Goal: Information Seeking & Learning: Learn about a topic

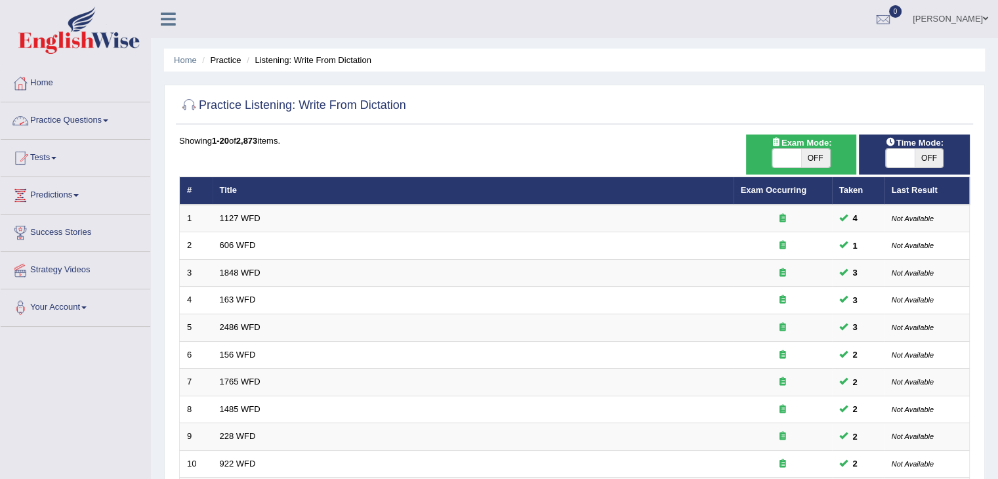
click at [92, 119] on link "Practice Questions" at bounding box center [76, 118] width 150 height 33
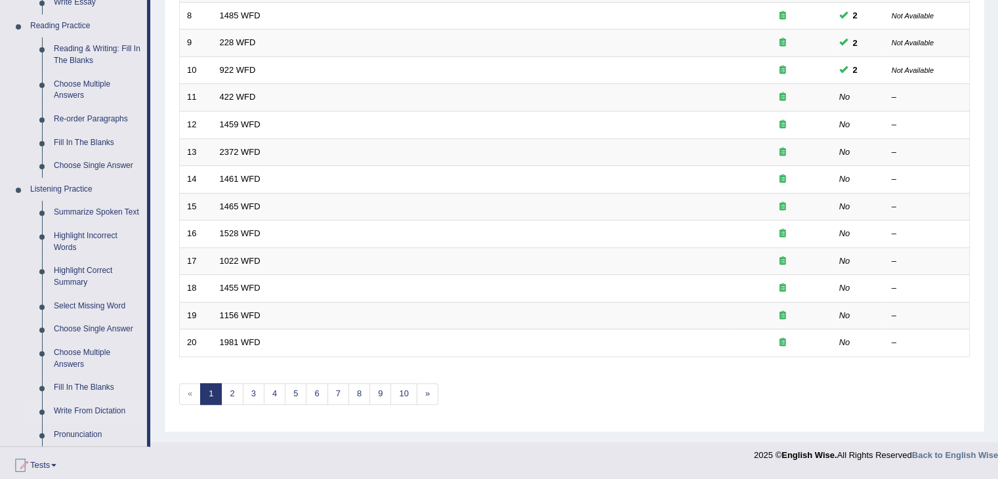
scroll to position [529, 0]
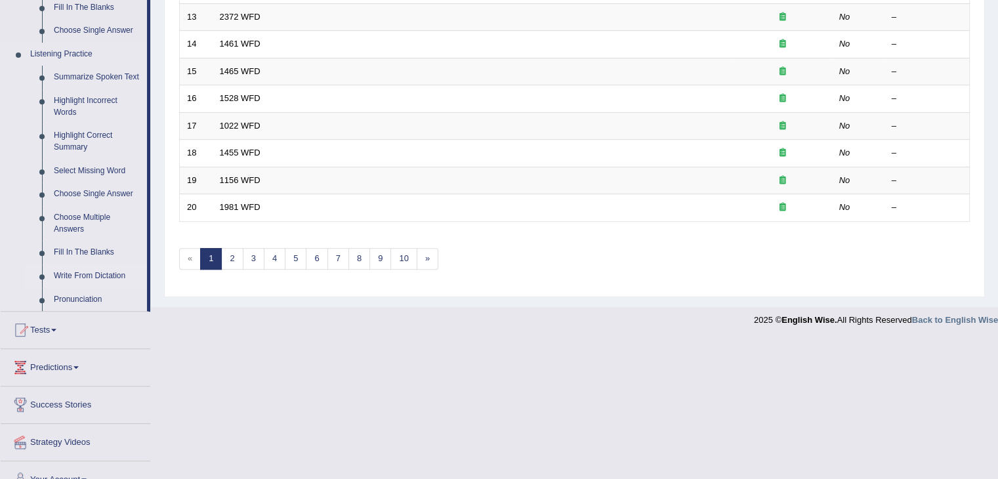
click at [71, 267] on link "Write From Dictation" at bounding box center [97, 276] width 99 height 24
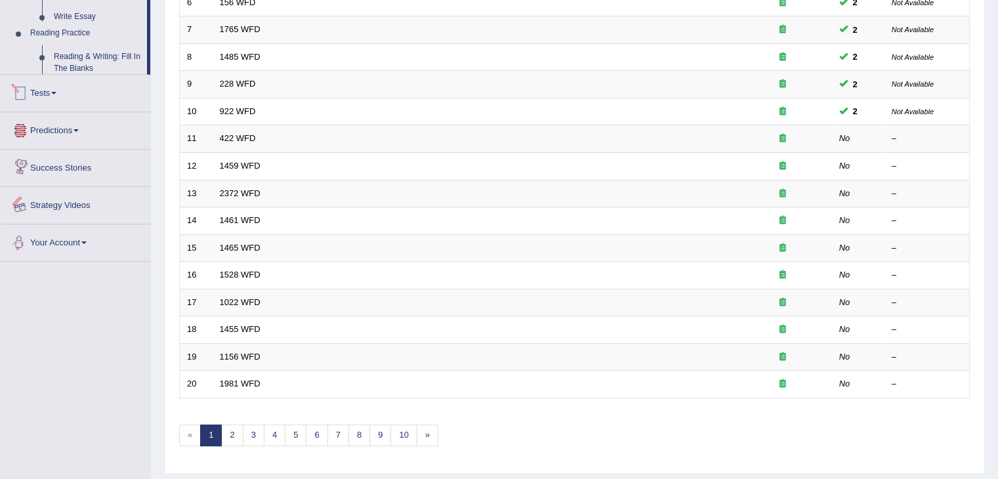
scroll to position [386, 0]
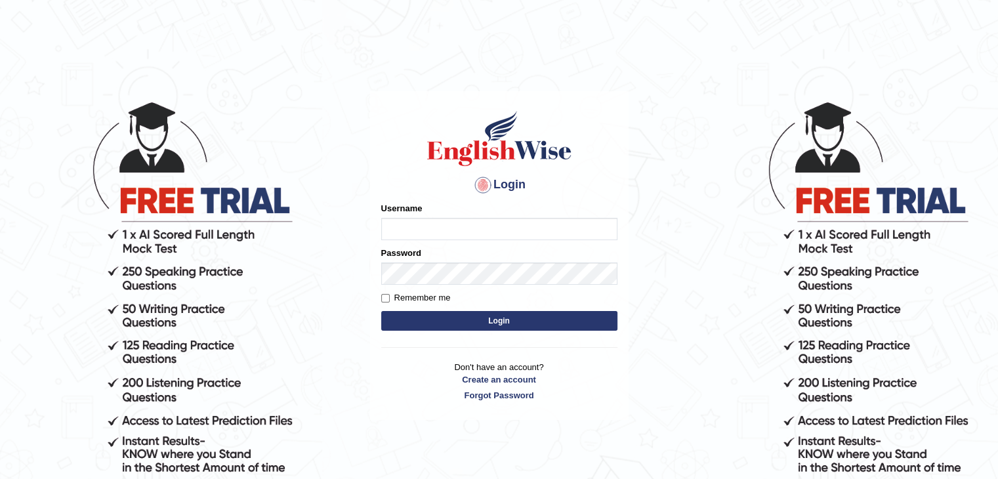
click at [418, 221] on input "Username" at bounding box center [499, 229] width 236 height 22
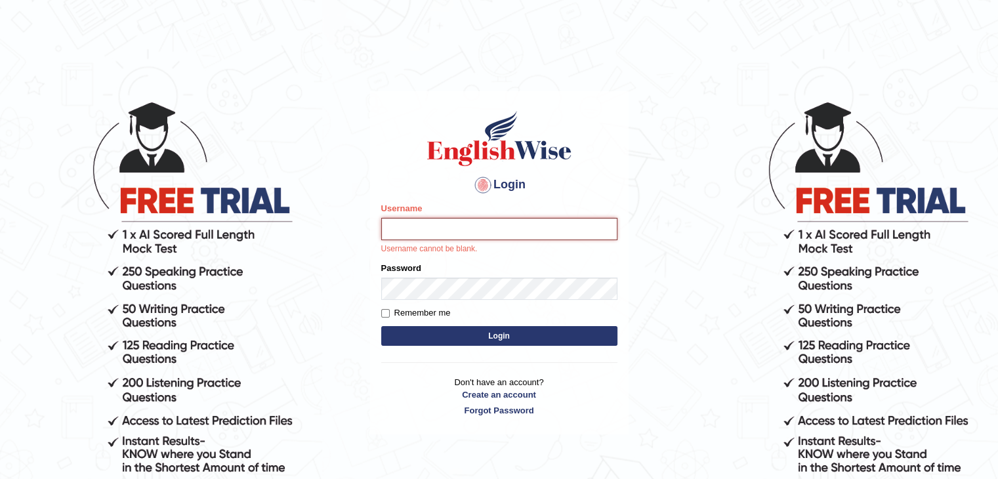
type input "surajshrestha100"
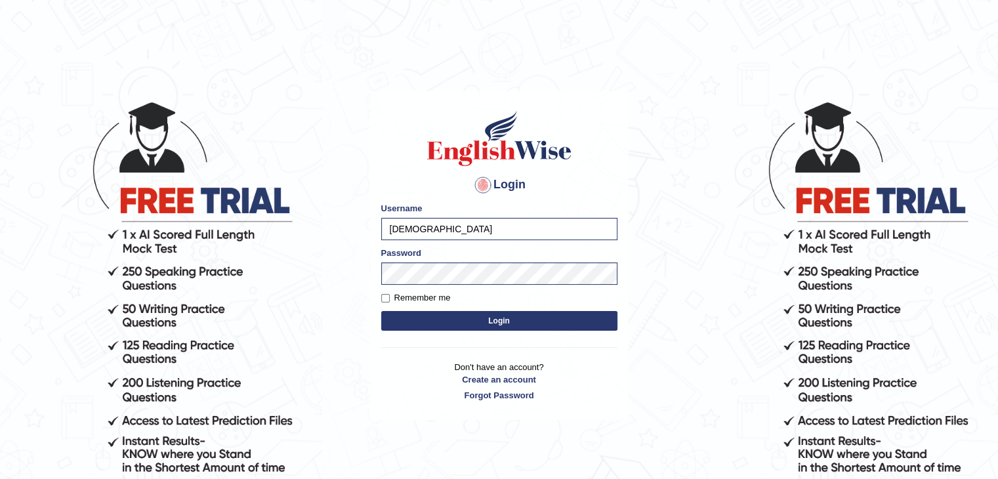
click at [438, 316] on button "Login" at bounding box center [499, 321] width 236 height 20
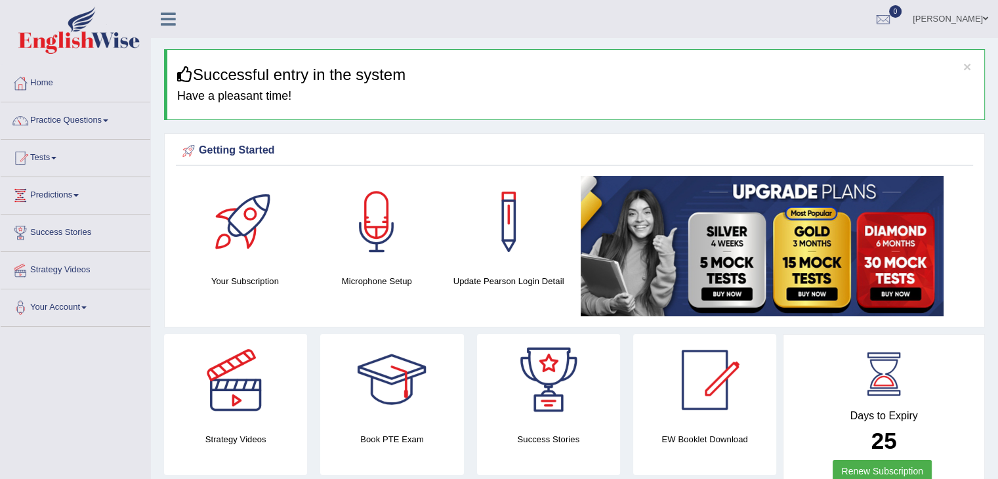
click at [84, 121] on link "Practice Questions" at bounding box center [76, 118] width 150 height 33
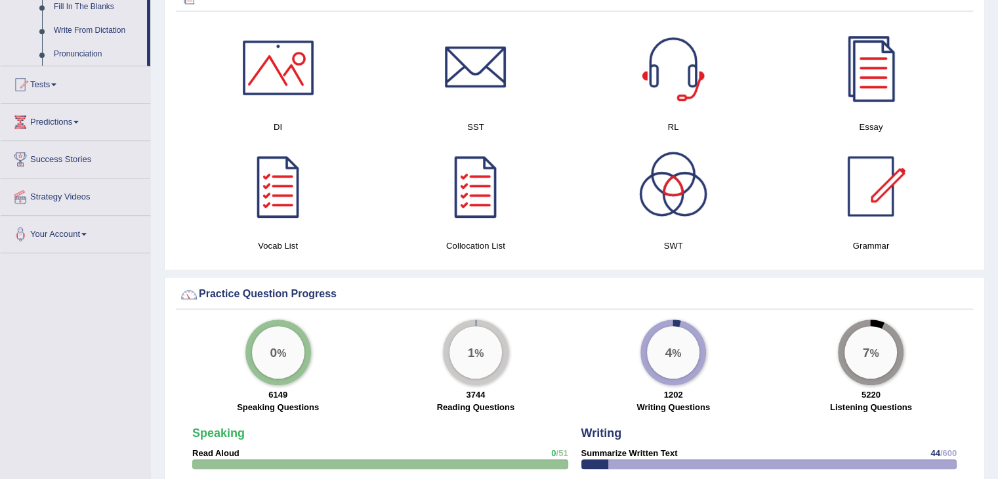
scroll to position [758, 0]
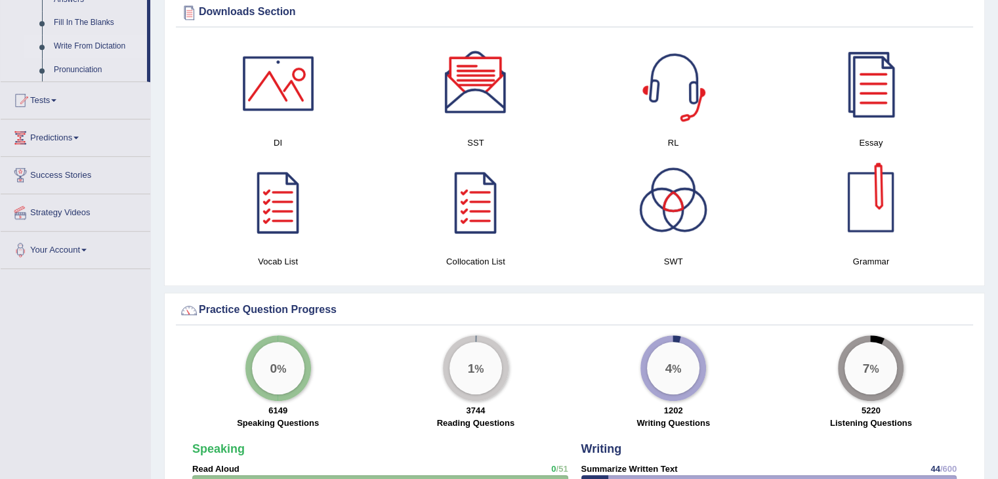
click at [92, 47] on link "Write From Dictation" at bounding box center [97, 47] width 99 height 24
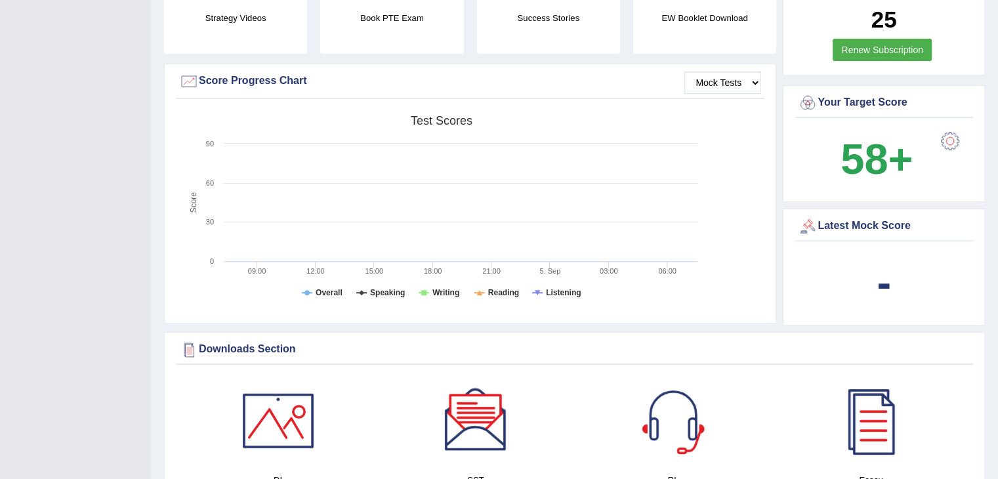
scroll to position [165, 0]
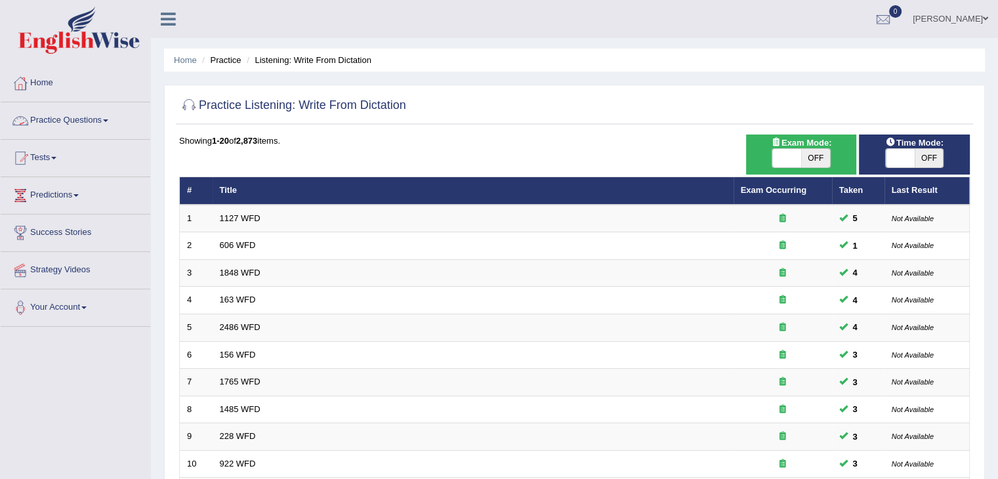
click at [100, 113] on link "Practice Questions" at bounding box center [76, 118] width 150 height 33
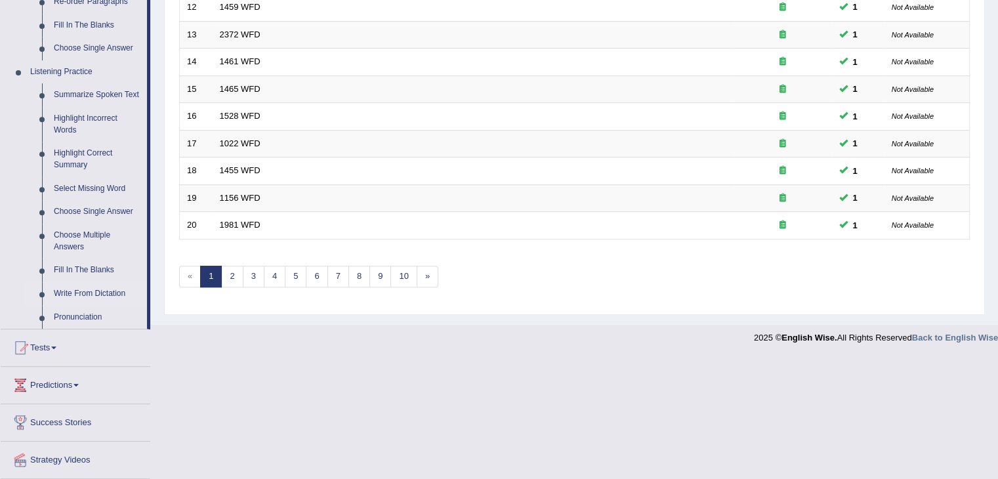
scroll to position [548, 0]
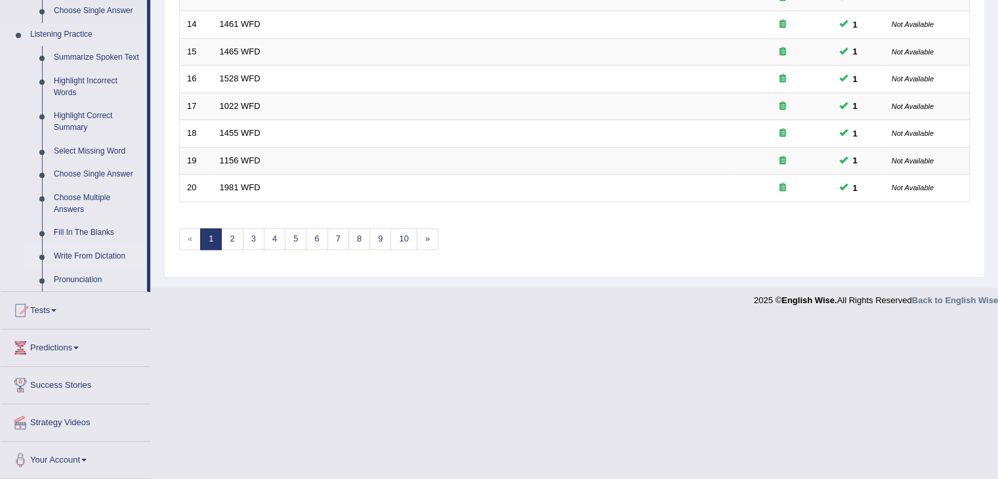
click at [90, 259] on link "Write From Dictation" at bounding box center [97, 257] width 99 height 24
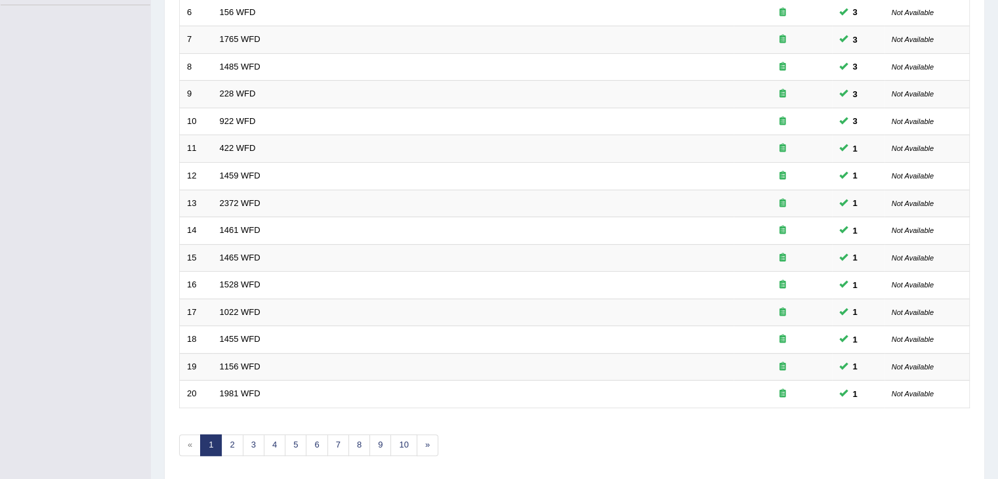
scroll to position [152, 0]
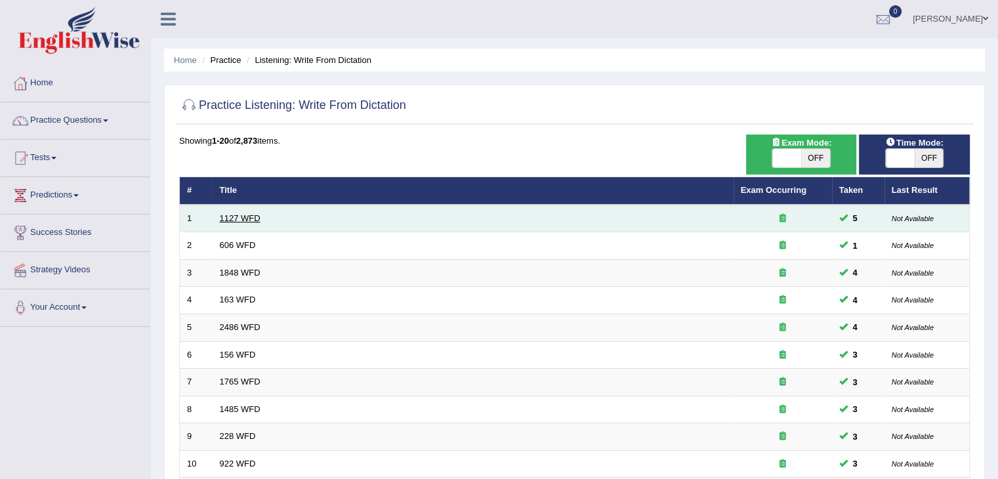
click at [233, 220] on link "1127 WFD" at bounding box center [240, 218] width 41 height 10
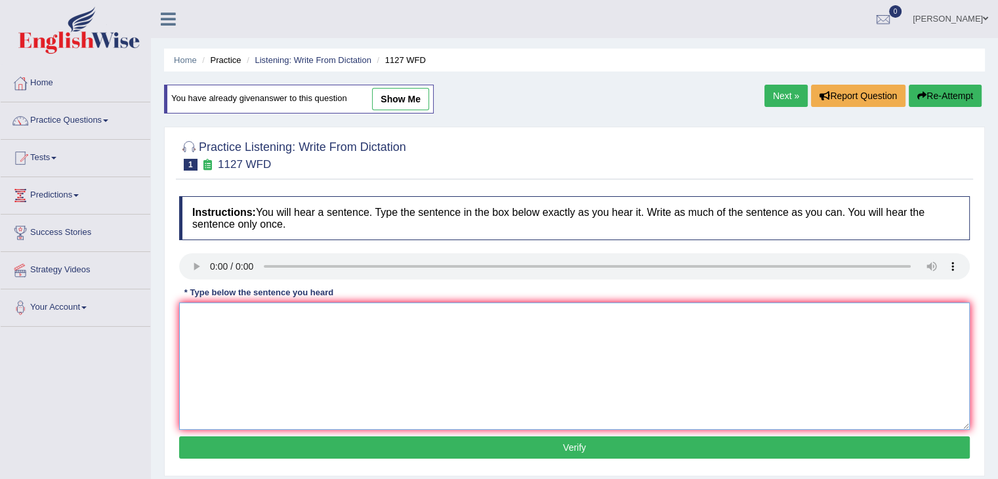
click at [225, 321] on textarea at bounding box center [574, 365] width 790 height 127
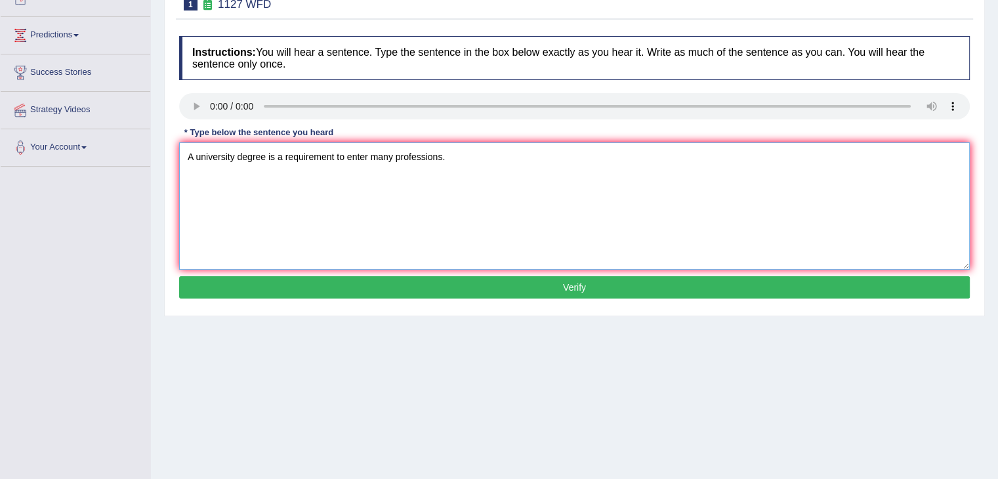
scroll to position [190, 0]
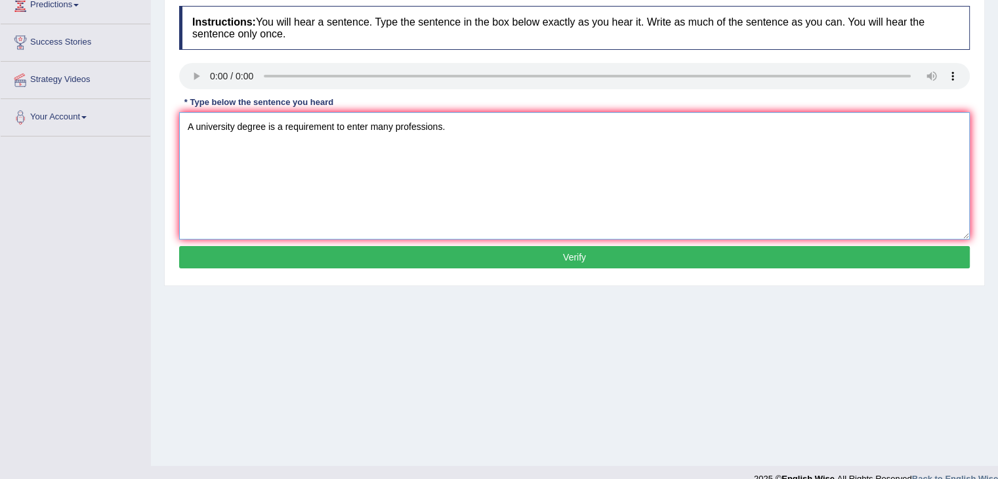
type textarea "A university degree is a requirement to enter many professions."
drag, startPoint x: 362, startPoint y: 241, endPoint x: 362, endPoint y: 255, distance: 13.8
click at [362, 255] on div "Instructions: You will hear a sentence. Type the sentence in the box below exac…" at bounding box center [574, 138] width 797 height 279
click at [362, 255] on button "Verify" at bounding box center [574, 257] width 790 height 22
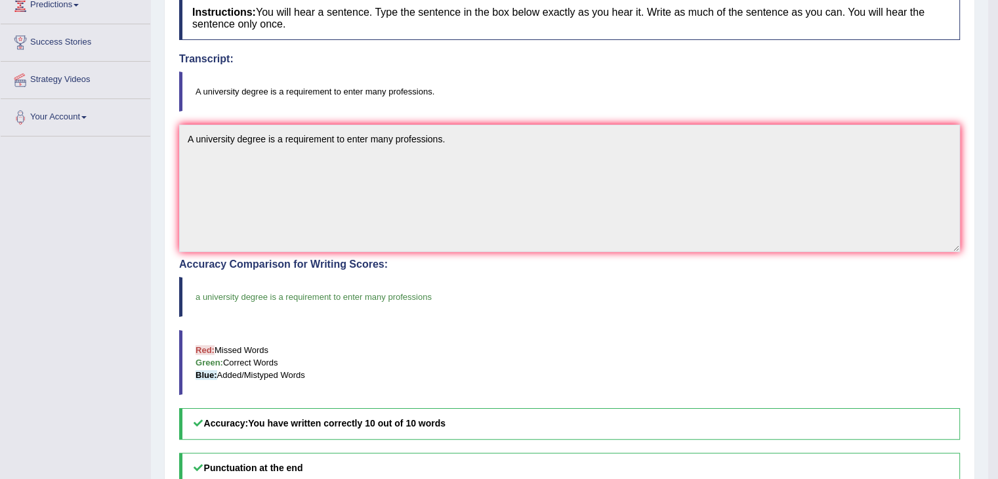
drag, startPoint x: 1007, startPoint y: 198, endPoint x: 1002, endPoint y: 85, distance: 112.9
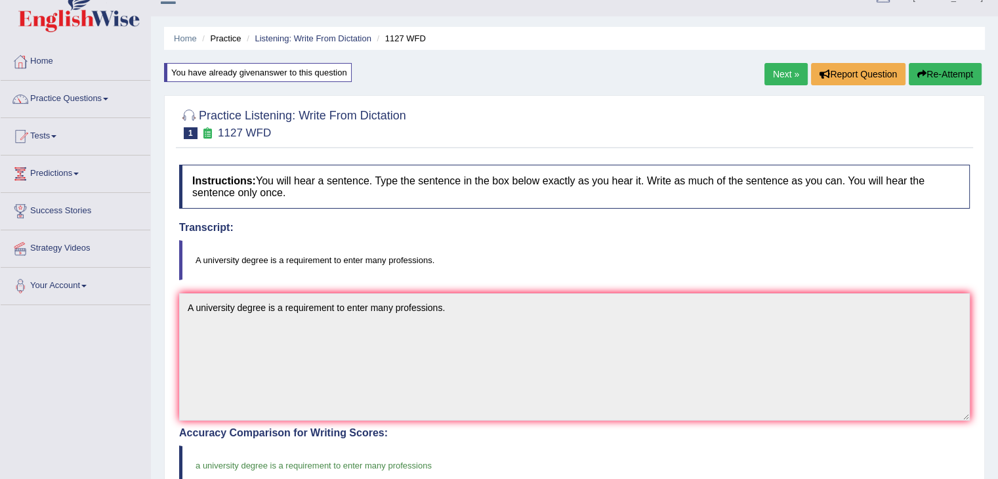
scroll to position [0, 0]
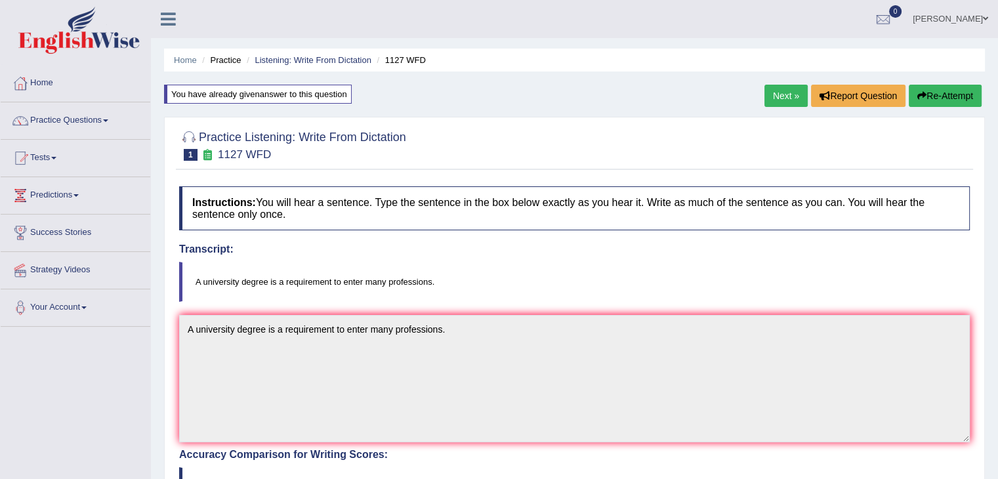
click at [795, 93] on link "Next »" at bounding box center [785, 96] width 43 height 22
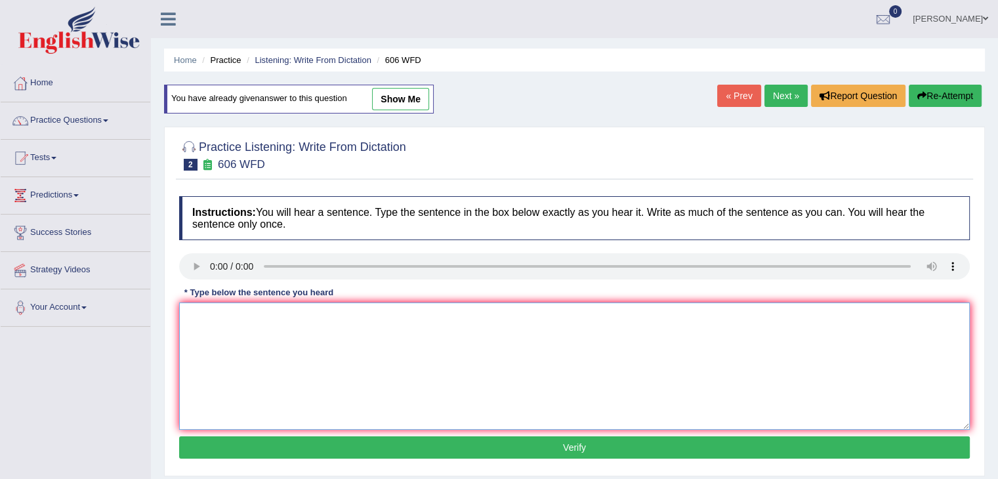
click at [342, 366] on textarea at bounding box center [574, 365] width 790 height 127
click at [265, 319] on textarea at bounding box center [574, 365] width 790 height 127
type textarea "Students will study the las"
click at [779, 93] on link "Next »" at bounding box center [785, 96] width 43 height 22
click at [232, 337] on textarea at bounding box center [574, 365] width 790 height 127
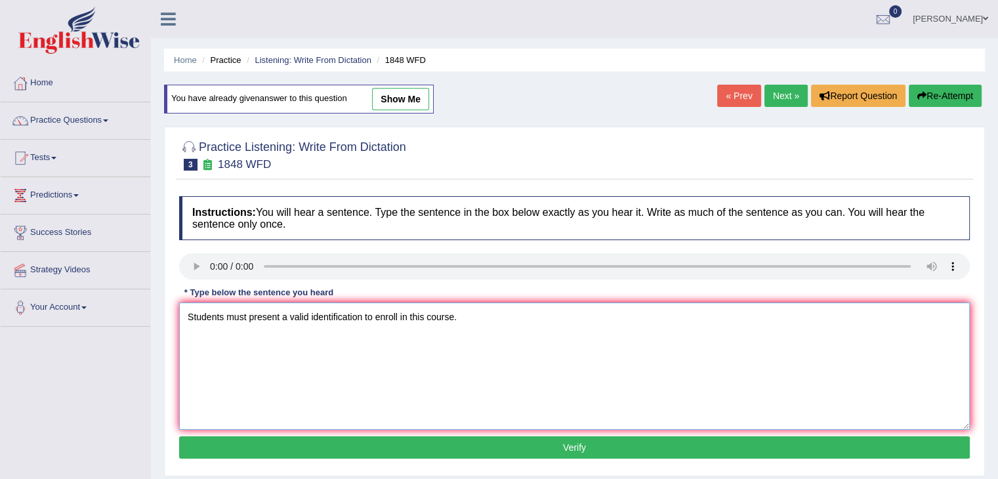
type textarea "Students must present a valid identification to enroll in this course."
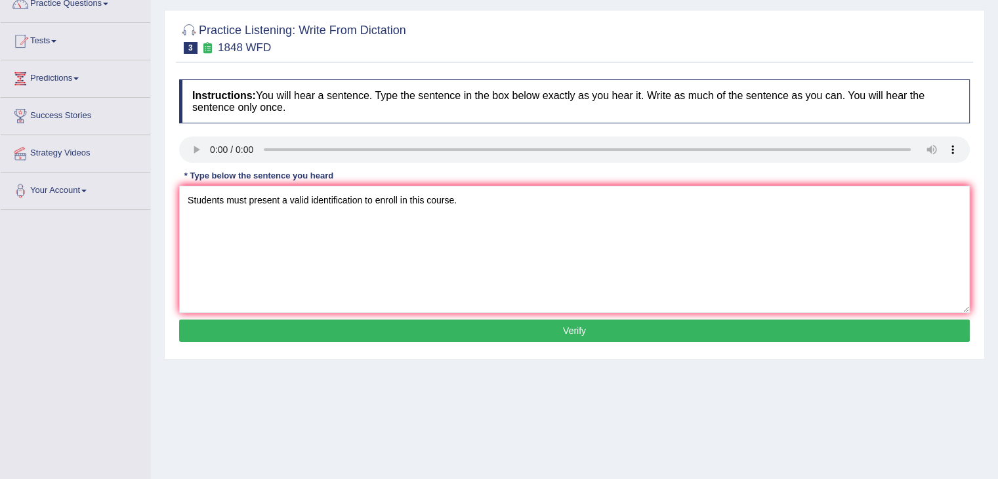
click at [343, 329] on button "Verify" at bounding box center [574, 330] width 790 height 22
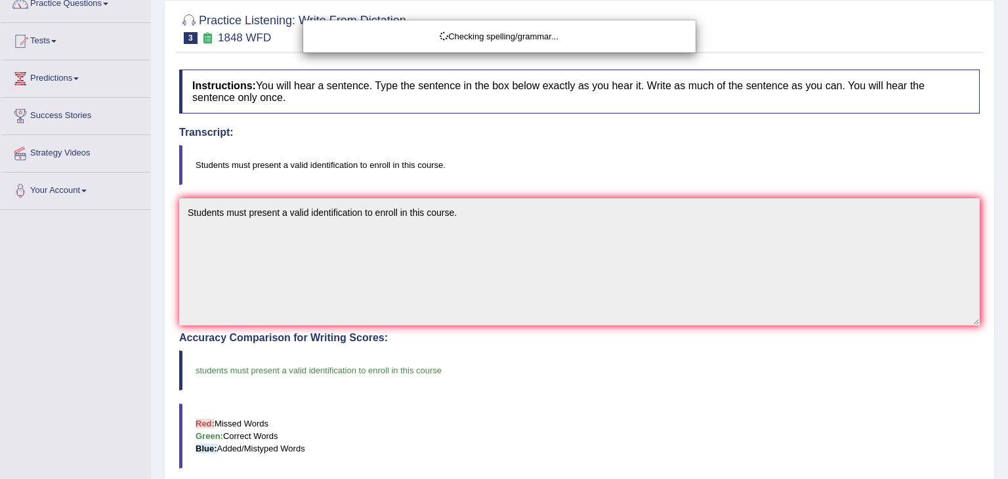
drag, startPoint x: 1007, startPoint y: 187, endPoint x: 1007, endPoint y: 107, distance: 80.0
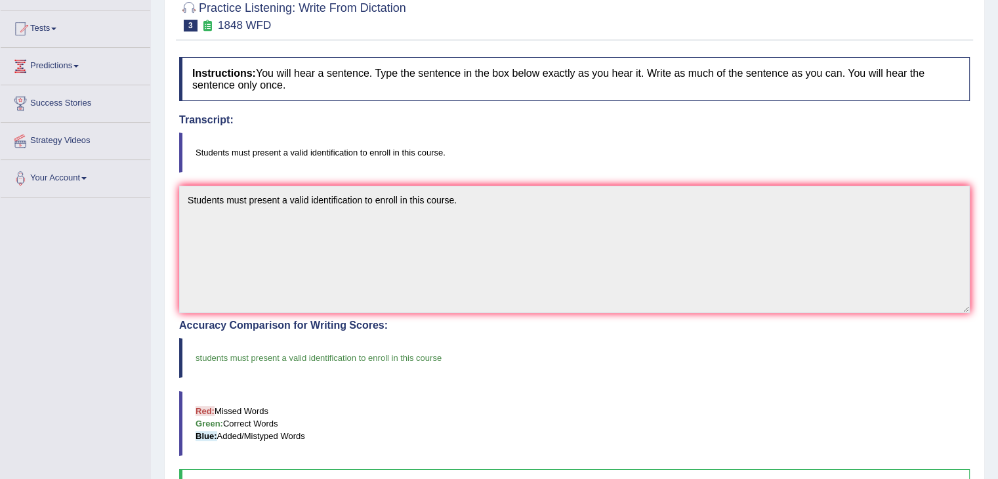
scroll to position [0, 0]
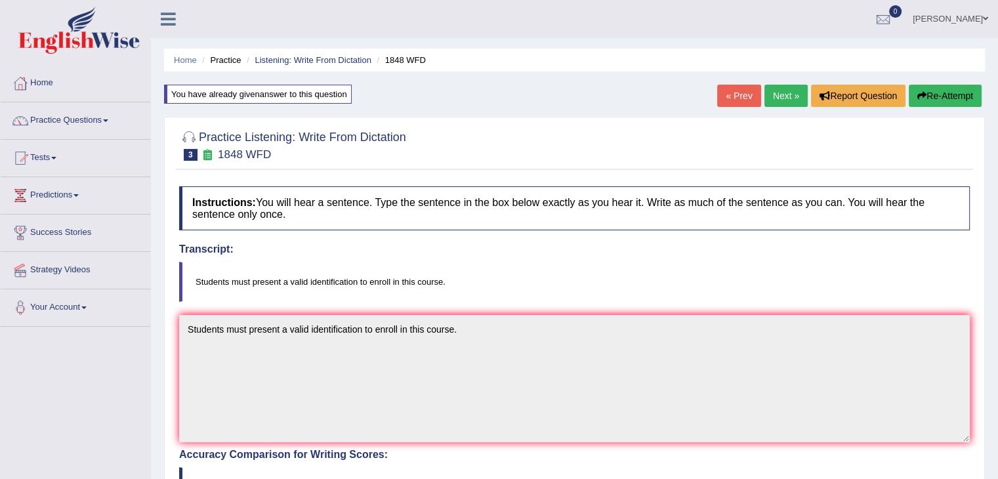
click at [785, 92] on link "Next »" at bounding box center [785, 96] width 43 height 22
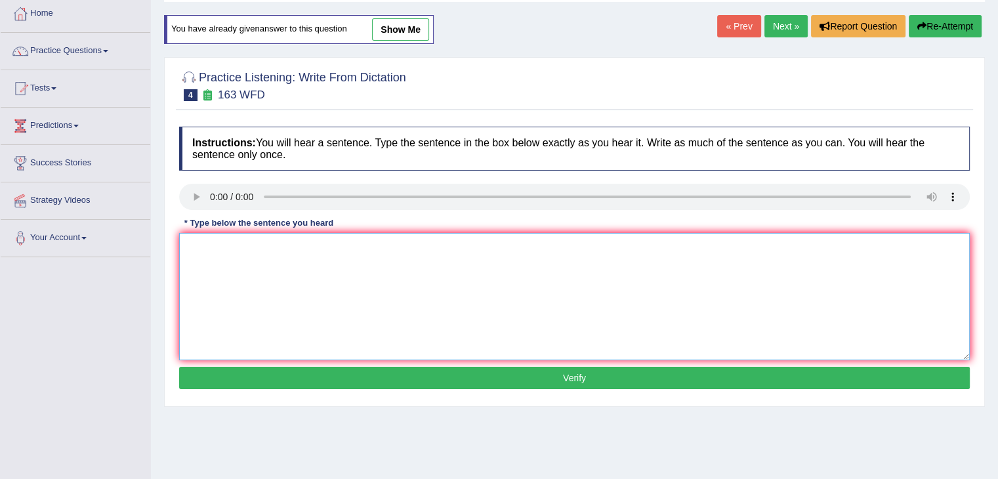
click at [230, 256] on textarea at bounding box center [574, 296] width 790 height 127
click at [463, 250] on textarea "A number of assignment will be submitted to the confere." at bounding box center [574, 296] width 790 height 127
click at [287, 246] on textarea "A number of assignment will be submitted to the confere." at bounding box center [574, 296] width 790 height 127
click at [460, 241] on textarea "A number of assignments will be submitted to the confere." at bounding box center [574, 296] width 790 height 127
type textarea "A number of assignments will be submitted to the conference."
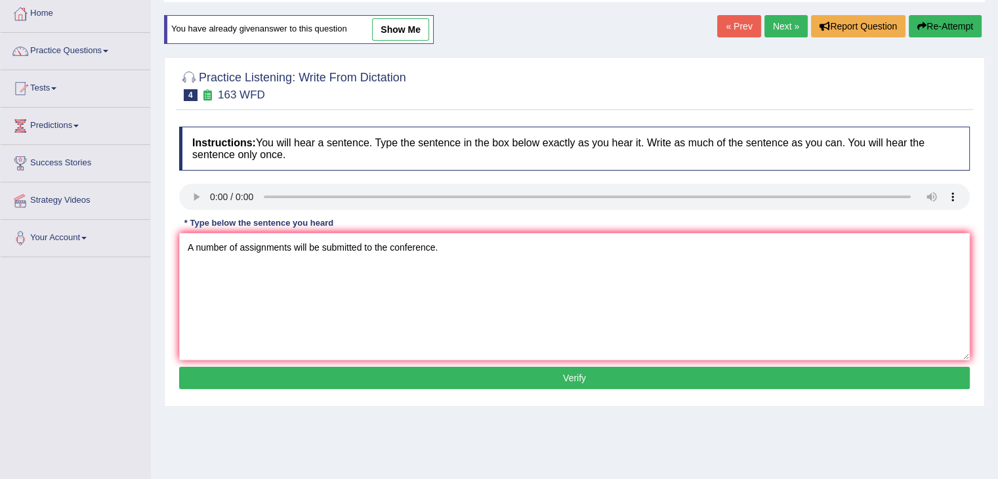
click at [439, 371] on button "Verify" at bounding box center [574, 378] width 790 height 22
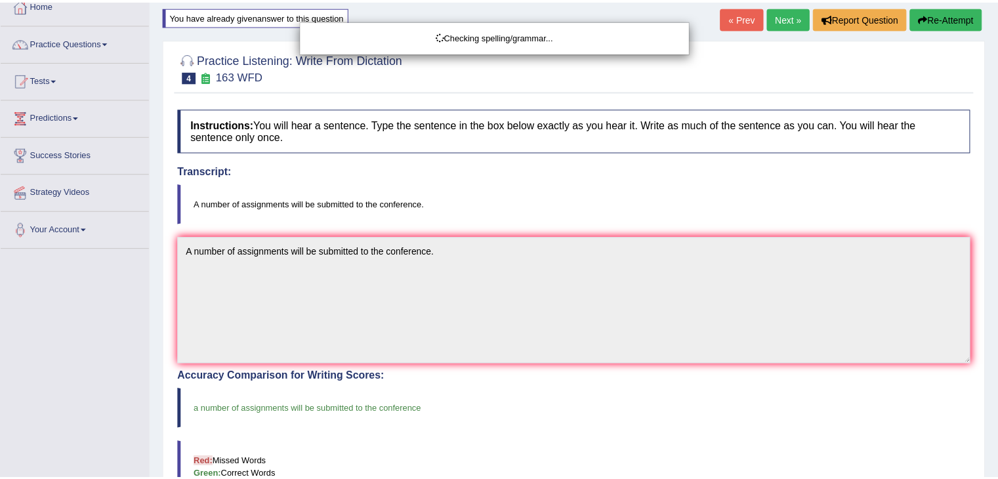
scroll to position [83, 0]
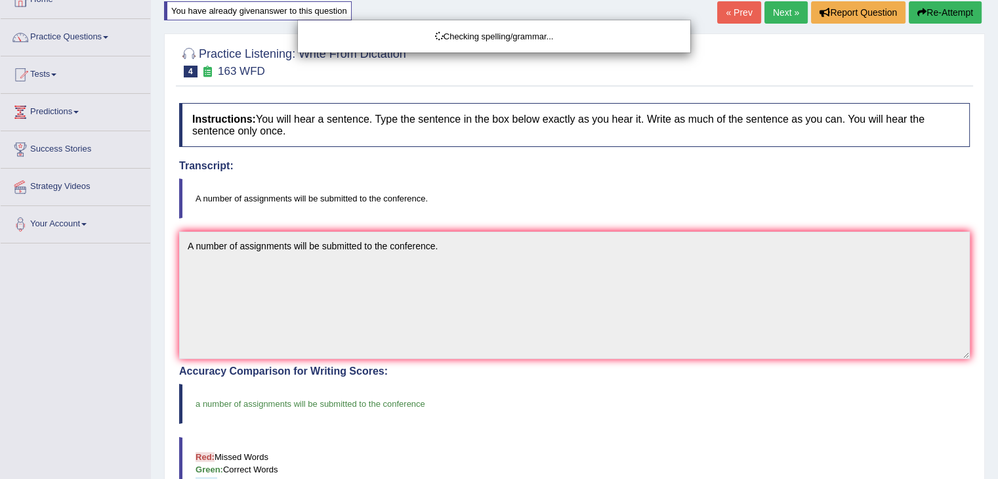
drag, startPoint x: 1007, startPoint y: 115, endPoint x: 1007, endPoint y: 278, distance: 163.3
click at [997, 278] on html "Toggle navigation Home Practice Questions Speaking Practice Read Aloud Repeat S…" at bounding box center [499, 156] width 998 height 479
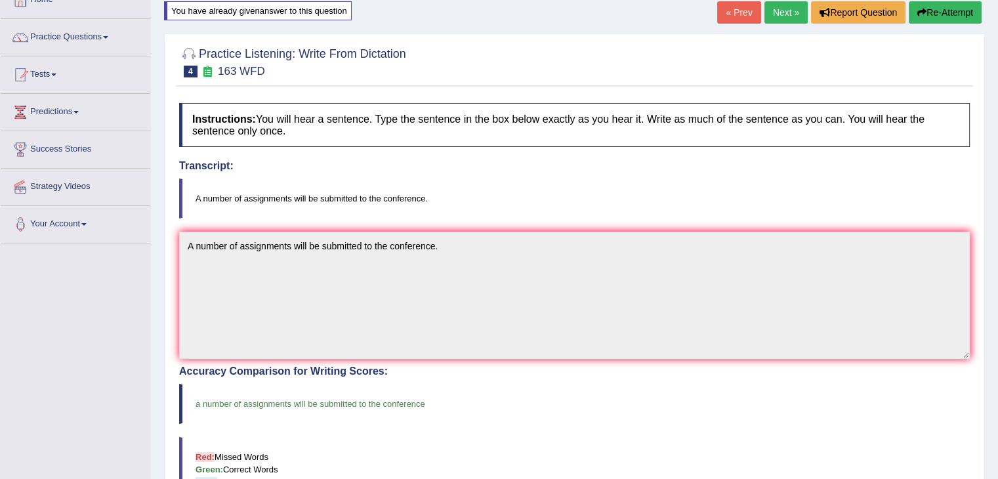
scroll to position [0, 0]
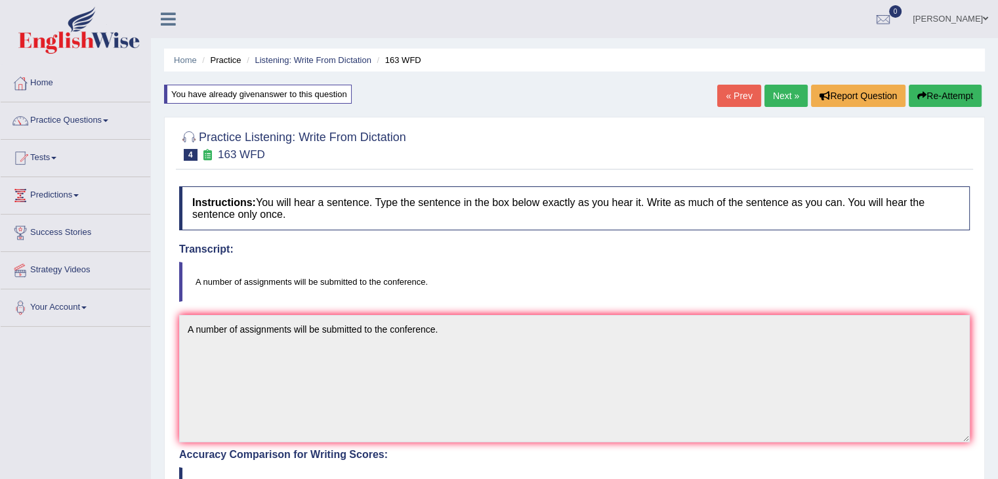
click at [775, 98] on link "Next »" at bounding box center [785, 96] width 43 height 22
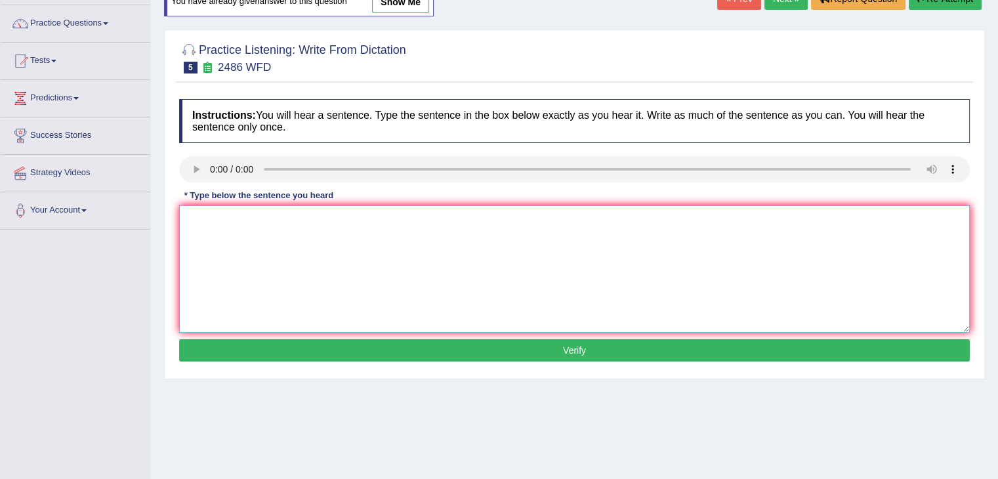
click at [239, 241] on textarea at bounding box center [574, 268] width 790 height 127
click at [241, 234] on textarea at bounding box center [574, 268] width 790 height 127
click at [242, 221] on textarea at bounding box center [574, 268] width 790 height 127
type textarea "It is quite clear that our facial expressions are different across the world."
click at [413, 344] on button "Verify" at bounding box center [574, 350] width 790 height 22
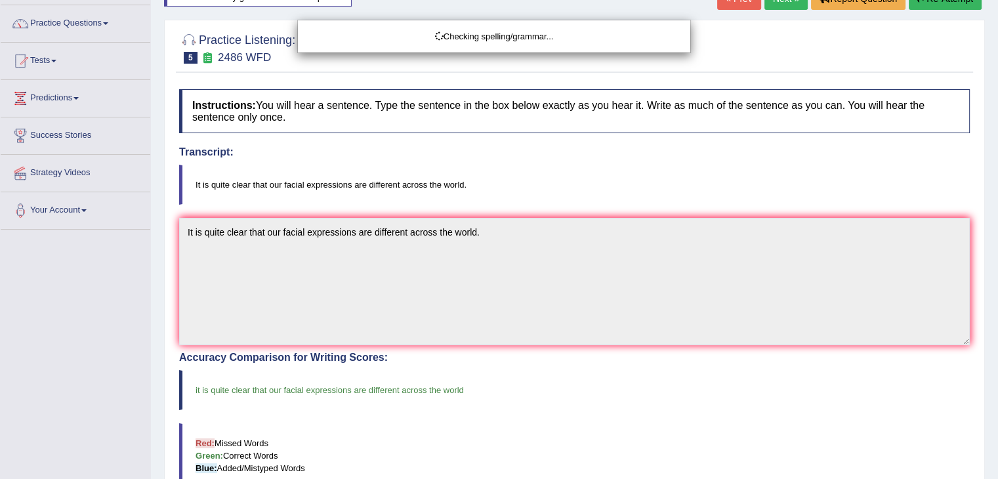
drag, startPoint x: 1007, startPoint y: 107, endPoint x: 1007, endPoint y: 246, distance: 139.1
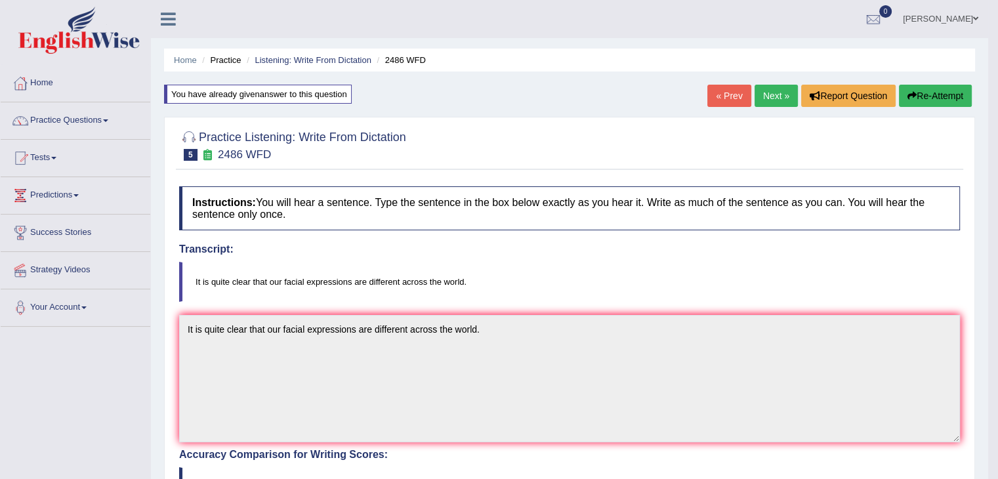
drag, startPoint x: 1007, startPoint y: 246, endPoint x: 989, endPoint y: 178, distance: 70.6
click at [989, 178] on html "Toggle navigation Home Practice Questions Speaking Practice Read Aloud Repeat S…" at bounding box center [499, 239] width 998 height 479
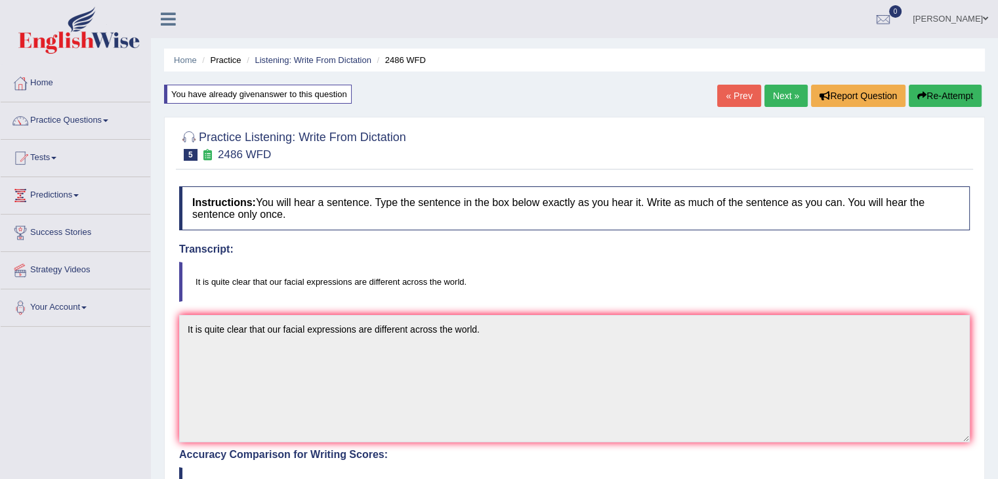
click at [780, 103] on link "Next »" at bounding box center [785, 96] width 43 height 22
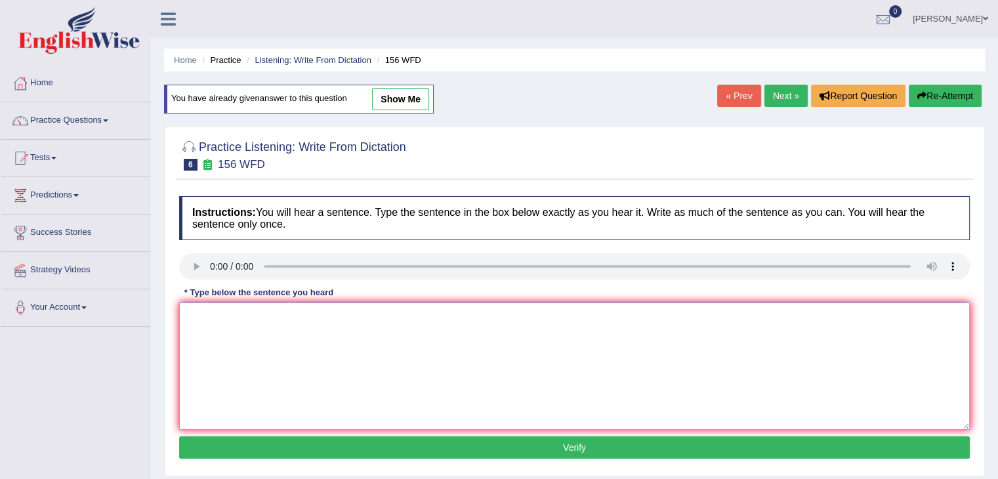
click at [443, 336] on textarea at bounding box center [574, 365] width 790 height 127
click at [239, 308] on textarea at bounding box center [574, 365] width 790 height 127
type textarea "All of your assignments are due by [DATE]."
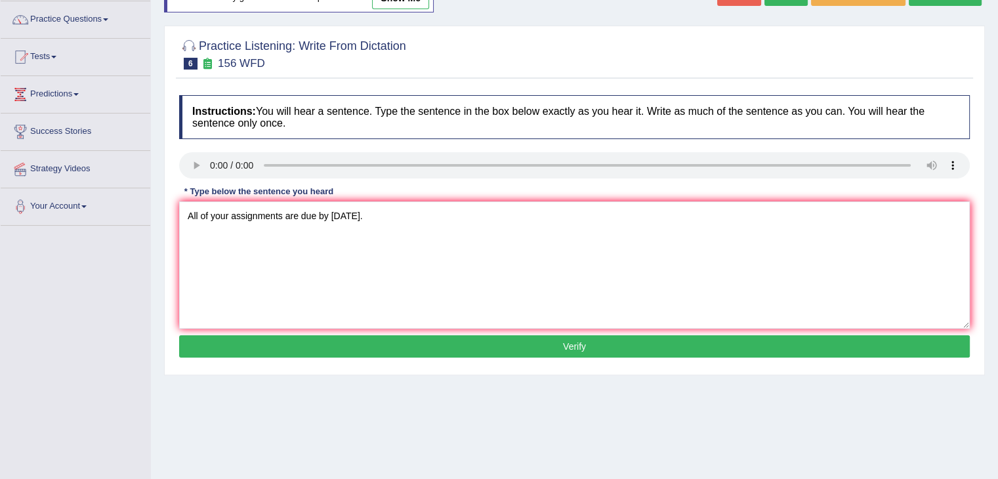
click at [348, 342] on button "Verify" at bounding box center [574, 346] width 790 height 22
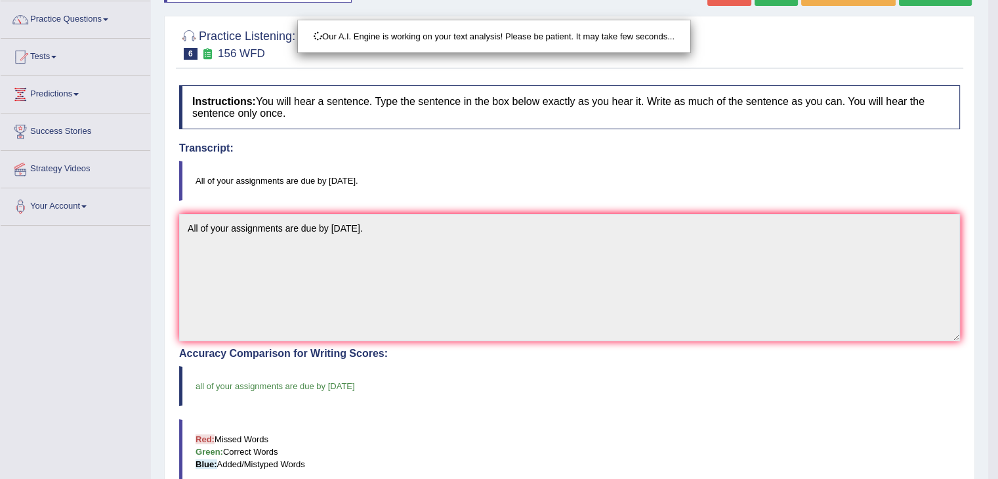
drag, startPoint x: 1007, startPoint y: 123, endPoint x: 1007, endPoint y: 226, distance: 103.0
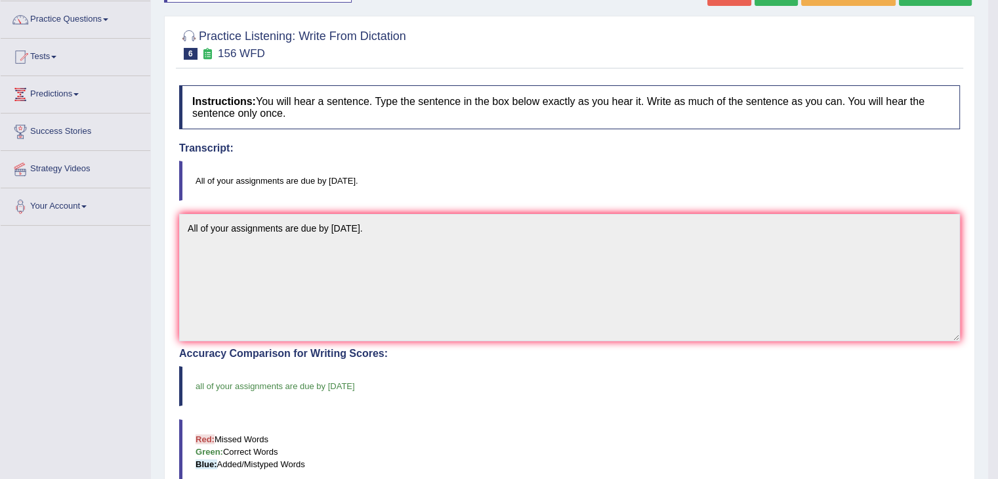
drag, startPoint x: 1007, startPoint y: 226, endPoint x: 1006, endPoint y: 365, distance: 139.1
click at [997, 365] on div "Checking spelling/grammar..." at bounding box center [499, 239] width 998 height 479
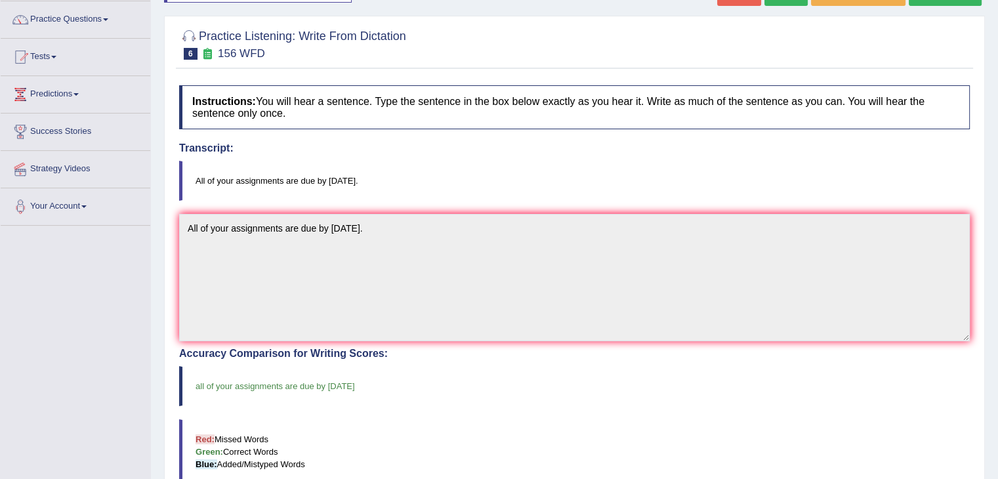
scroll to position [0, 0]
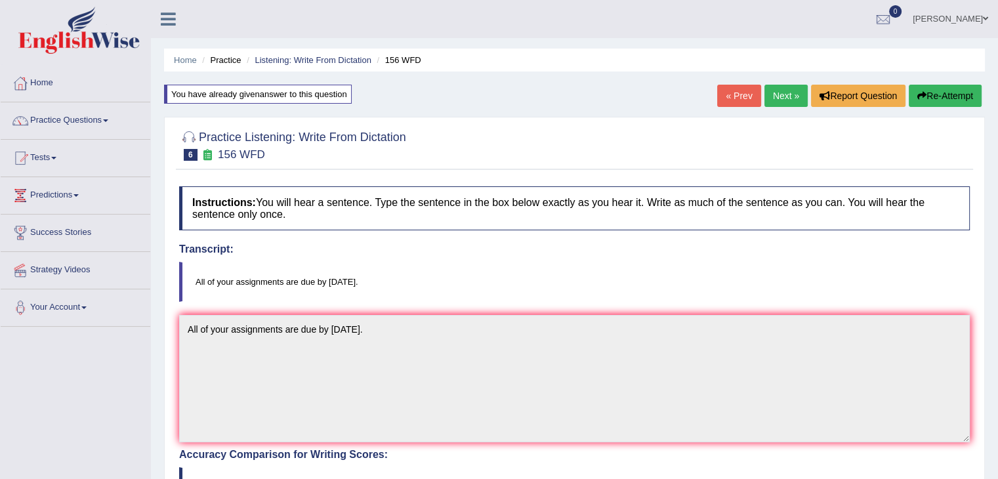
click at [775, 100] on link "Next »" at bounding box center [785, 96] width 43 height 22
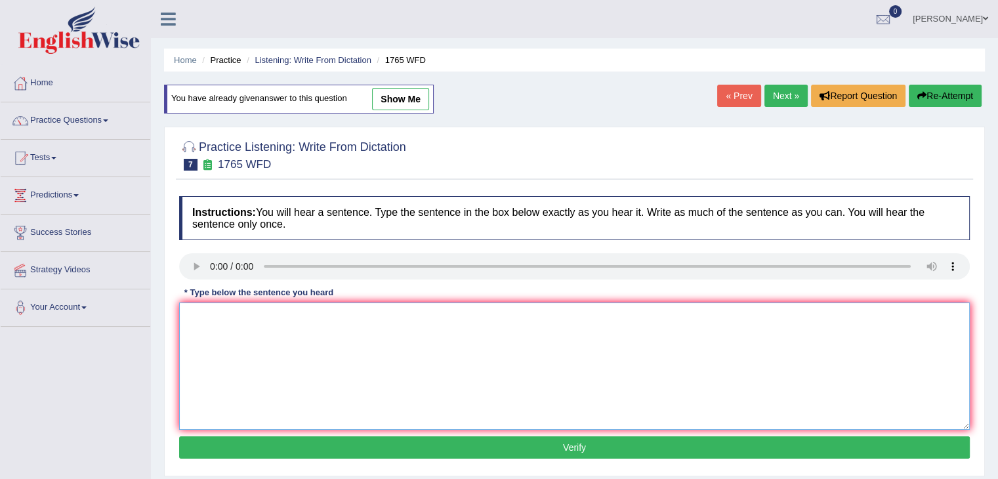
click at [223, 321] on textarea at bounding box center [574, 365] width 790 height 127
click at [283, 311] on textarea "Application forms" at bounding box center [574, 365] width 790 height 127
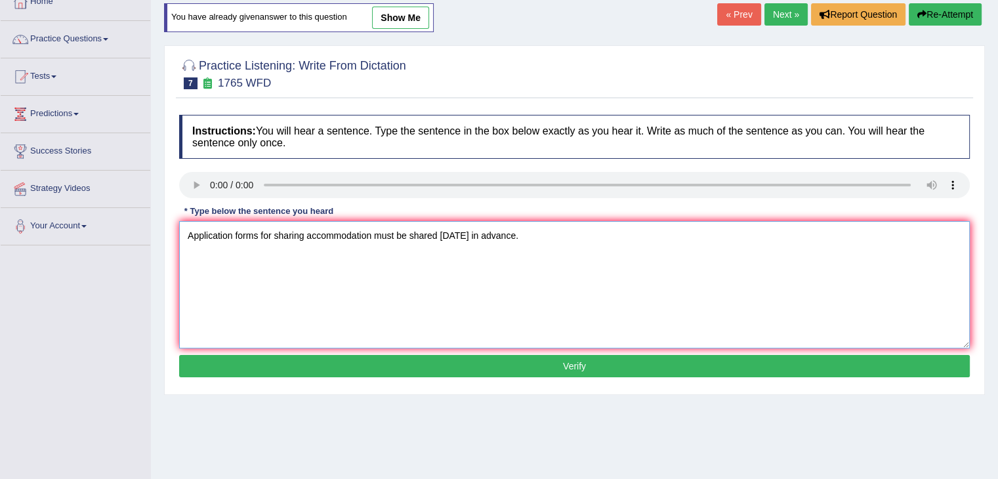
click at [373, 234] on textarea "Application forms for sharing accommodation must be shared in two months in adv…" at bounding box center [574, 284] width 790 height 127
type textarea "Application forms for sharing accommodations must be shared in two months in ad…"
click at [442, 363] on button "Verify" at bounding box center [574, 366] width 790 height 22
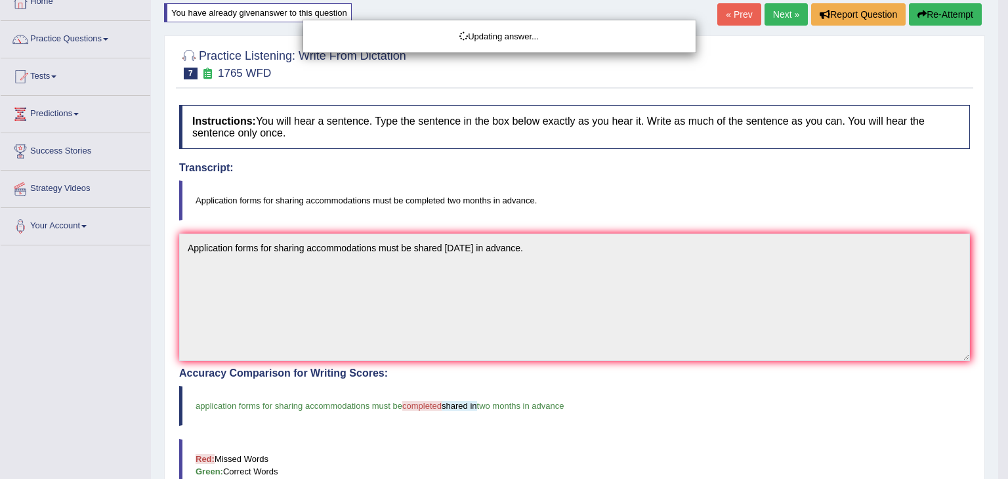
drag, startPoint x: 1007, startPoint y: 172, endPoint x: 1007, endPoint y: 195, distance: 23.0
click at [997, 195] on body "Toggle navigation Home Practice Questions Speaking Practice Read Aloud Repeat S…" at bounding box center [504, 158] width 1008 height 479
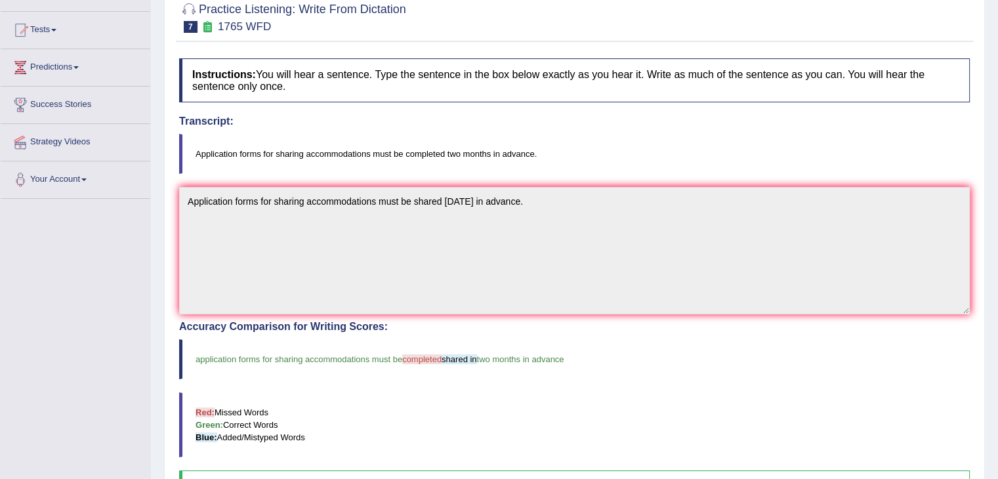
scroll to position [0, 0]
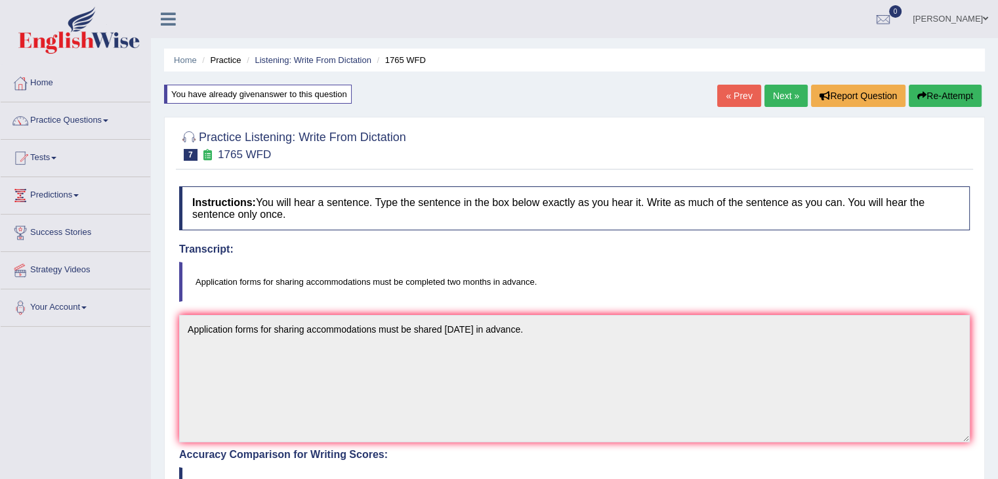
click at [782, 98] on link "Next »" at bounding box center [785, 96] width 43 height 22
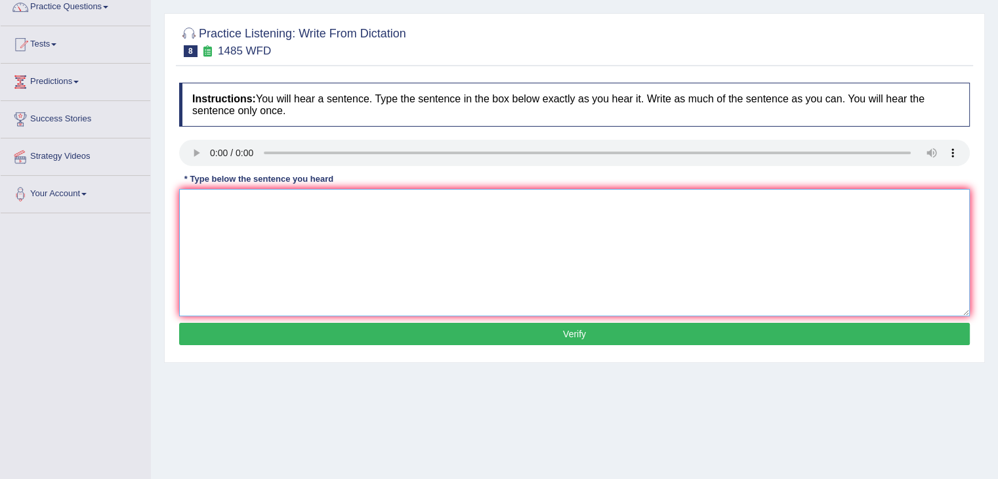
click at [237, 218] on textarea at bounding box center [574, 252] width 790 height 127
click at [340, 202] on textarea "Course work give student chances" at bounding box center [574, 252] width 790 height 127
click at [259, 200] on textarea "Course work give student chances" at bounding box center [574, 252] width 790 height 127
click at [359, 207] on textarea "Course work gives student chances" at bounding box center [574, 252] width 790 height 127
type textarea "Course work gives student chances to thoroughly explore the subject."
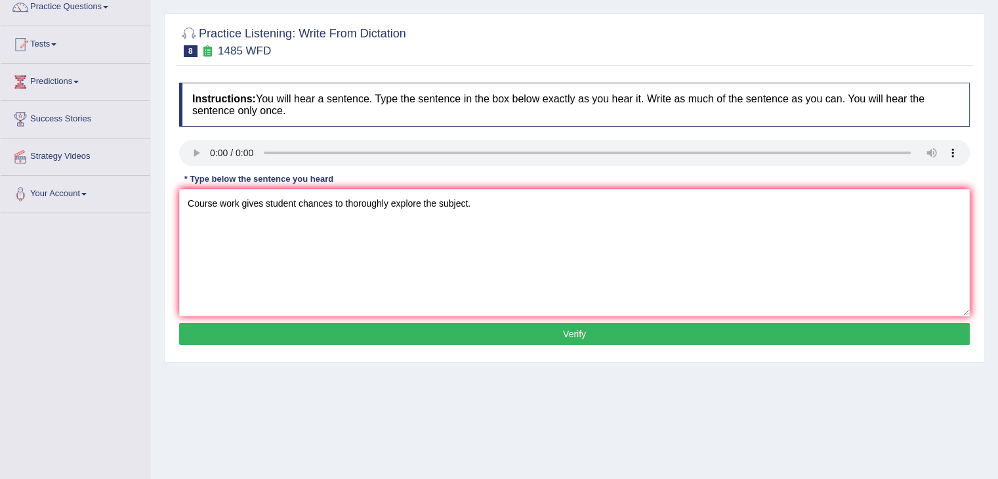
click at [470, 330] on button "Verify" at bounding box center [574, 334] width 790 height 22
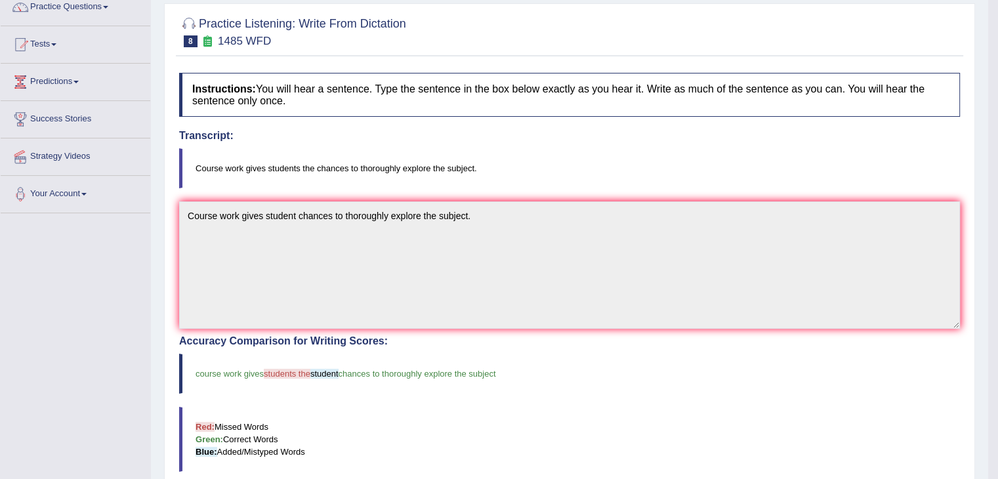
drag, startPoint x: 1007, startPoint y: 218, endPoint x: 1007, endPoint y: 374, distance: 155.5
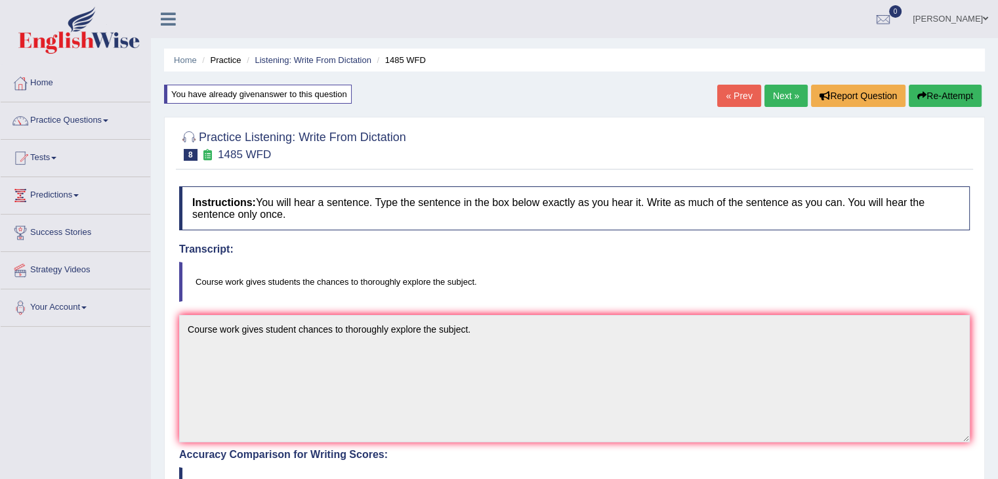
click at [768, 92] on link "Next »" at bounding box center [785, 96] width 43 height 22
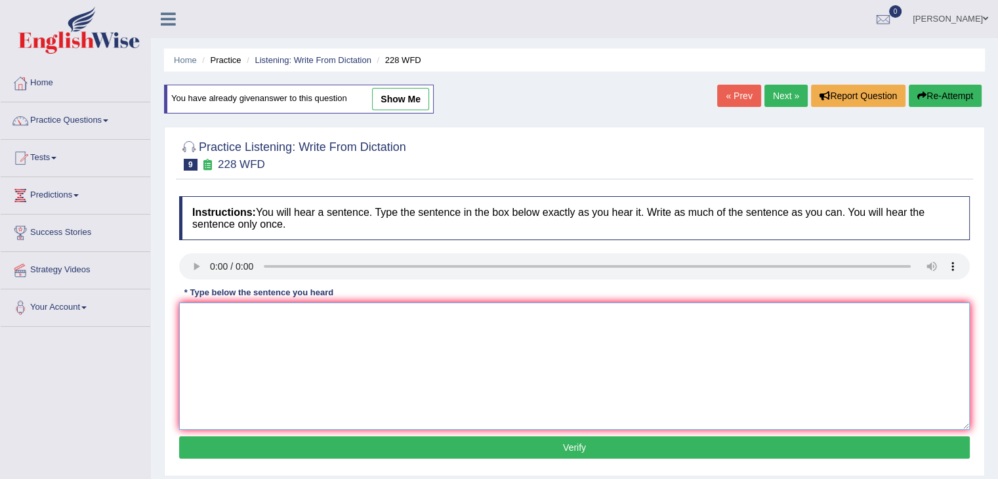
click at [240, 329] on textarea at bounding box center [574, 365] width 790 height 127
click at [373, 313] on textarea "Computer science has become a popular" at bounding box center [574, 365] width 790 height 127
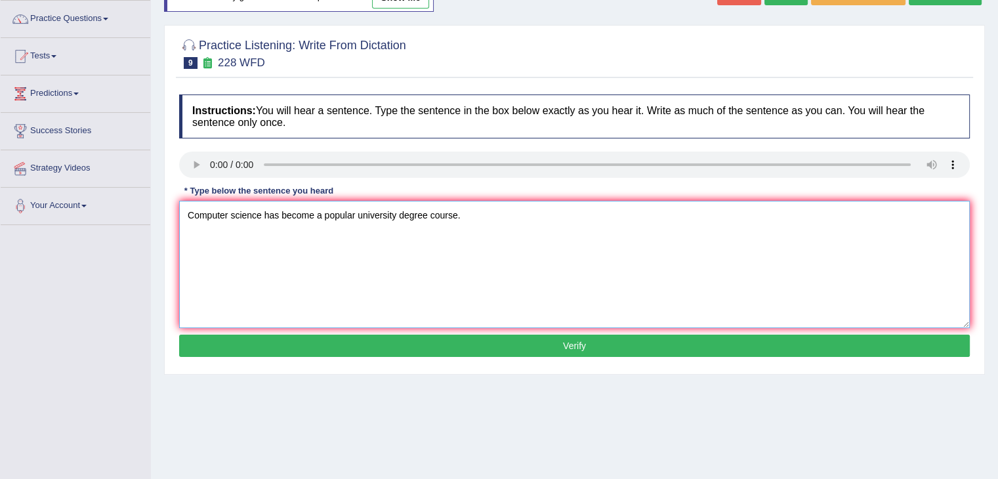
type textarea "Computer science has become a popular university degree course."
click at [652, 344] on button "Verify" at bounding box center [574, 346] width 790 height 22
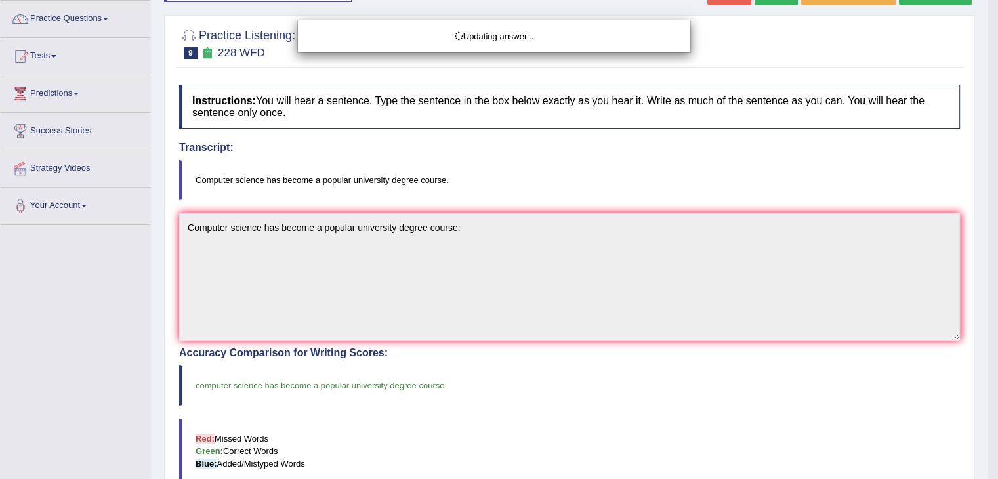
scroll to position [0, 0]
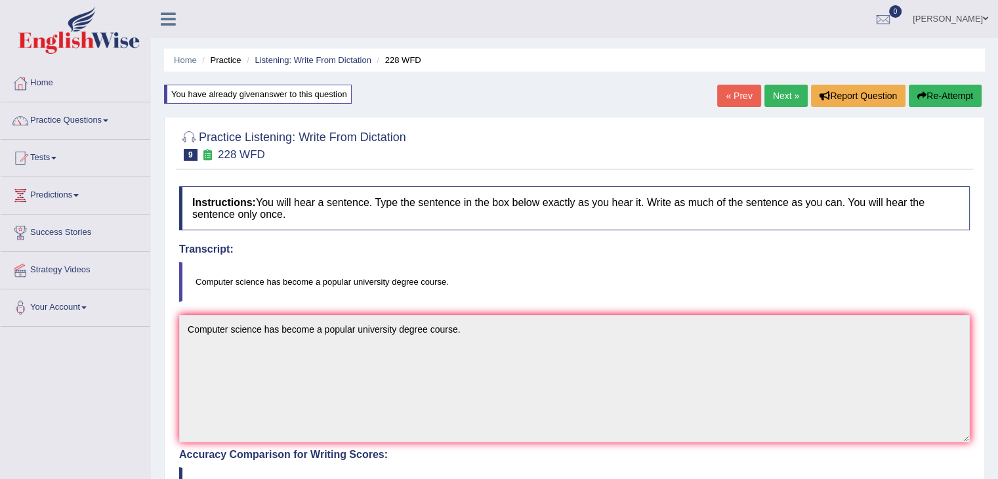
click at [771, 90] on link "Next »" at bounding box center [785, 96] width 43 height 22
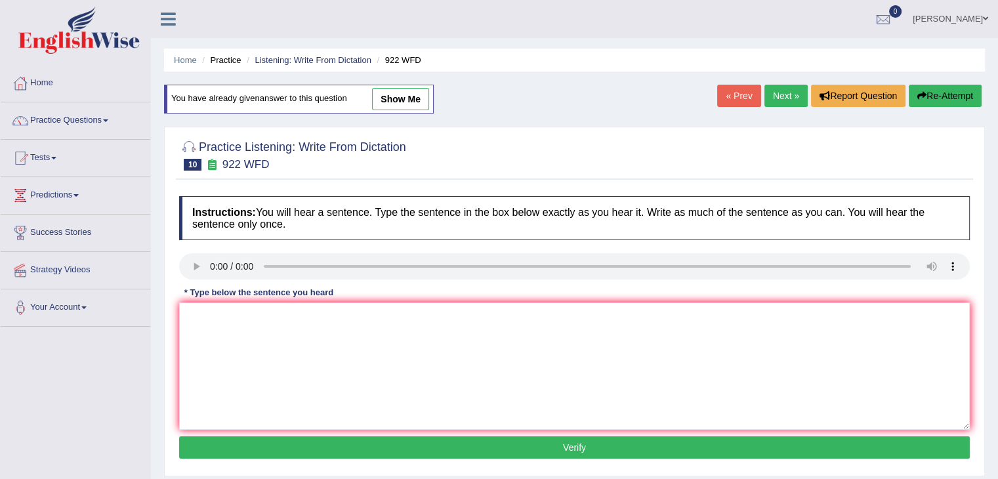
click at [493, 379] on textarea at bounding box center [574, 365] width 790 height 127
click at [232, 310] on textarea at bounding box center [574, 365] width 790 height 127
type textarea "Students intending to attend the conference must register first."
click at [420, 447] on button "Verify" at bounding box center [574, 447] width 790 height 22
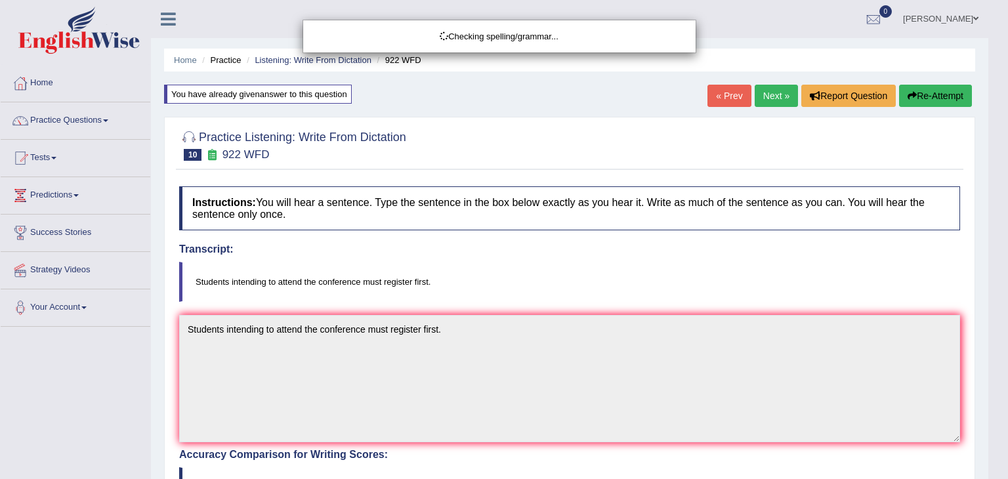
drag, startPoint x: 1007, startPoint y: 141, endPoint x: 1007, endPoint y: 321, distance: 179.7
click at [997, 323] on html "Toggle navigation Home Practice Questions Speaking Practice Read Aloud Repeat S…" at bounding box center [504, 239] width 1008 height 479
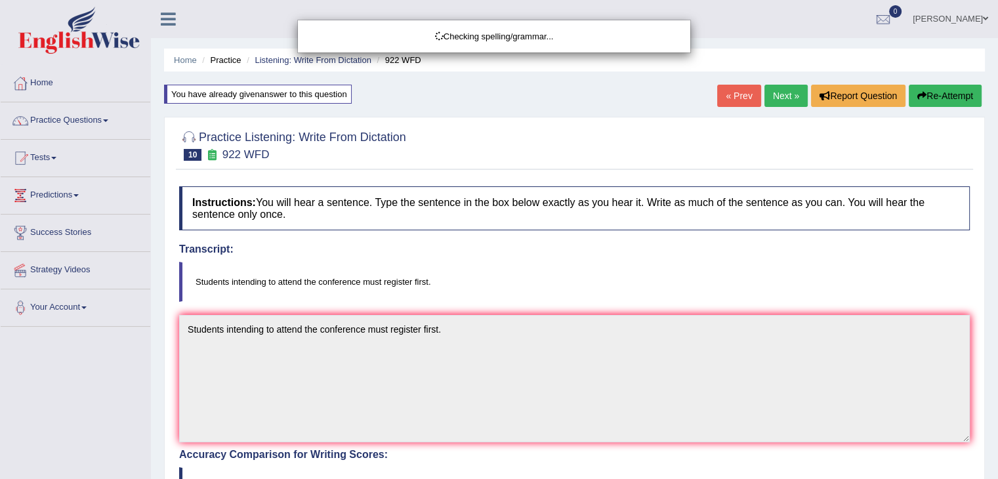
scroll to position [375, 0]
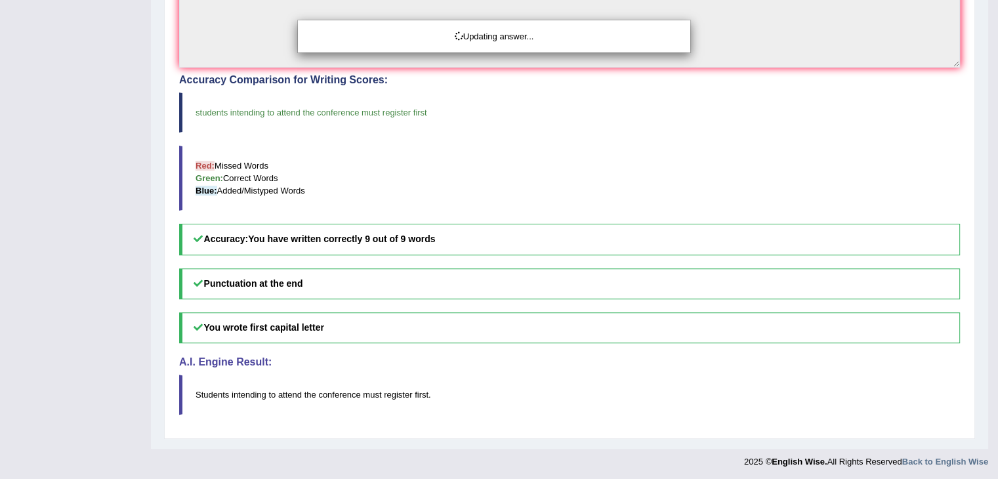
drag, startPoint x: 1007, startPoint y: 323, endPoint x: 1007, endPoint y: 192, distance: 130.5
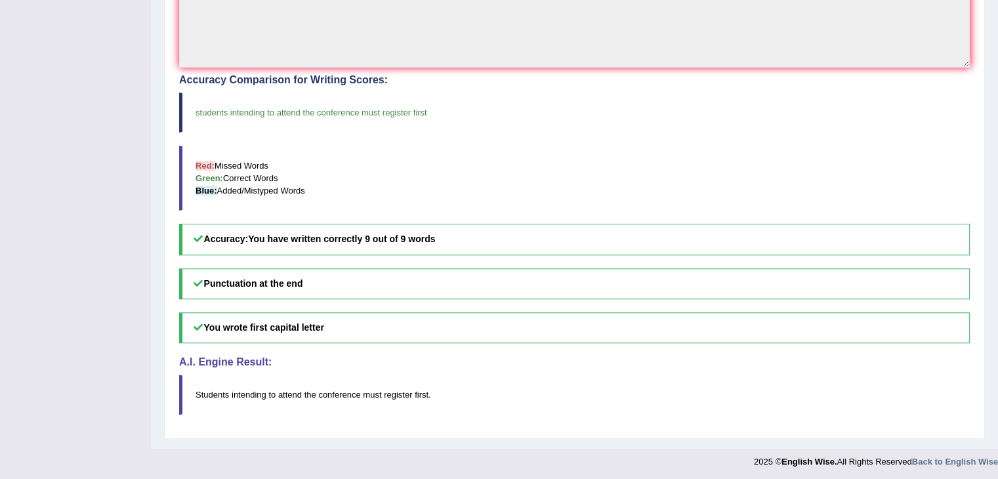
scroll to position [0, 0]
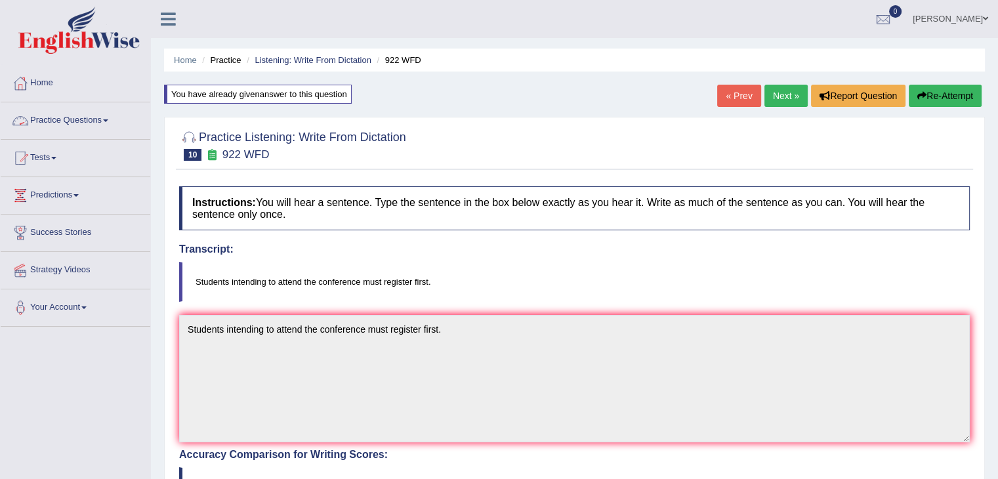
click at [110, 127] on link "Practice Questions" at bounding box center [76, 118] width 150 height 33
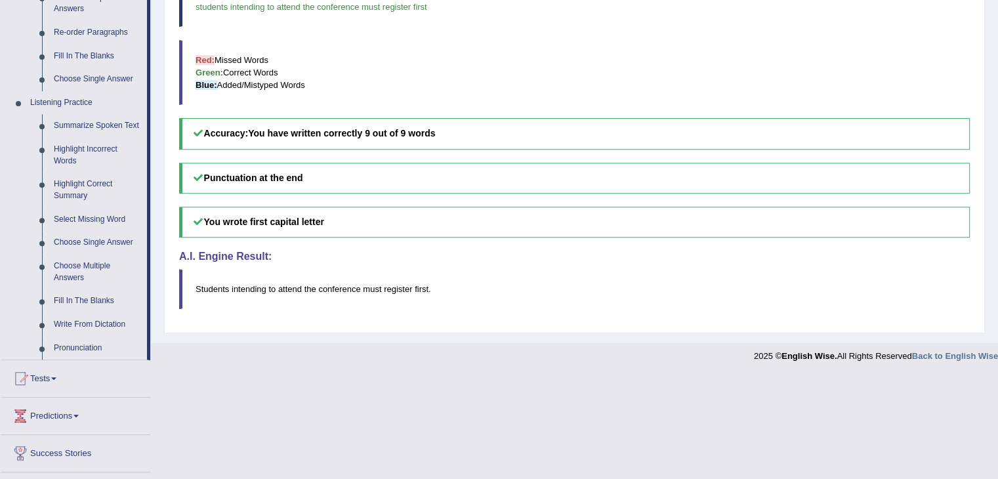
scroll to position [525, 0]
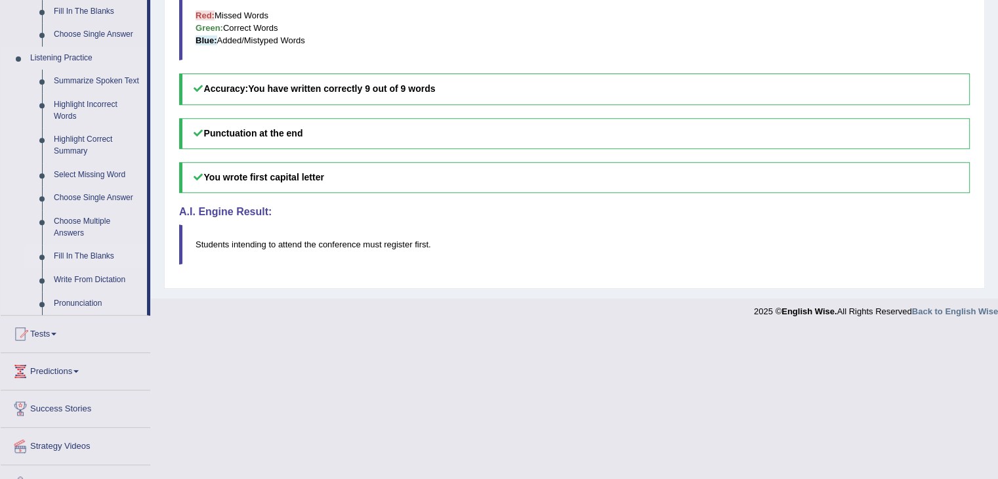
click at [95, 257] on link "Fill In The Blanks" at bounding box center [97, 257] width 99 height 24
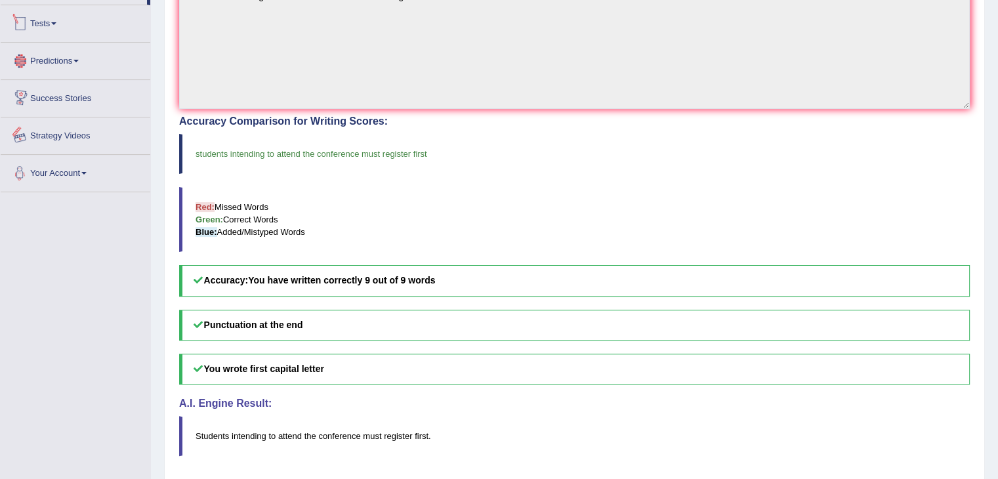
scroll to position [375, 0]
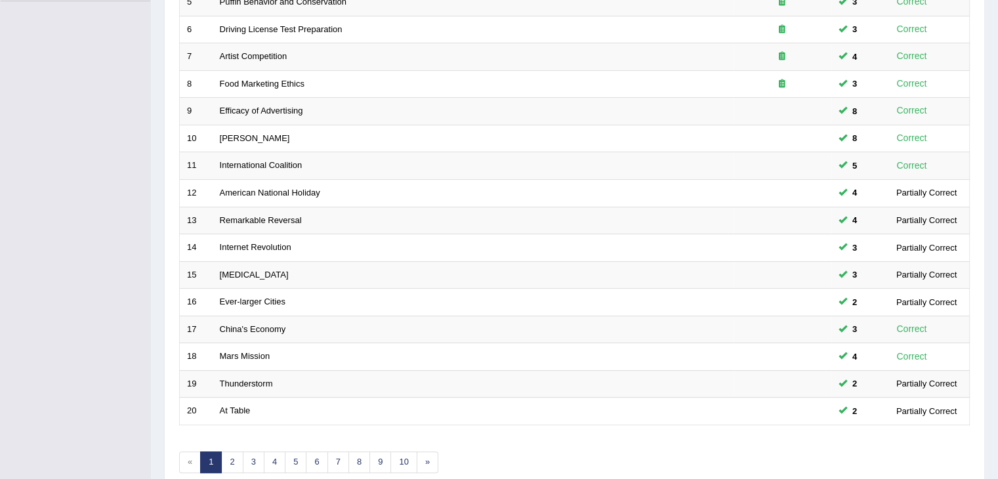
scroll to position [386, 0]
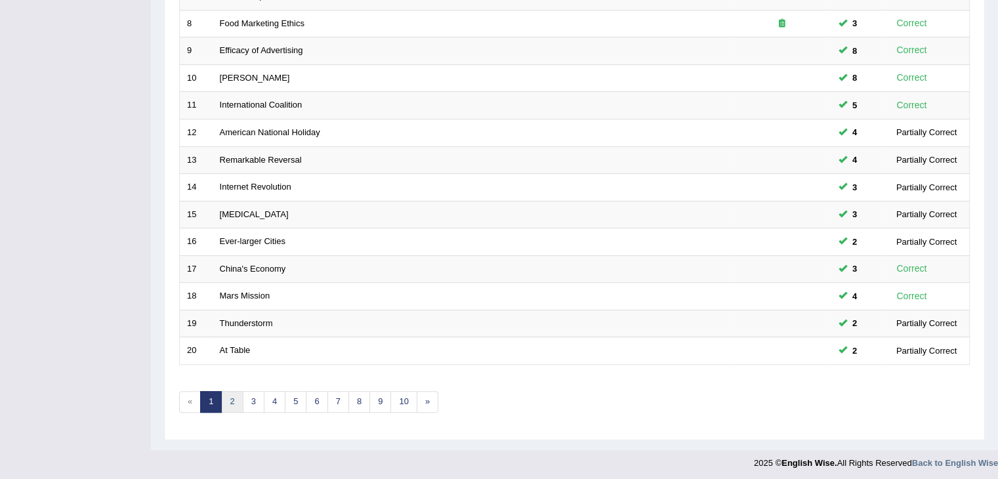
click at [236, 402] on link "2" at bounding box center [232, 402] width 22 height 22
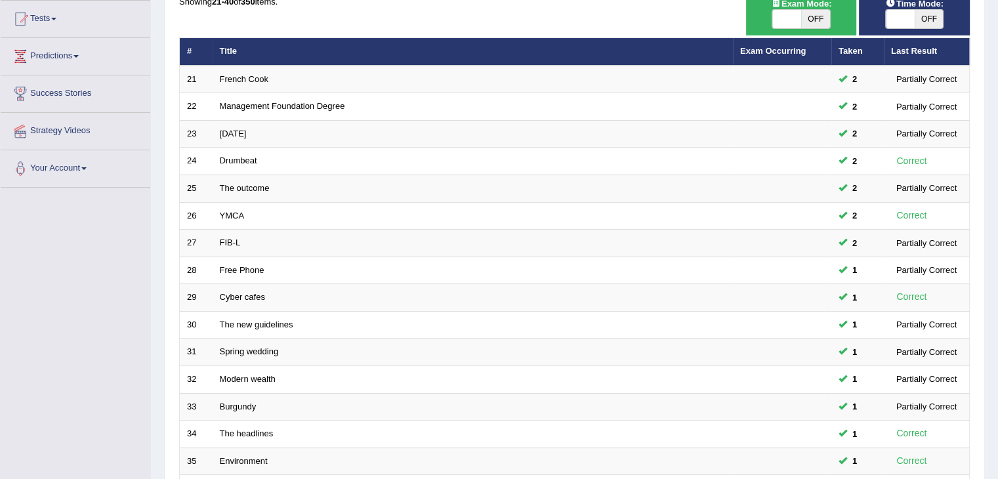
scroll to position [386, 0]
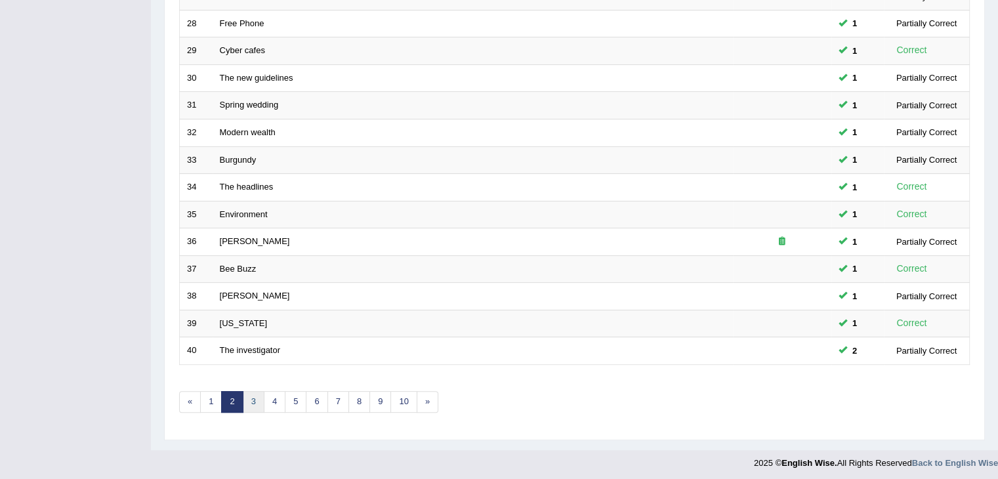
click at [258, 396] on link "3" at bounding box center [254, 402] width 22 height 22
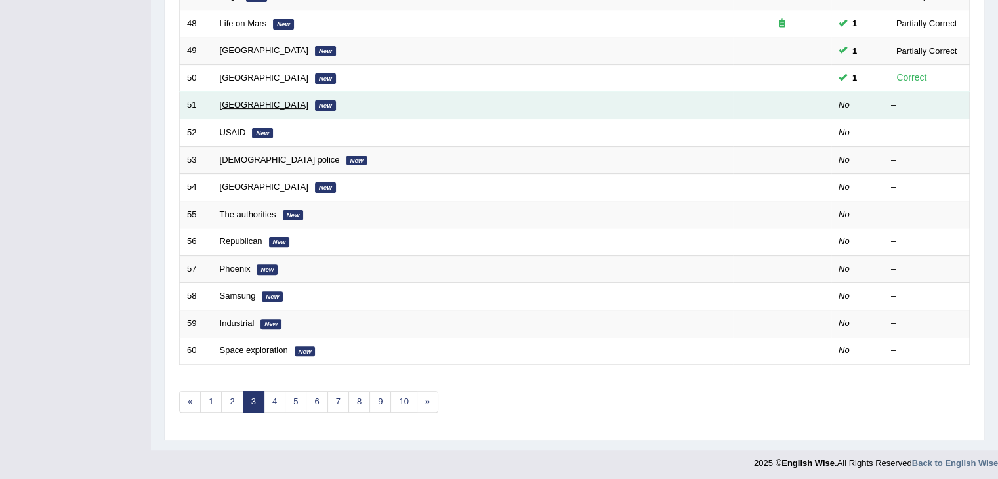
click at [234, 100] on link "South Korea" at bounding box center [264, 105] width 89 height 10
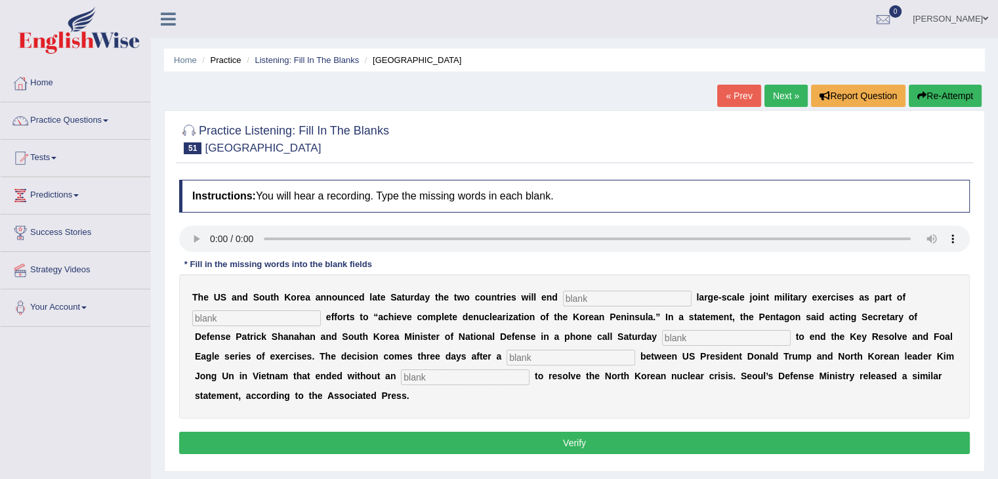
click at [596, 293] on input "text" at bounding box center [627, 299] width 129 height 16
type input "annual"
type input "diplomatic"
type input "s"
type input "decided"
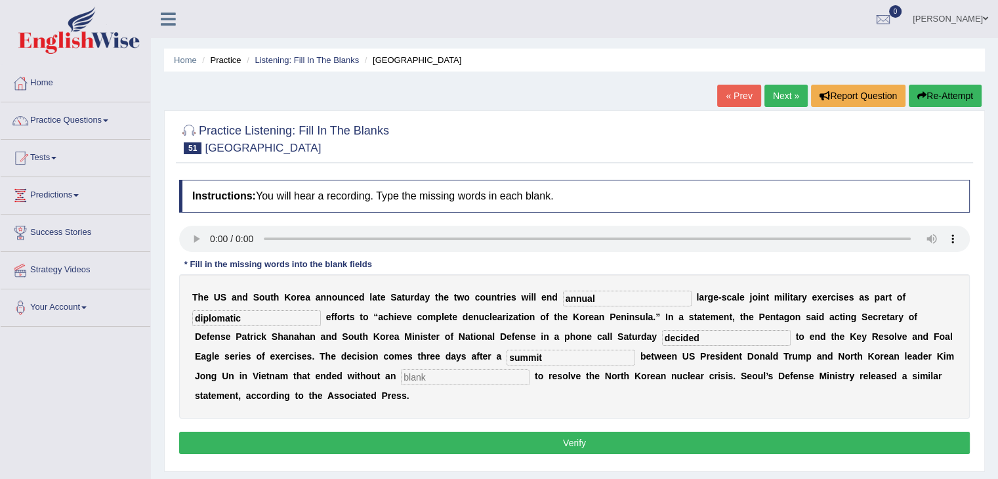
type input "summit"
type input "agreement"
click at [601, 443] on button "Verify" at bounding box center [574, 443] width 790 height 22
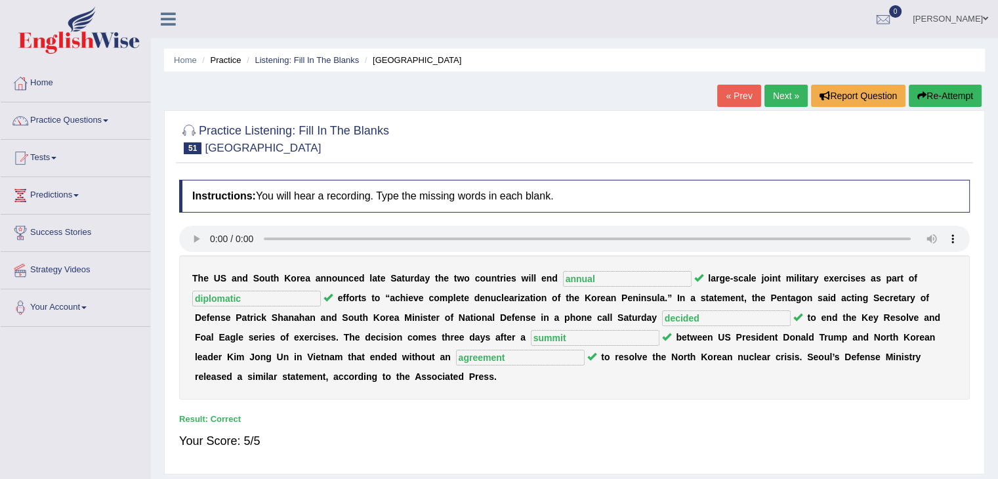
click at [775, 98] on link "Next »" at bounding box center [785, 96] width 43 height 22
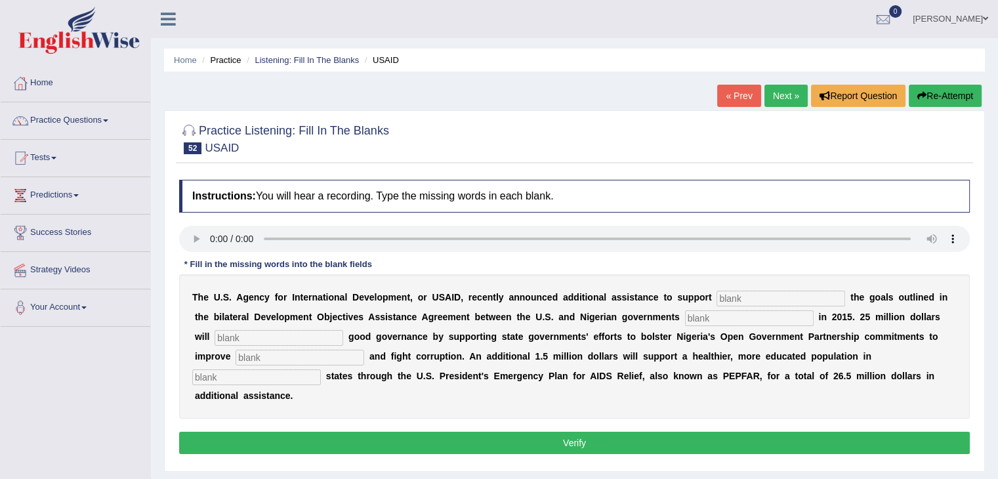
click at [737, 299] on input "text" at bounding box center [780, 299] width 129 height 16
type input "acheiving"
type input "signed"
type input "strengthen"
type input "transparency"
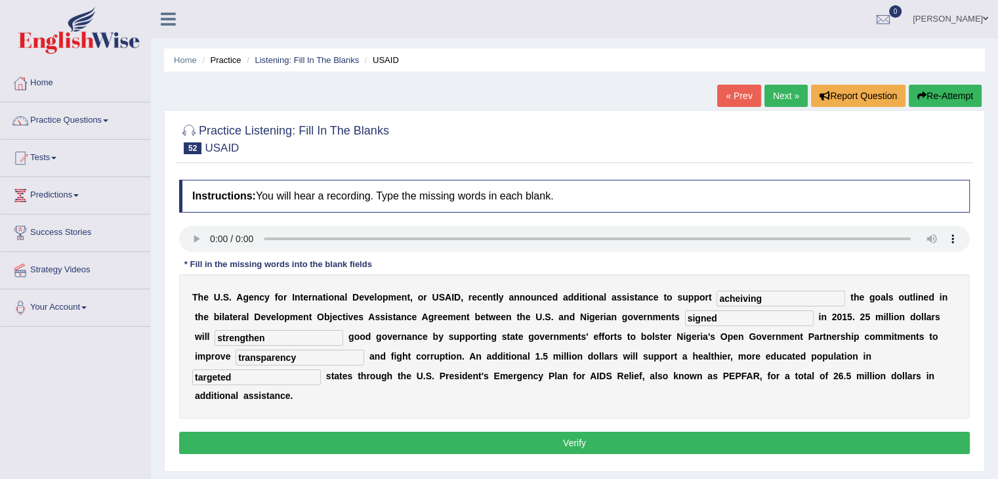
type input "targeted"
click at [514, 445] on button "Verify" at bounding box center [574, 443] width 790 height 22
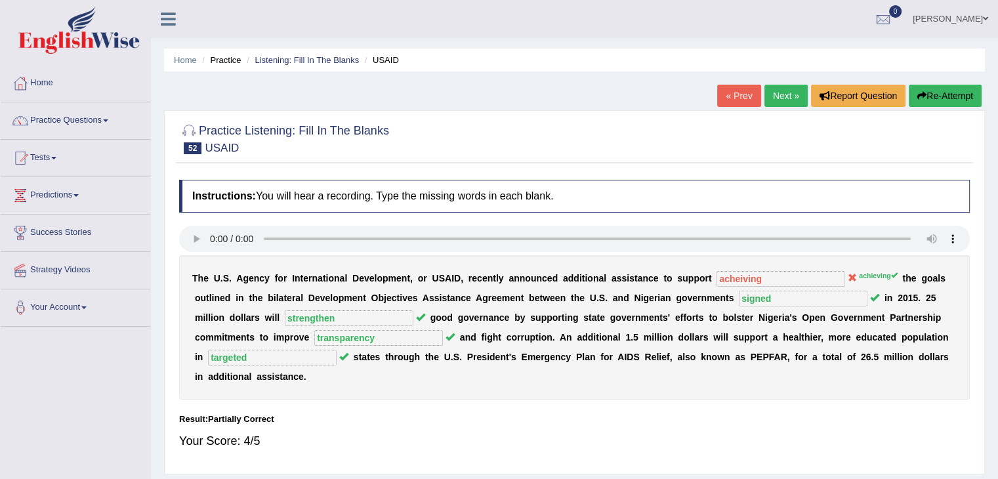
click at [785, 99] on link "Next »" at bounding box center [785, 96] width 43 height 22
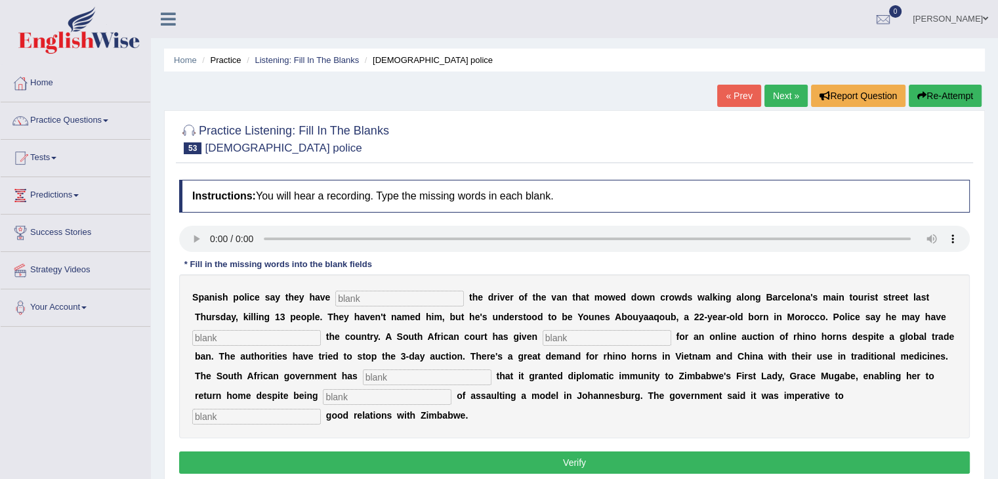
click at [357, 293] on input "text" at bounding box center [399, 299] width 129 height 16
type input "identified"
type input "fled"
type input "forma"
click at [579, 332] on input "forma" at bounding box center [606, 338] width 129 height 16
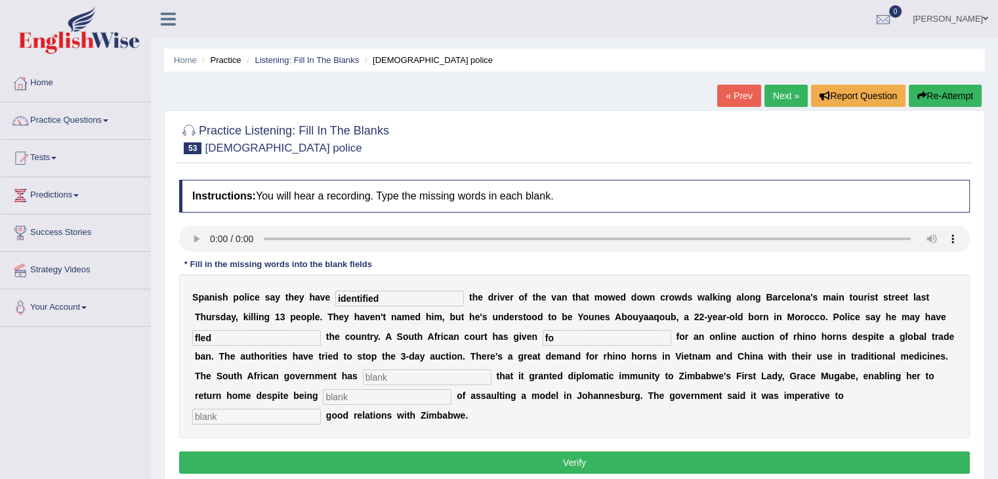
type input "f"
click at [430, 374] on input "text" at bounding box center [427, 377] width 129 height 16
type input "confirmed"
type input "accused"
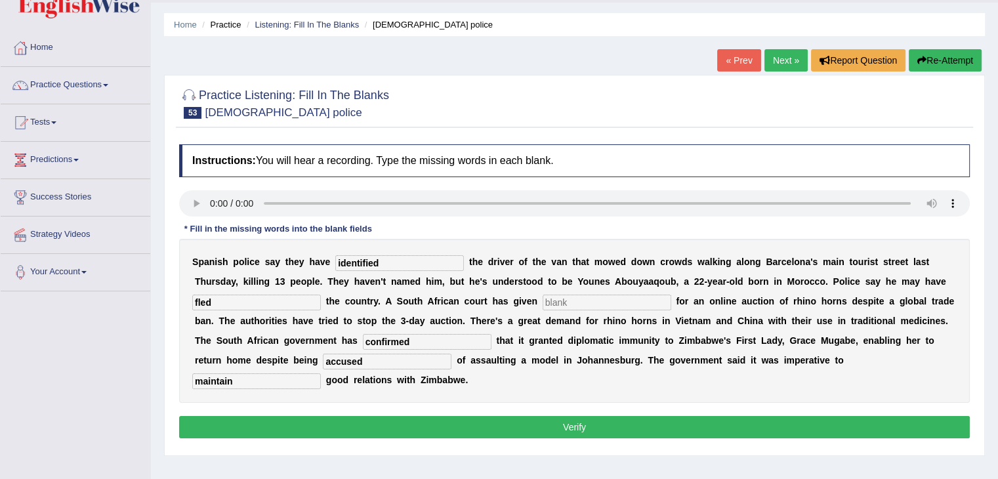
type input "maintain"
click at [575, 300] on input "f" at bounding box center [606, 303] width 129 height 16
type input "ff"
click at [501, 433] on button "Verify" at bounding box center [574, 427] width 790 height 22
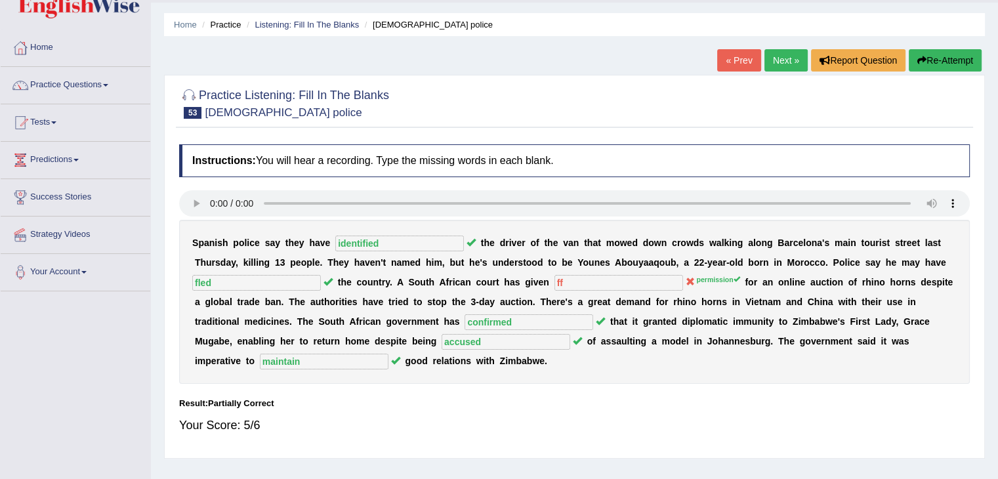
scroll to position [0, 0]
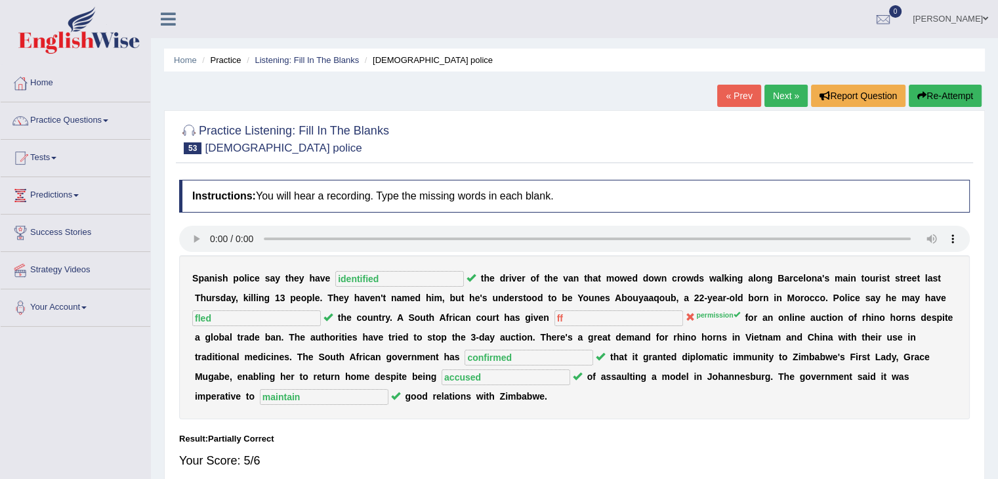
click at [780, 91] on link "Next »" at bounding box center [785, 96] width 43 height 22
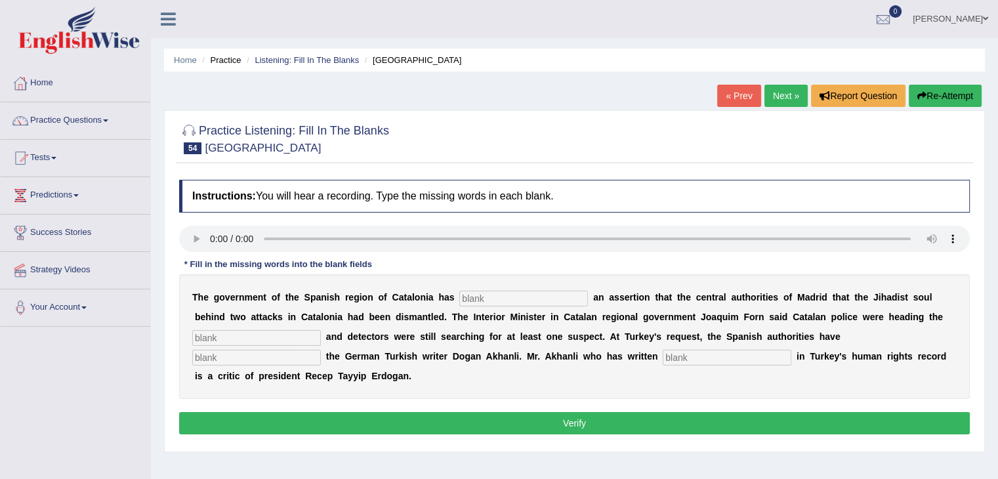
click at [498, 296] on input "text" at bounding box center [523, 299] width 129 height 16
type input "a"
type input "contradicted"
type input "inquiry"
type input "arrested"
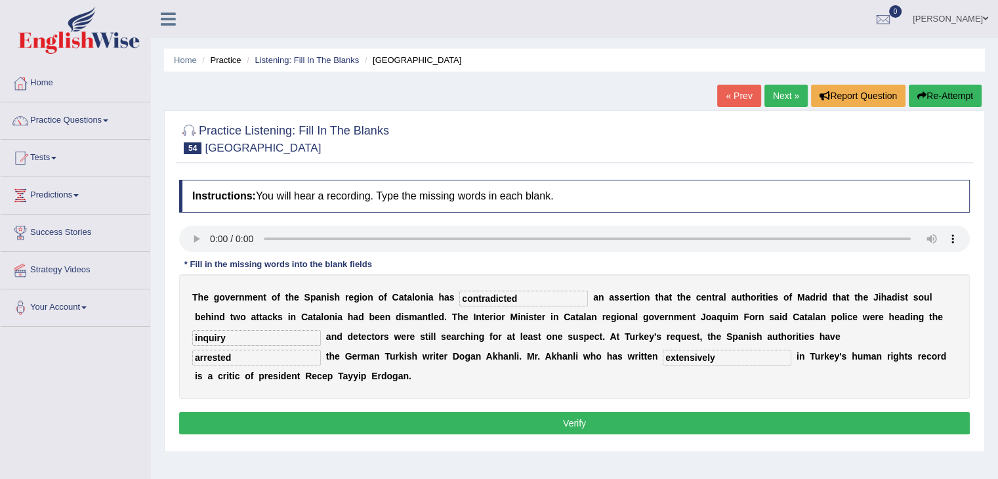
type input "extensively"
click at [410, 413] on button "Verify" at bounding box center [574, 423] width 790 height 22
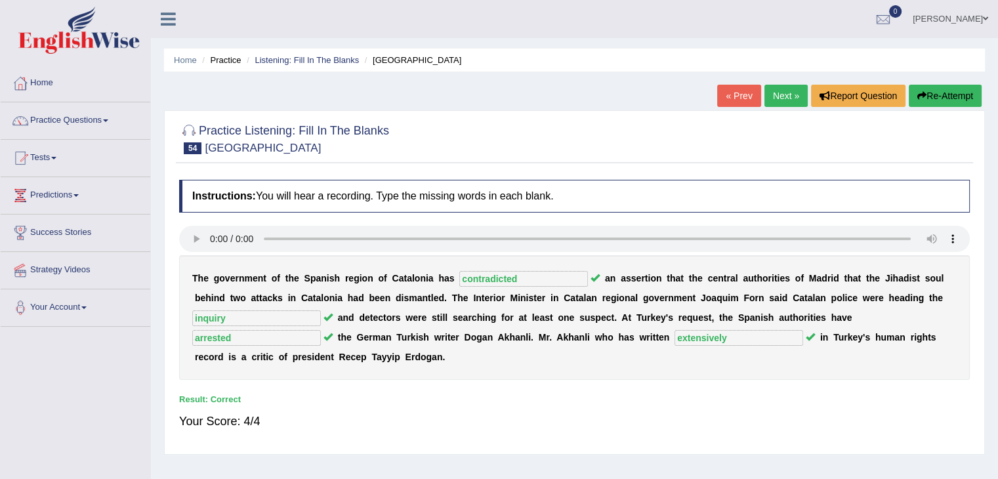
click at [774, 100] on link "Next »" at bounding box center [785, 96] width 43 height 22
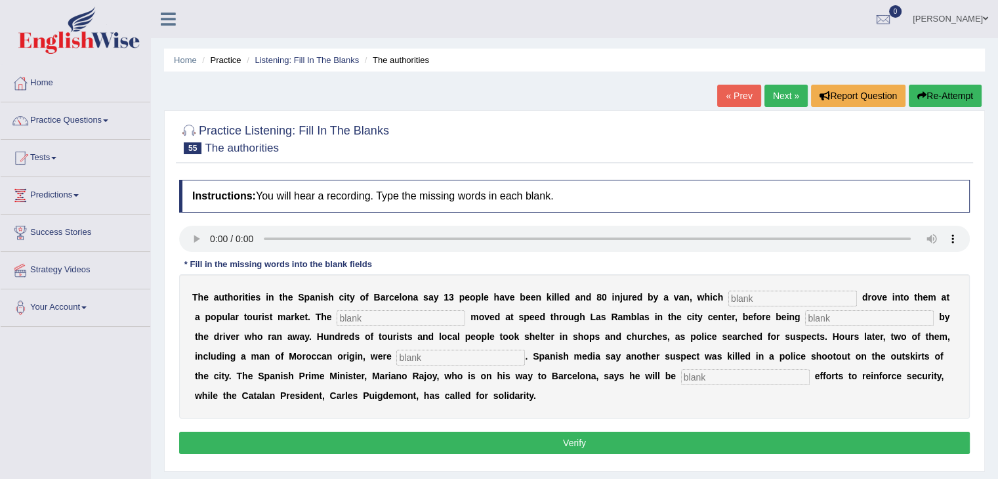
click at [753, 294] on input "text" at bounding box center [792, 299] width 129 height 16
type input "de"
click at [420, 319] on input "text" at bounding box center [401, 318] width 129 height 16
type input "vehicle"
click at [830, 314] on input "text" at bounding box center [869, 318] width 129 height 16
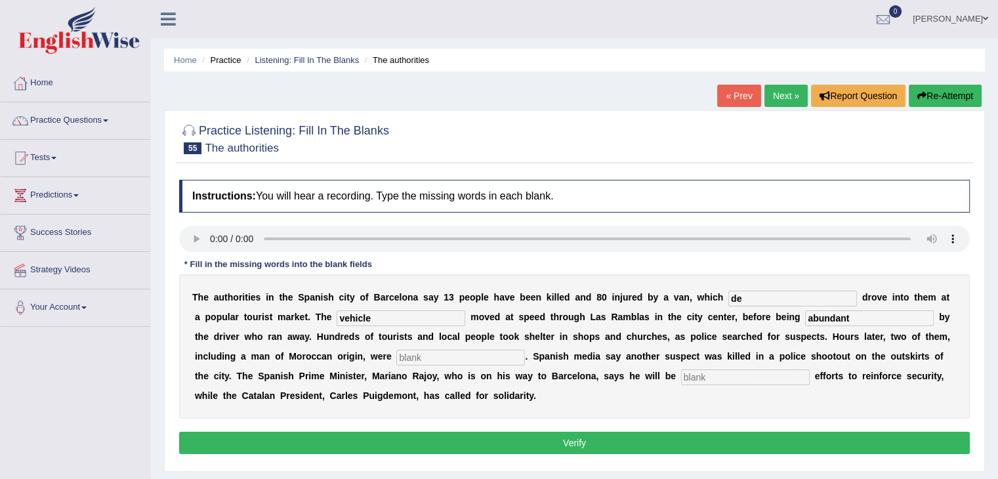
type input "abundant"
click at [771, 292] on input "de" at bounding box center [792, 299] width 129 height 16
type input "deliberately"
click at [446, 354] on input "text" at bounding box center [460, 358] width 129 height 16
type input "arrested"
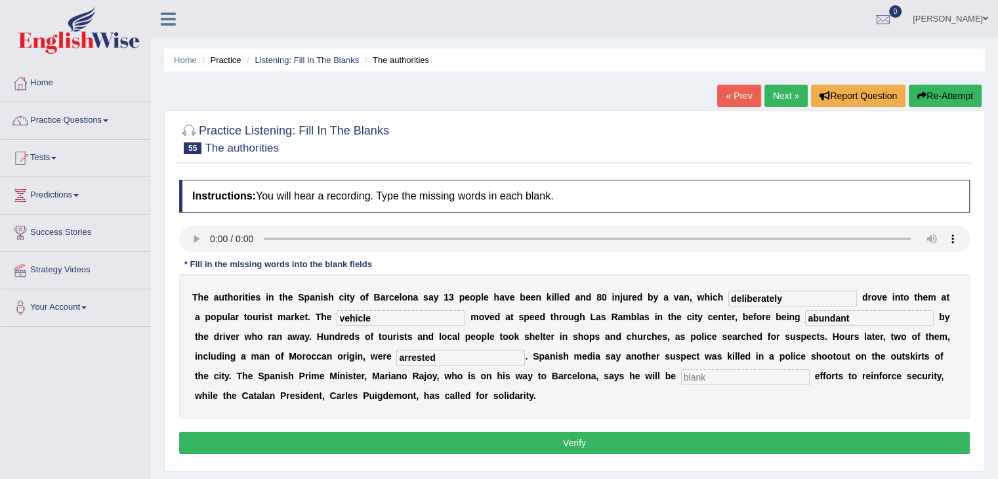
click at [710, 373] on input "text" at bounding box center [745, 377] width 129 height 16
click at [720, 374] on input "text" at bounding box center [745, 377] width 129 height 16
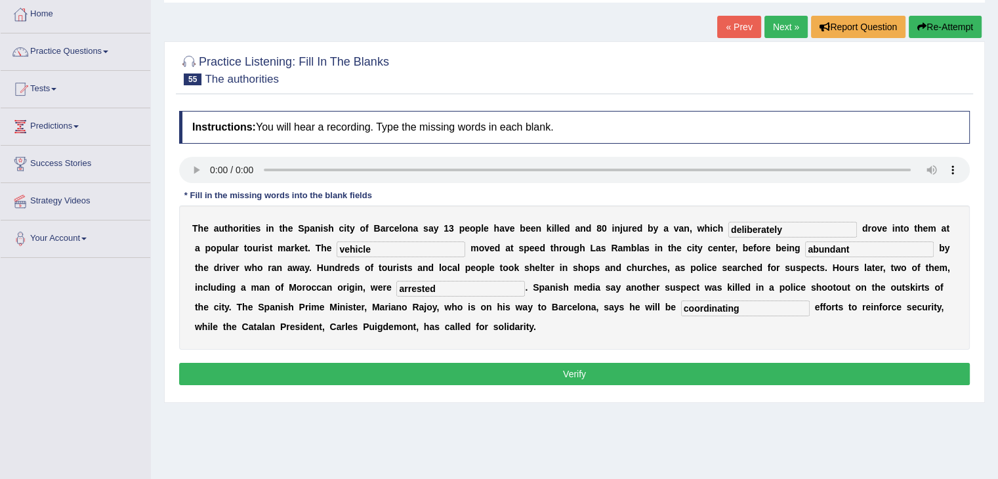
type input "coordinating"
click at [703, 371] on button "Verify" at bounding box center [574, 374] width 790 height 22
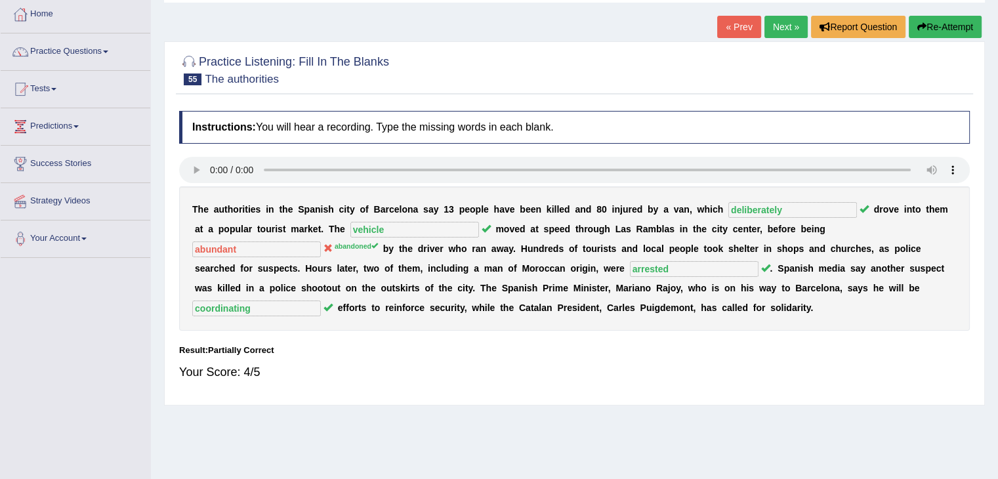
click at [779, 39] on div "« Prev Next » Report Question Re-Attempt" at bounding box center [851, 29] width 268 height 26
click at [779, 19] on link "Next »" at bounding box center [785, 27] width 43 height 22
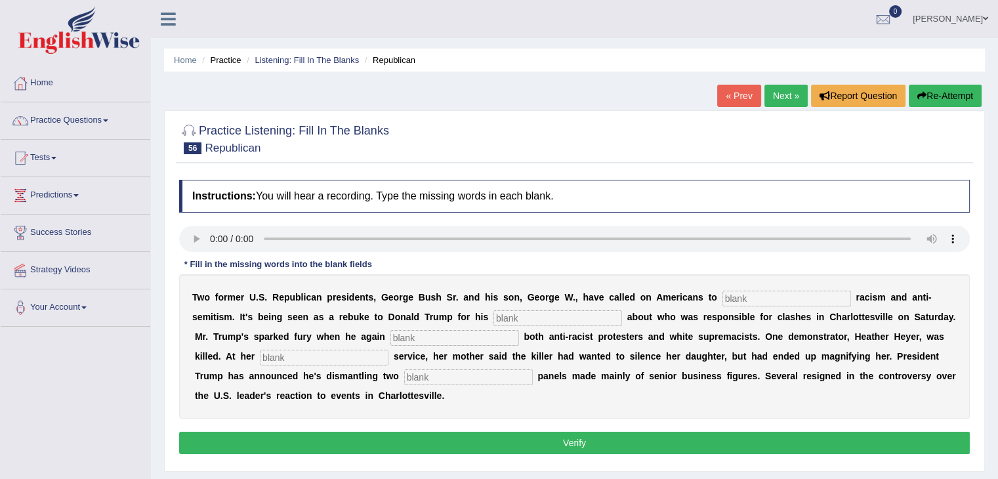
click at [733, 296] on input "text" at bounding box center [786, 299] width 129 height 16
click at [748, 297] on input "text" at bounding box center [786, 299] width 129 height 16
type input "reject"
type input "comments"
type input "blamed"
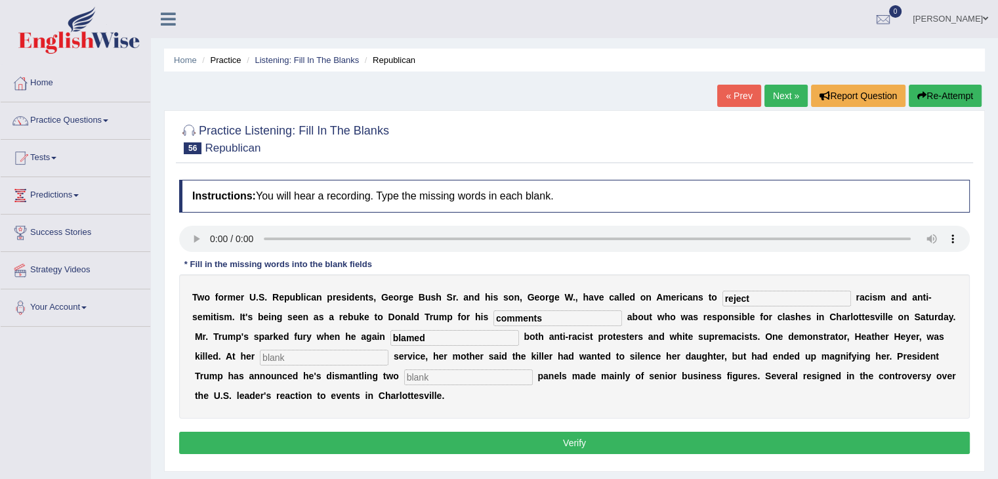
click at [312, 350] on input "text" at bounding box center [324, 358] width 129 height 16
type input "memorial"
type input "advisory"
click at [430, 444] on button "Verify" at bounding box center [574, 443] width 790 height 22
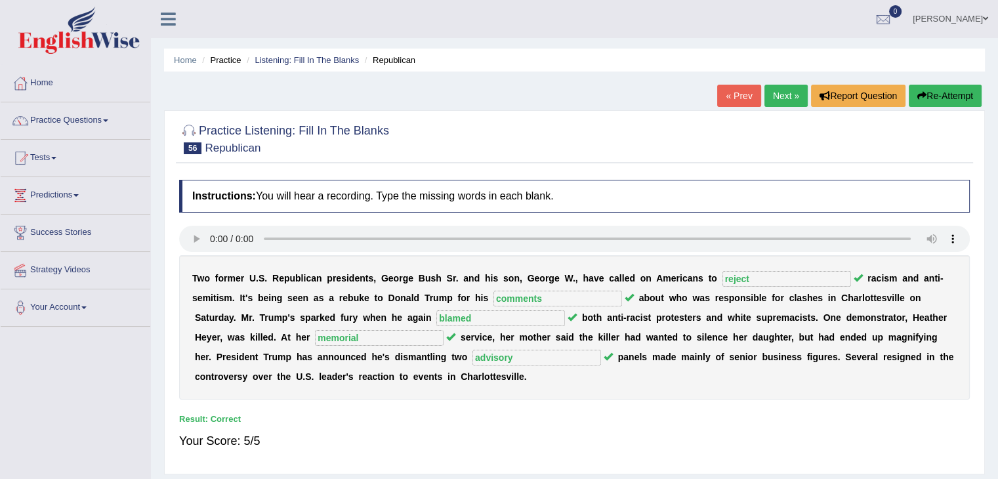
click at [777, 95] on link "Next »" at bounding box center [785, 96] width 43 height 22
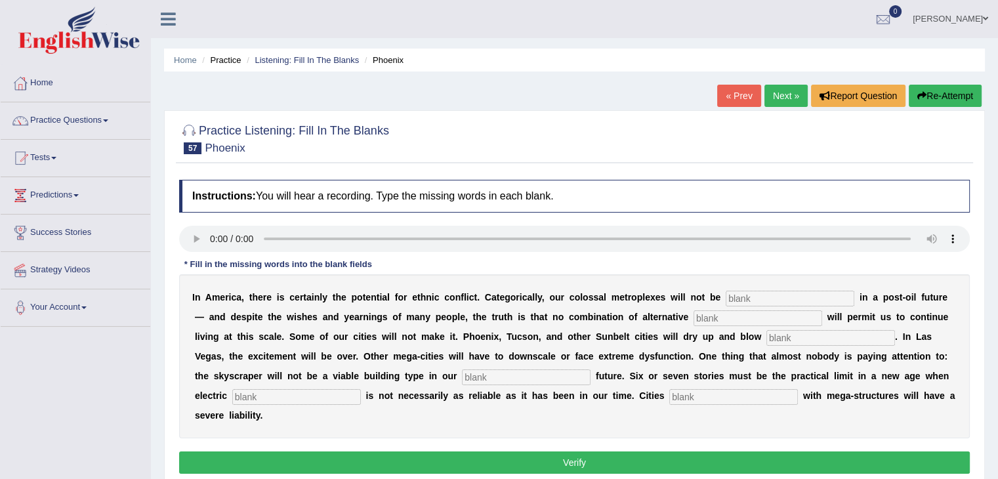
click at [745, 297] on input "text" at bounding box center [789, 299] width 129 height 16
type input "a"
type input "sustainable"
type input "fuels"
type input "w"
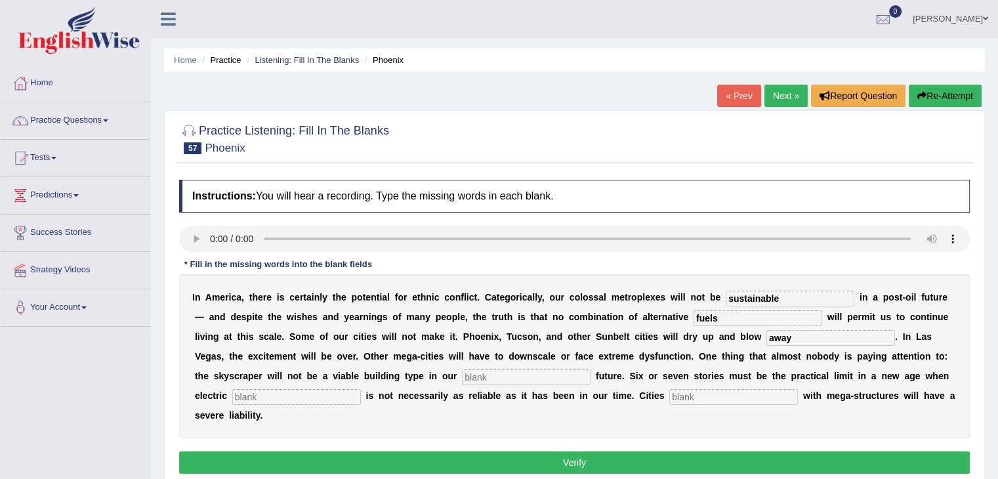
type input "away"
type input "energy"
type input "supplies"
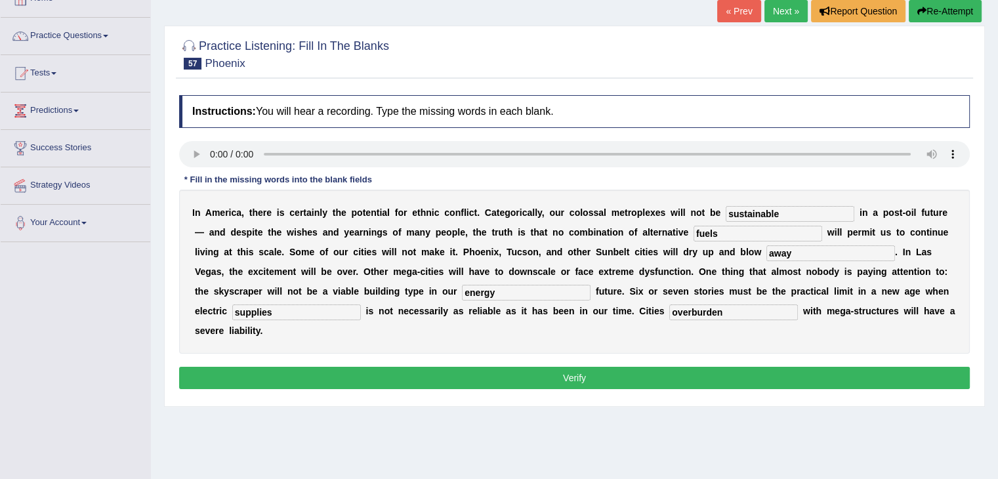
scroll to position [87, 0]
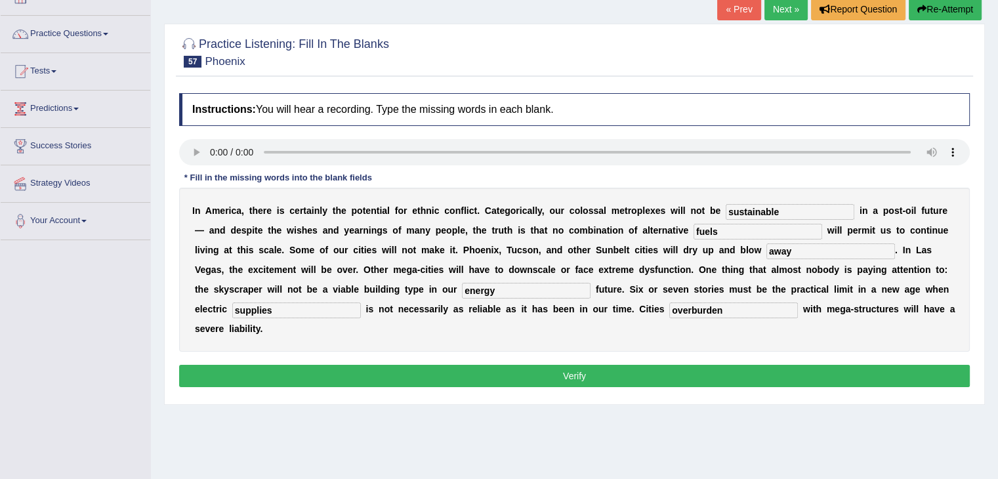
type input "overburden"
click at [672, 373] on button "Verify" at bounding box center [574, 376] width 790 height 22
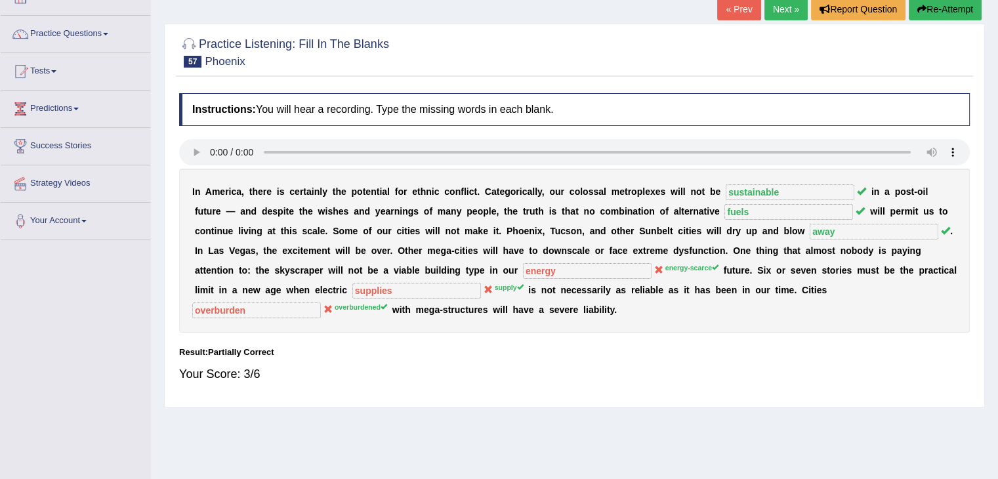
scroll to position [32, 0]
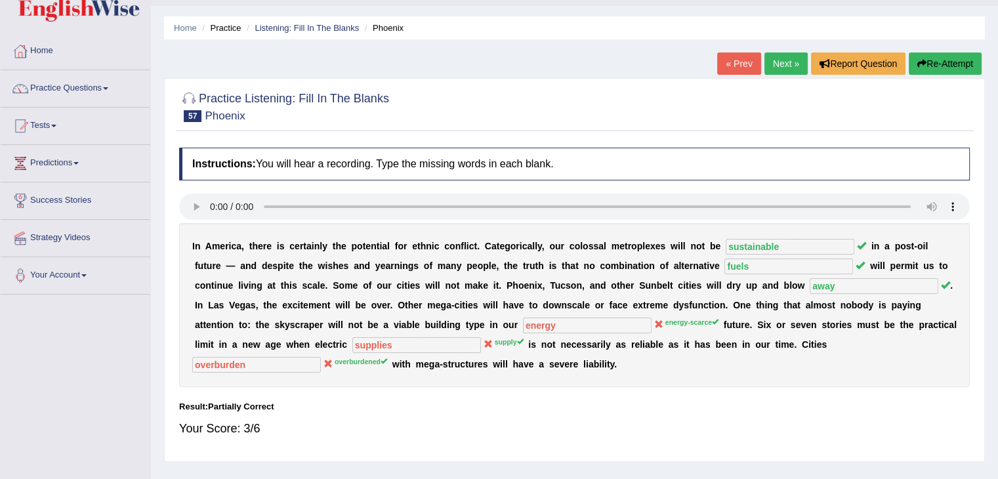
click at [776, 62] on link "Next »" at bounding box center [785, 63] width 43 height 22
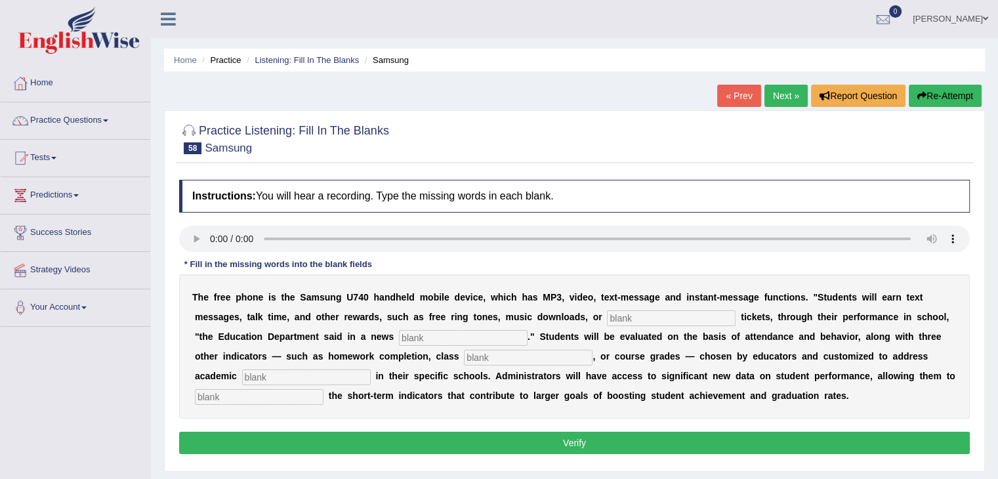
click at [635, 310] on input "text" at bounding box center [671, 318] width 129 height 16
click at [632, 315] on input "text" at bounding box center [671, 318] width 129 height 16
click at [417, 336] on input "text" at bounding box center [463, 338] width 129 height 16
click at [447, 336] on input "released" at bounding box center [463, 338] width 129 height 16
type input "release"
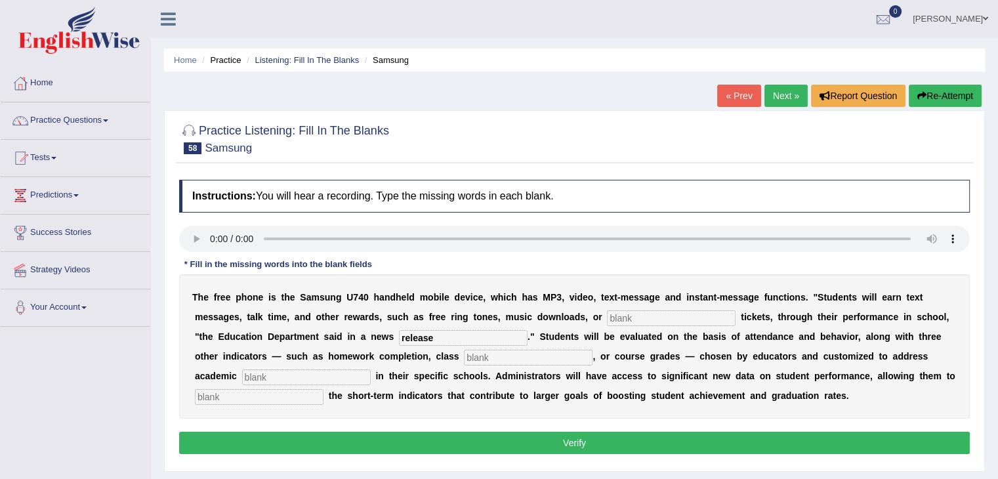
click at [488, 360] on input "text" at bounding box center [528, 358] width 129 height 16
type input "participation"
type input "priorities"
click at [280, 396] on input "text" at bounding box center [259, 397] width 129 height 16
type input "track"
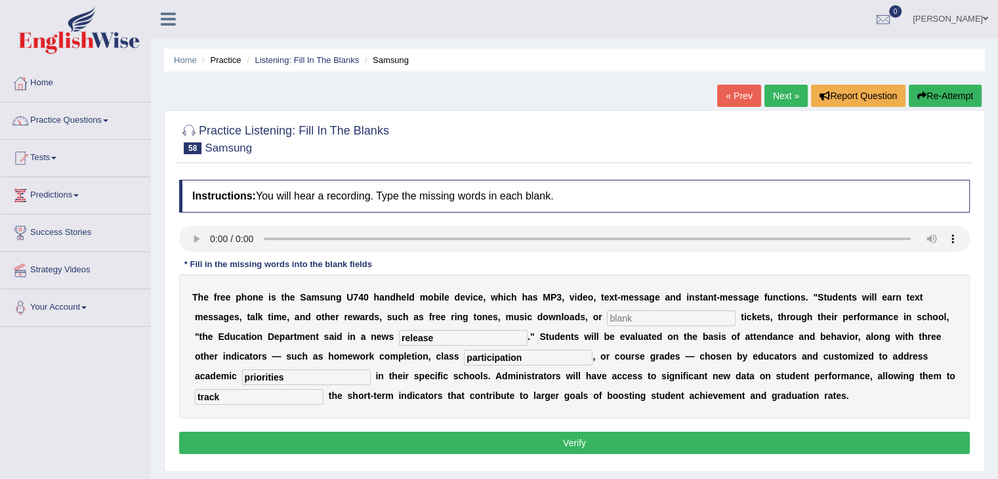
click at [342, 441] on button "Verify" at bounding box center [574, 443] width 790 height 22
type input "kk"
click at [536, 441] on button "Verify" at bounding box center [574, 443] width 790 height 22
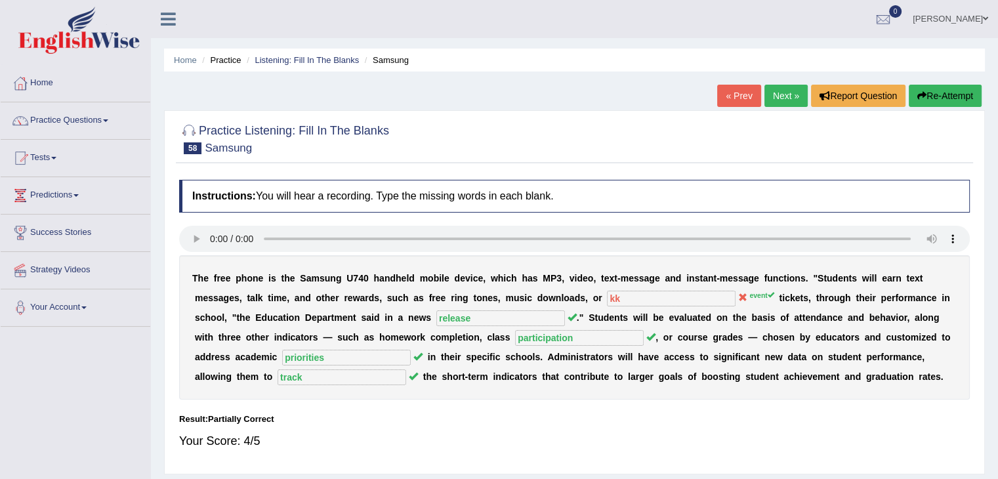
click at [773, 102] on link "Next »" at bounding box center [785, 96] width 43 height 22
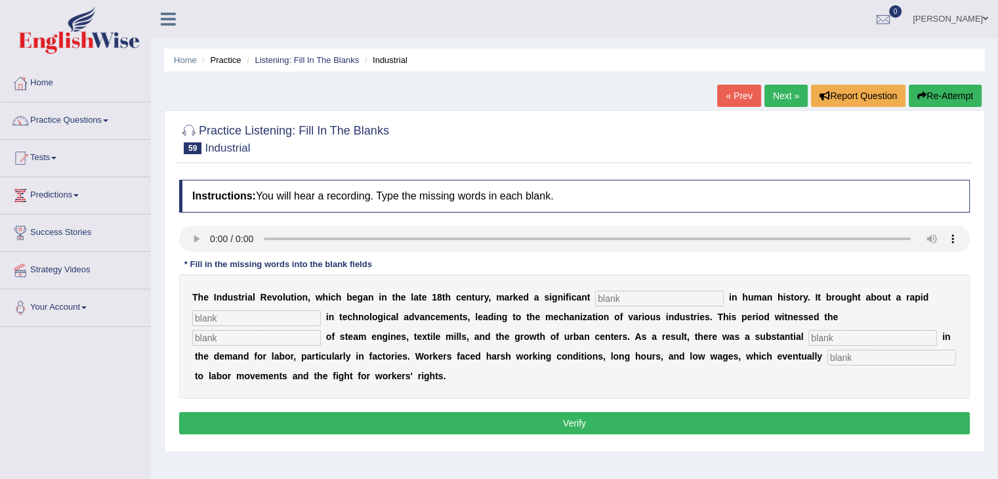
click at [621, 294] on input "text" at bounding box center [659, 299] width 129 height 16
type input "breakthrough"
type input "revolution"
type input "emergence"
type input "expansion"
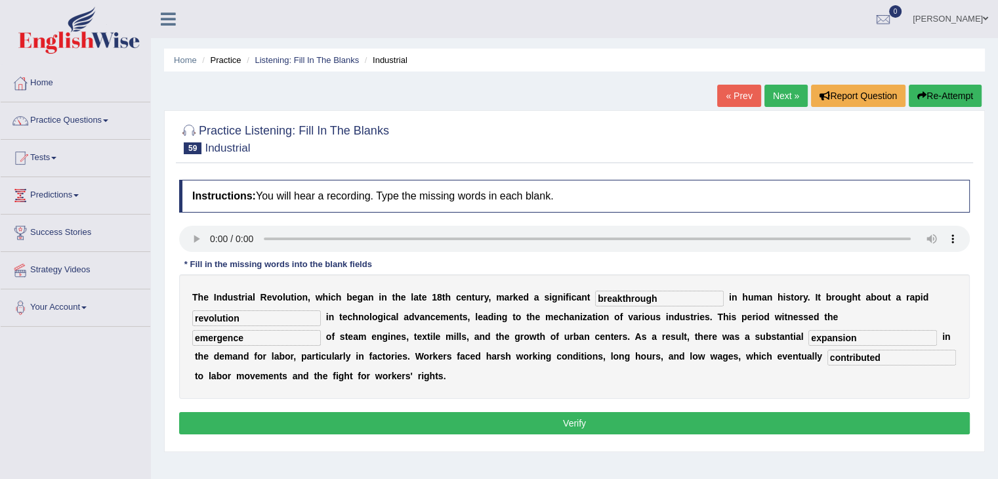
type input "contributed"
click at [672, 420] on button "Verify" at bounding box center [574, 423] width 790 height 22
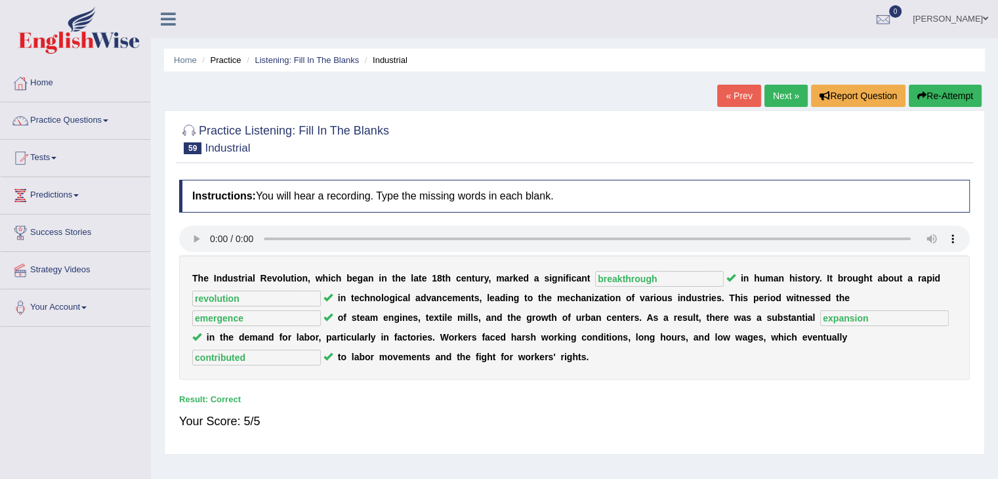
click at [777, 100] on link "Next »" at bounding box center [785, 96] width 43 height 22
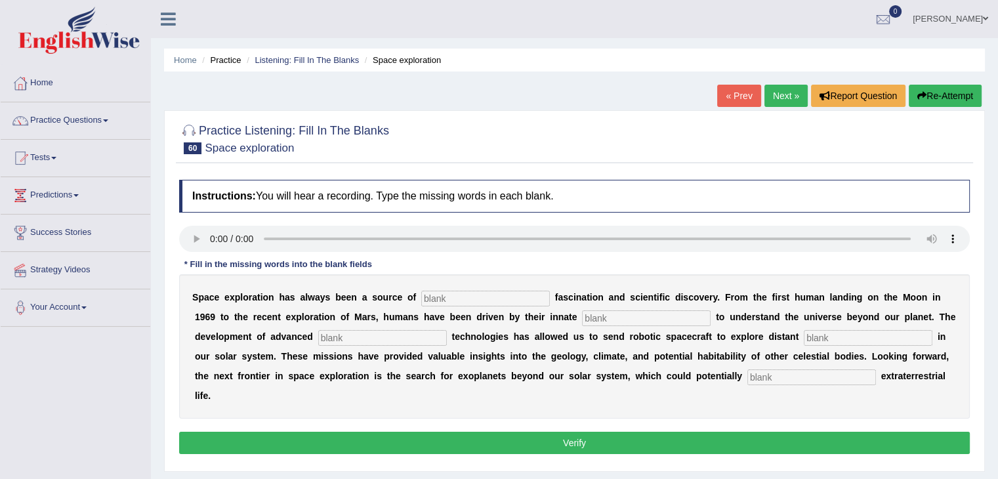
click at [449, 296] on input "text" at bounding box center [485, 299] width 129 height 16
type input "e"
type input "endless"
click at [592, 312] on input "text" at bounding box center [646, 318] width 129 height 16
type input "curiousity"
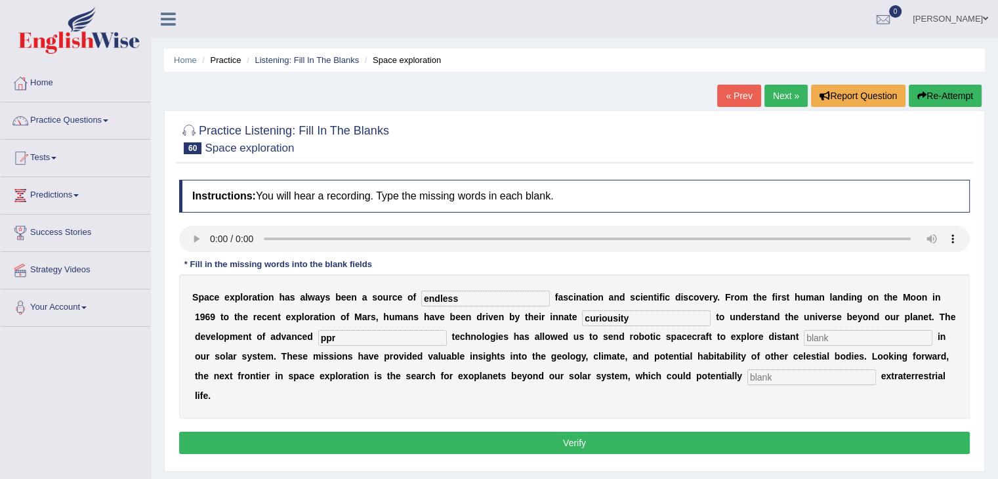
type input "ppr"
click at [895, 341] on input "text" at bounding box center [868, 338] width 129 height 16
type input "worlds"
click at [357, 330] on input "ppr" at bounding box center [382, 338] width 129 height 16
type input "proportions"
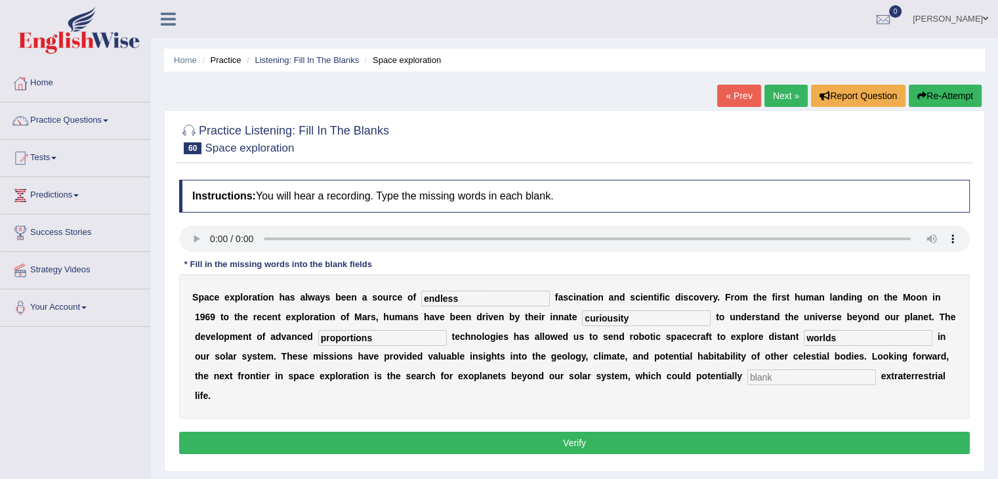
click at [778, 369] on input "text" at bounding box center [811, 377] width 129 height 16
type input "p"
type input "harbor"
click at [634, 438] on button "Verify" at bounding box center [574, 443] width 790 height 22
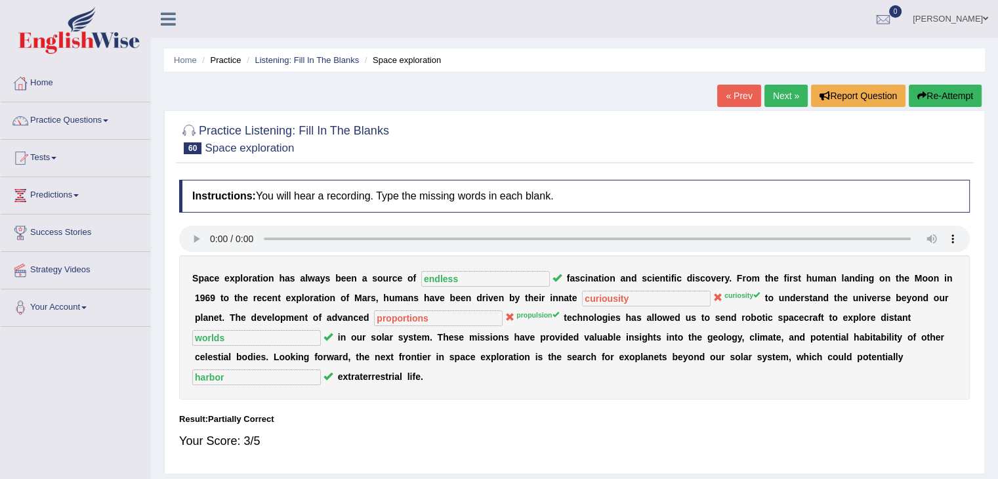
click at [779, 87] on link "Next »" at bounding box center [785, 96] width 43 height 22
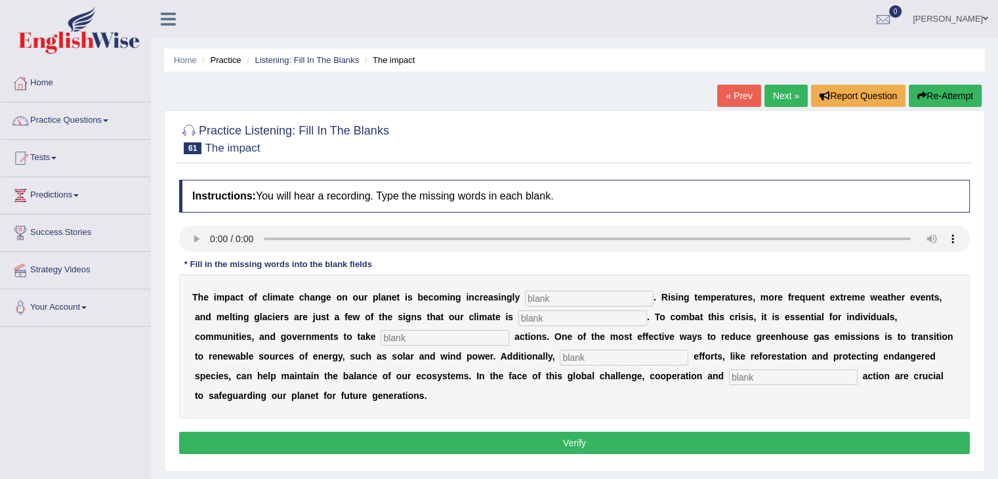
click at [585, 292] on input "text" at bounding box center [589, 299] width 129 height 16
click at [543, 302] on input "text" at bounding box center [589, 299] width 129 height 16
type input "evident"
type input "changing"
type input "proactive"
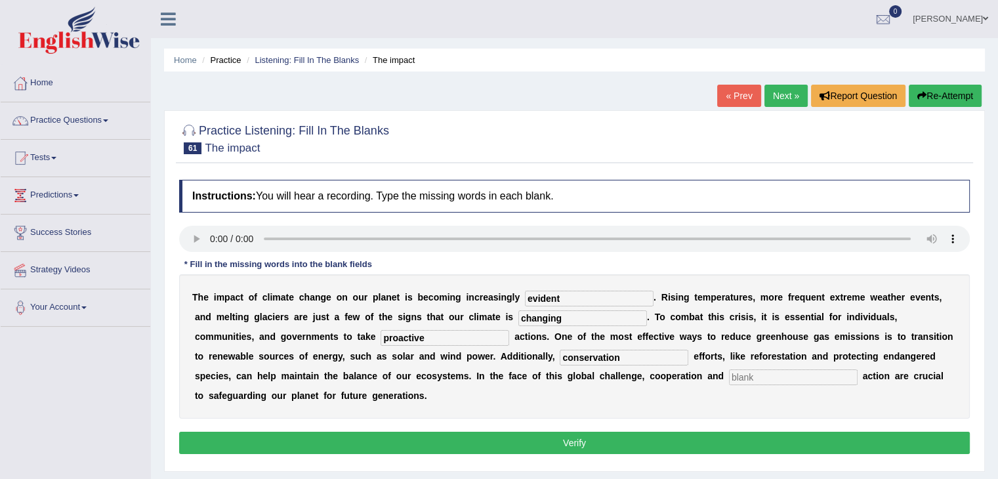
type input "conservation"
type input "collective"
click at [575, 434] on button "Verify" at bounding box center [574, 443] width 790 height 22
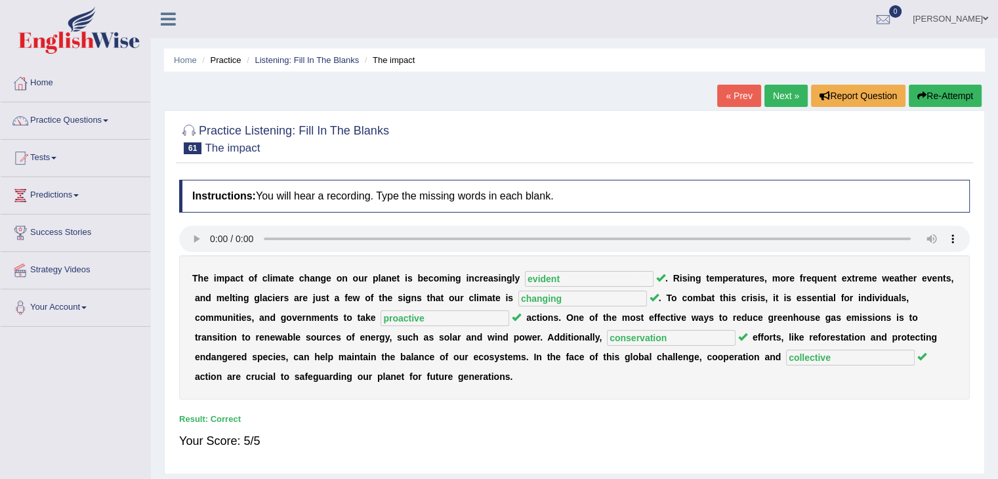
click at [785, 94] on link "Next »" at bounding box center [785, 96] width 43 height 22
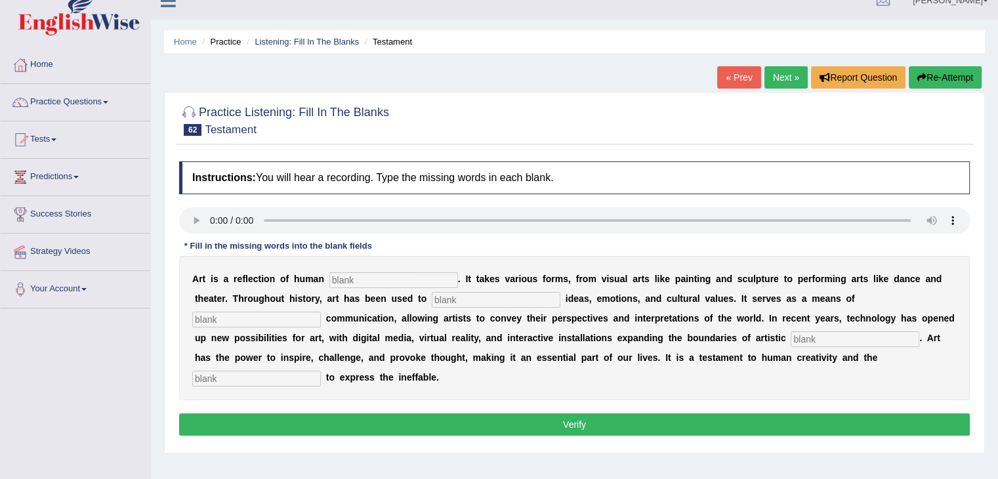
click at [346, 279] on input "text" at bounding box center [393, 280] width 129 height 16
type input "expression"
type input "communicate"
type input "creative"
type input "explorations"
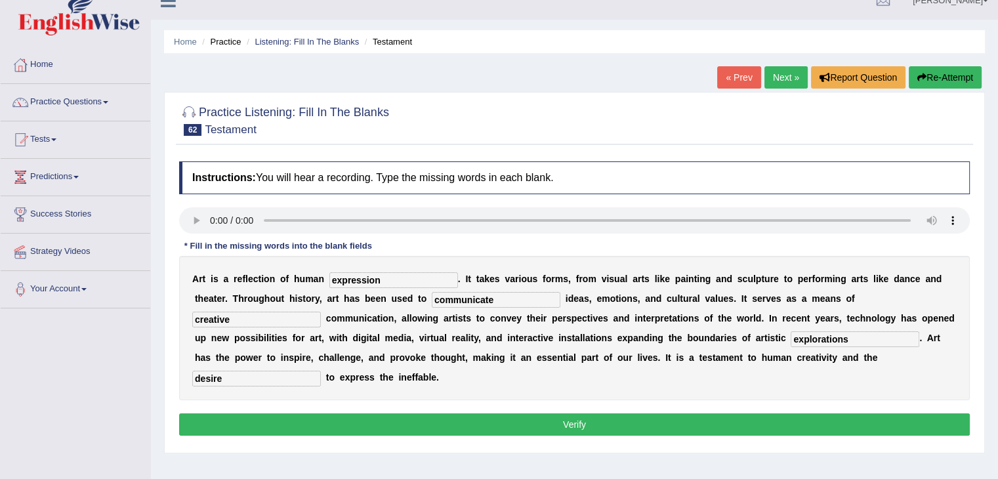
type input "desire"
click at [316, 417] on button "Verify" at bounding box center [574, 424] width 790 height 22
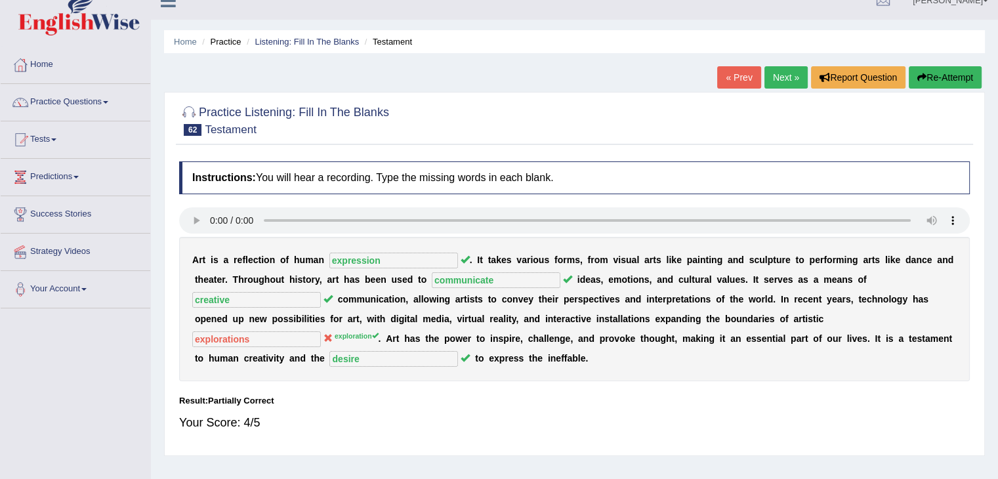
click at [774, 80] on link "Next »" at bounding box center [785, 77] width 43 height 22
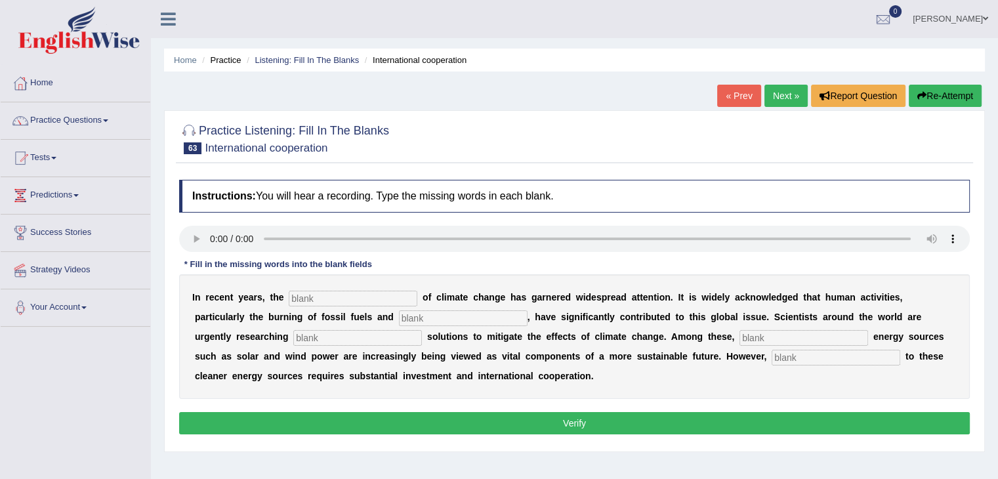
click at [314, 291] on input "text" at bounding box center [353, 299] width 129 height 16
type input "phenomenon"
type input "deforestation"
type input "sustainable"
type input "renewable"
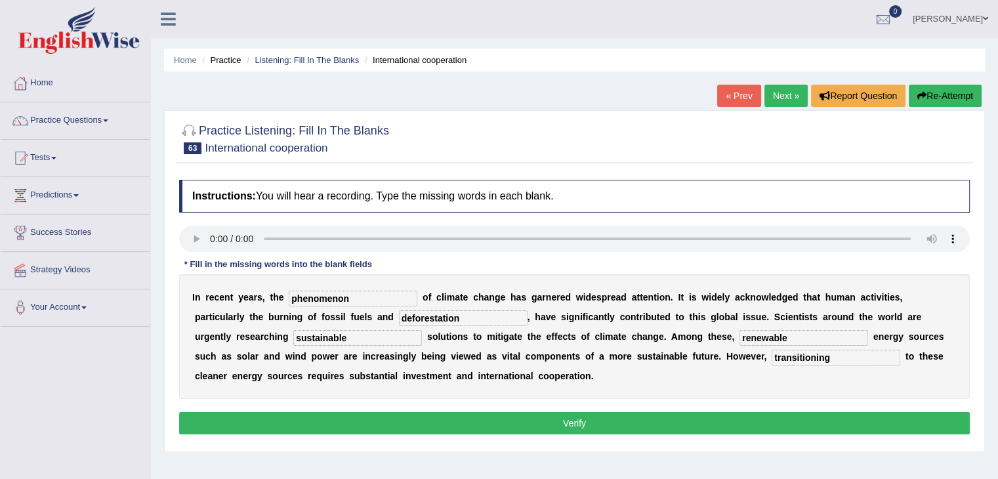
type input "transitioning"
click at [459, 420] on button "Verify" at bounding box center [574, 423] width 790 height 22
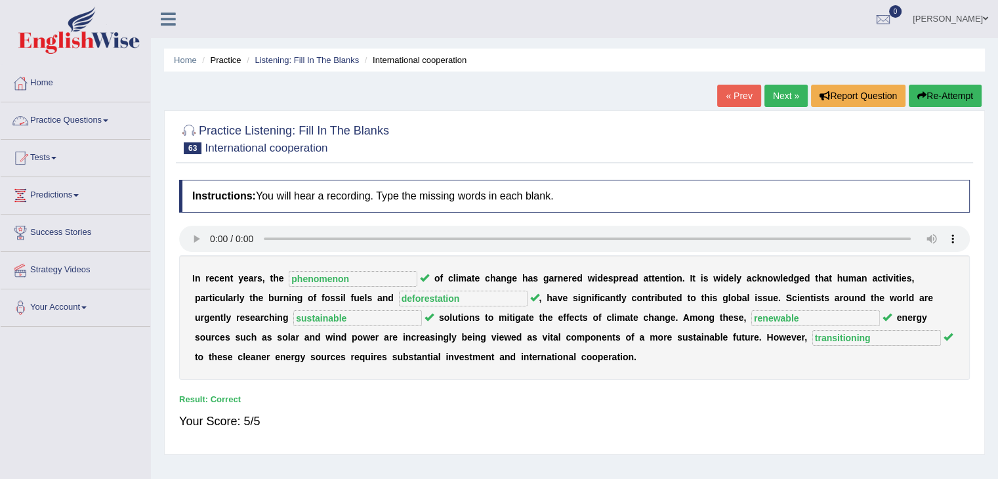
click at [96, 127] on link "Practice Questions" at bounding box center [76, 118] width 150 height 33
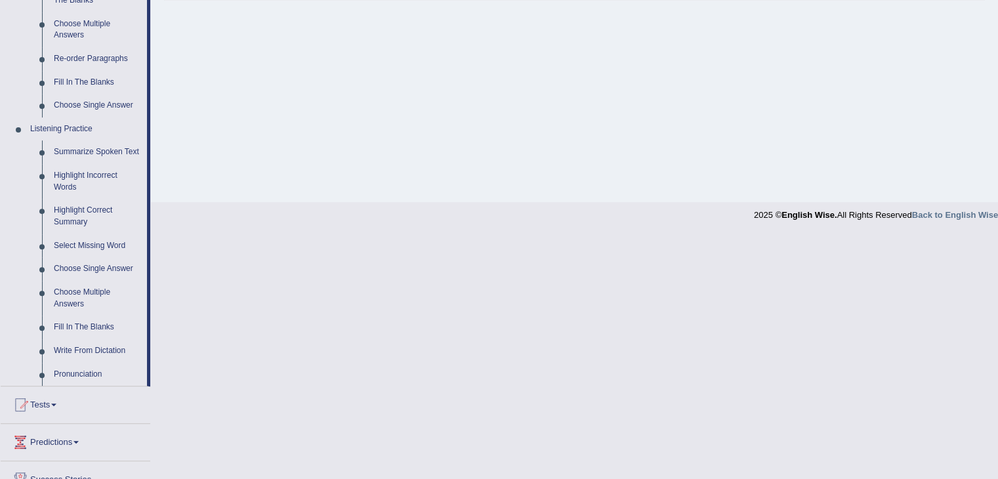
scroll to position [455, 0]
click at [71, 149] on link "Summarize Spoken Text" at bounding box center [97, 151] width 99 height 24
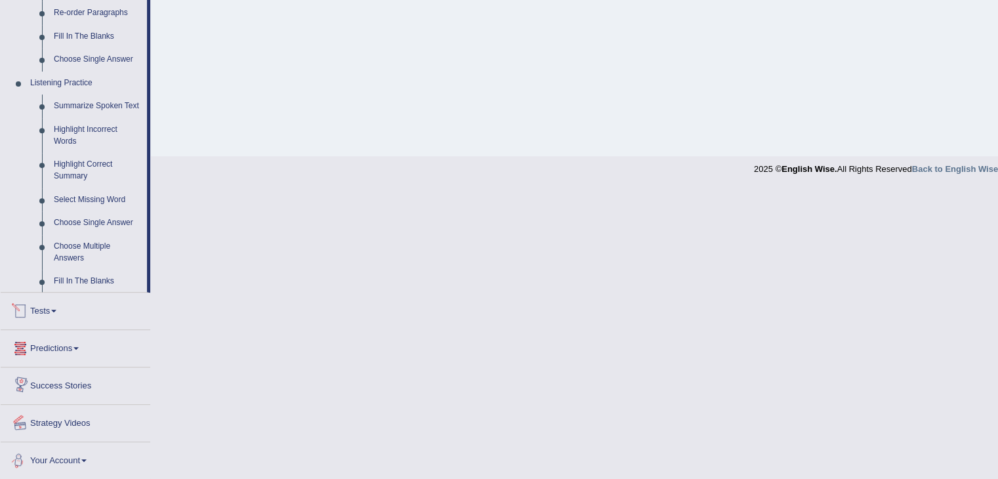
scroll to position [394, 0]
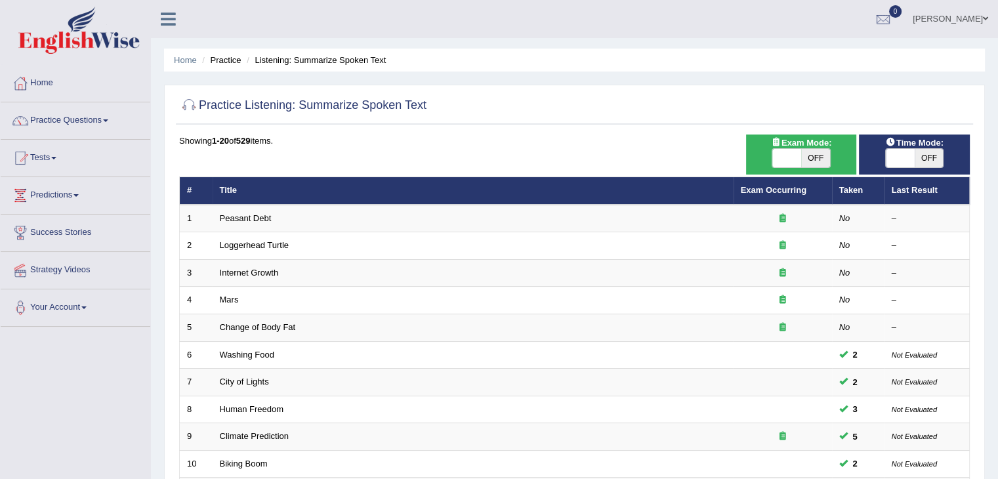
click at [240, 216] on link "Peasant Debt" at bounding box center [246, 218] width 52 height 10
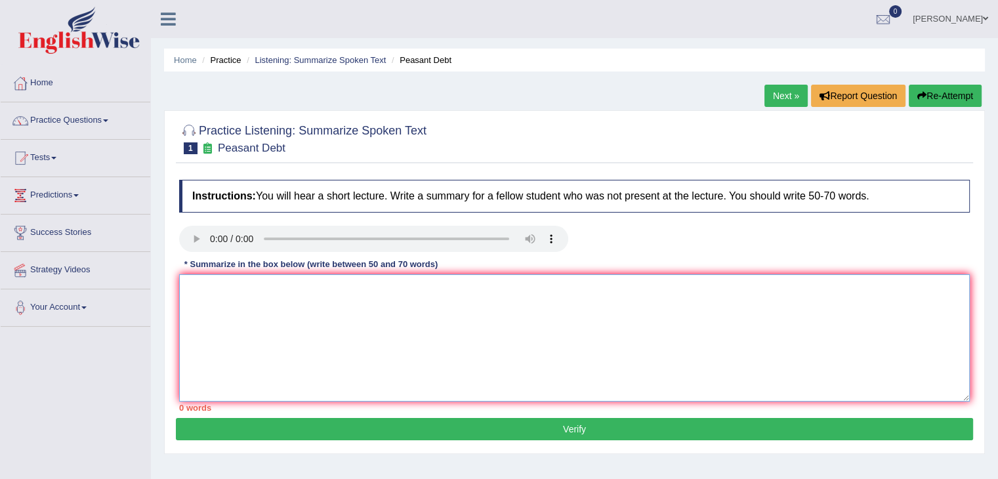
click at [291, 306] on textarea at bounding box center [574, 337] width 790 height 127
click at [446, 295] on textarea "The speaker provided a comprehensive overview of" at bounding box center [574, 337] width 790 height 127
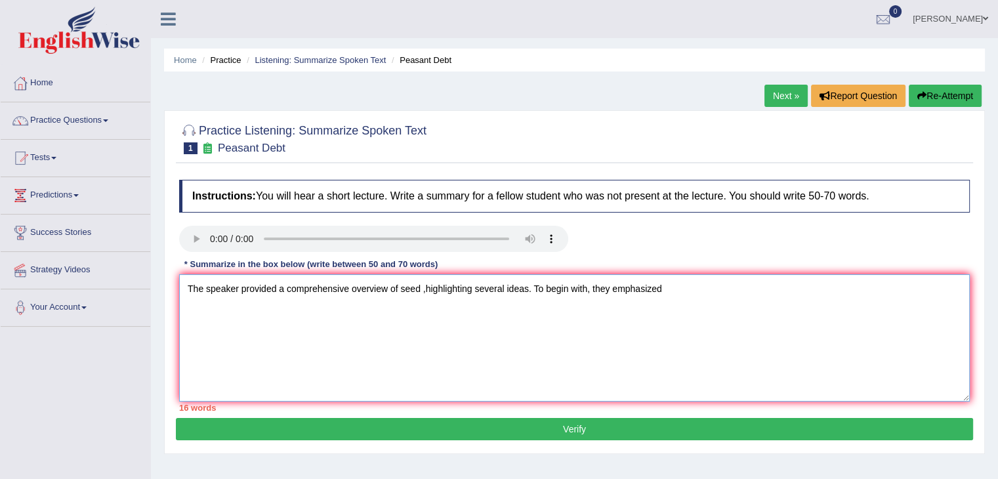
click at [676, 287] on textarea "The speaker provided a comprehensive overview of seed ,highlighting several ide…" at bounding box center [574, 337] width 790 height 127
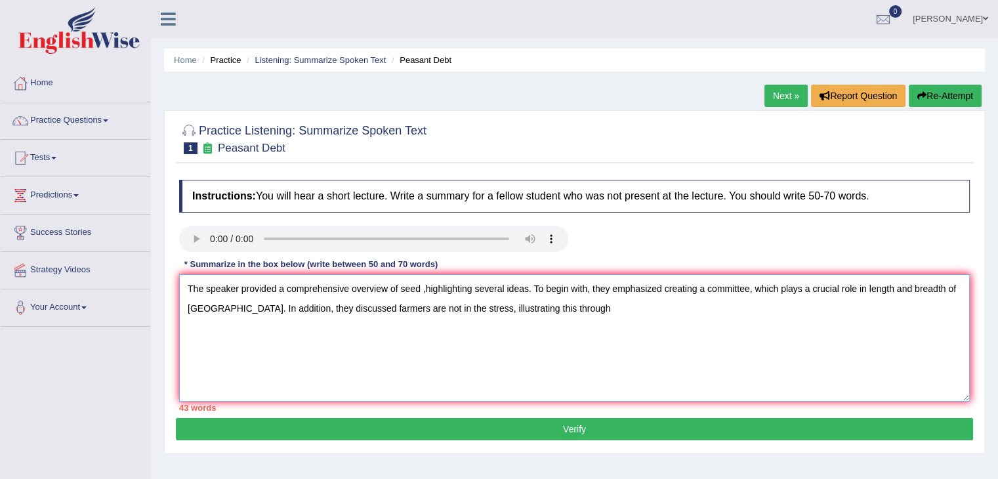
click at [578, 313] on textarea "The speaker provided a comprehensive overview of seed ,highlighting several ide…" at bounding box center [574, 337] width 790 height 127
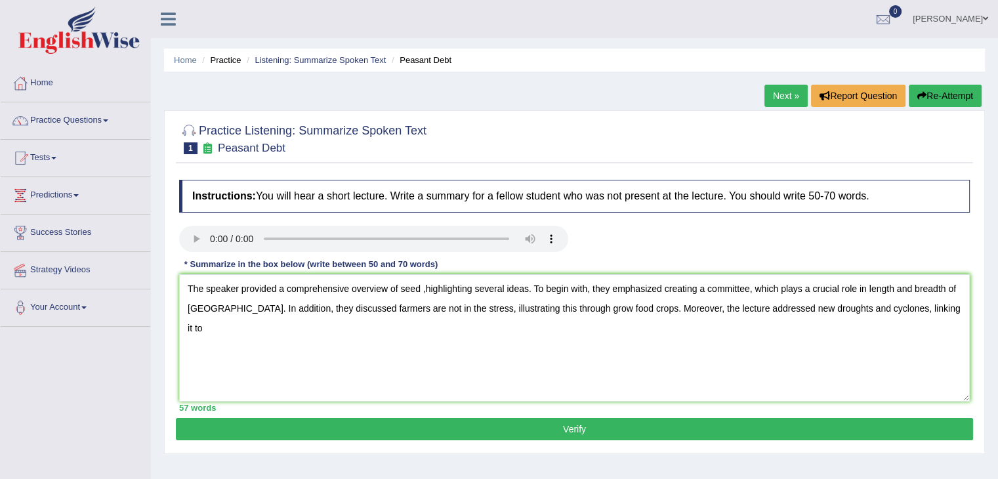
click at [745, 476] on div "Home Practice Listening: Summarize Spoken Text Peasant Debt Next » Report Quest…" at bounding box center [574, 328] width 847 height 656
click at [915, 305] on textarea "The speaker provided a comprehensive overview of seed ,highlighting several ide…" at bounding box center [574, 337] width 790 height 127
type textarea "The speaker provided a comprehensive overview of seed ,highlighting several ide…"
click at [438, 428] on button "Verify" at bounding box center [574, 429] width 797 height 22
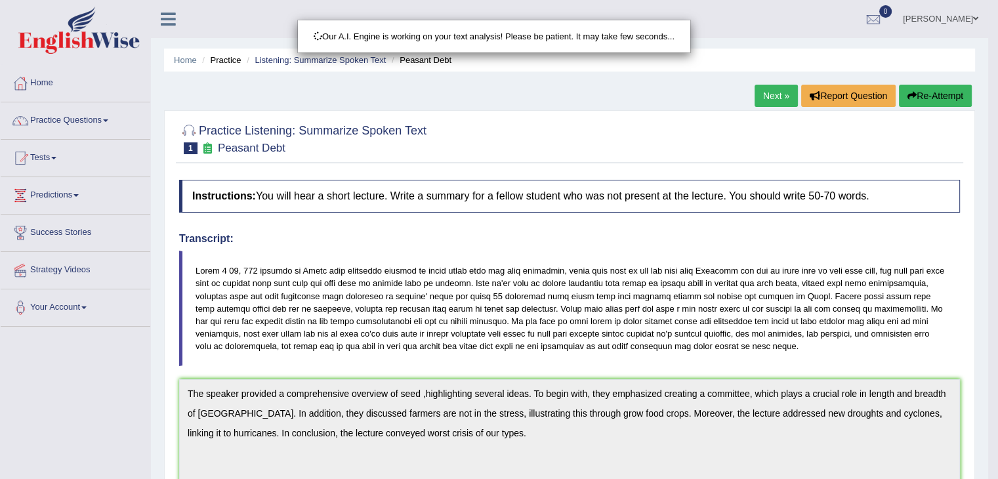
drag, startPoint x: 1007, startPoint y: 117, endPoint x: 1007, endPoint y: 251, distance: 133.8
click at [997, 251] on html "Toggle navigation Home Practice Questions Speaking Practice Read Aloud Repeat S…" at bounding box center [499, 239] width 998 height 479
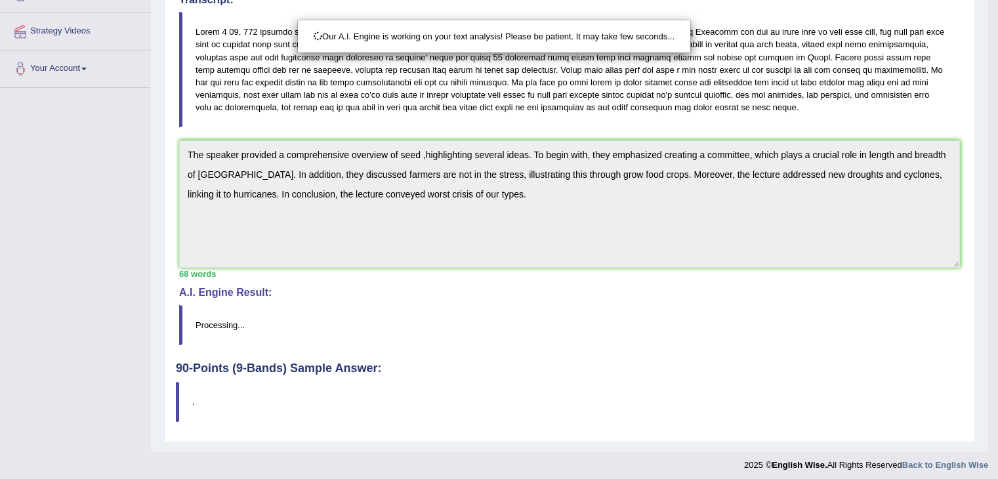
scroll to position [243, 0]
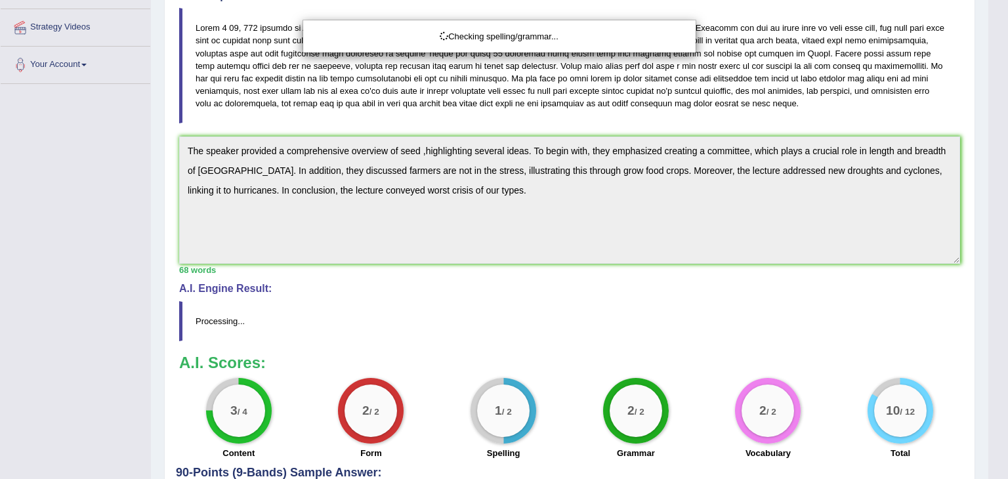
drag, startPoint x: 1007, startPoint y: 251, endPoint x: 1007, endPoint y: 434, distance: 182.4
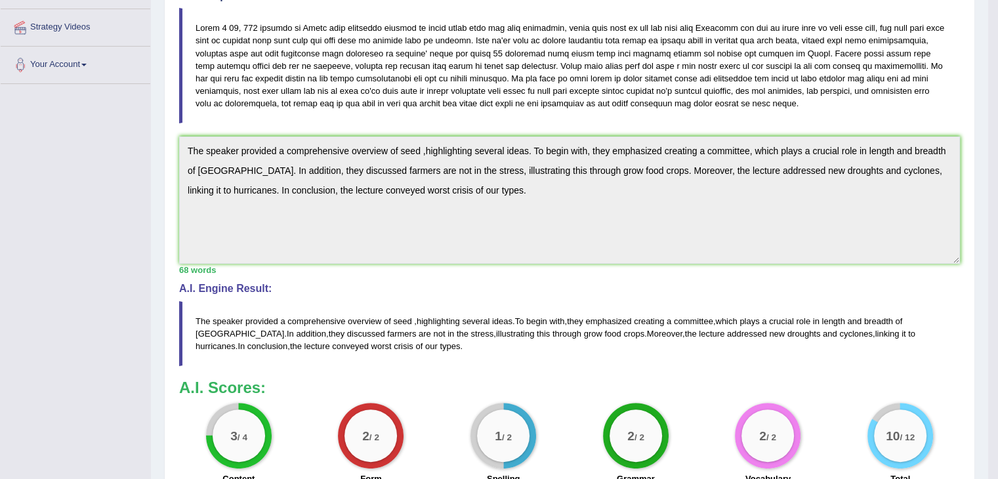
drag, startPoint x: 1007, startPoint y: 305, endPoint x: 1007, endPoint y: 405, distance: 100.4
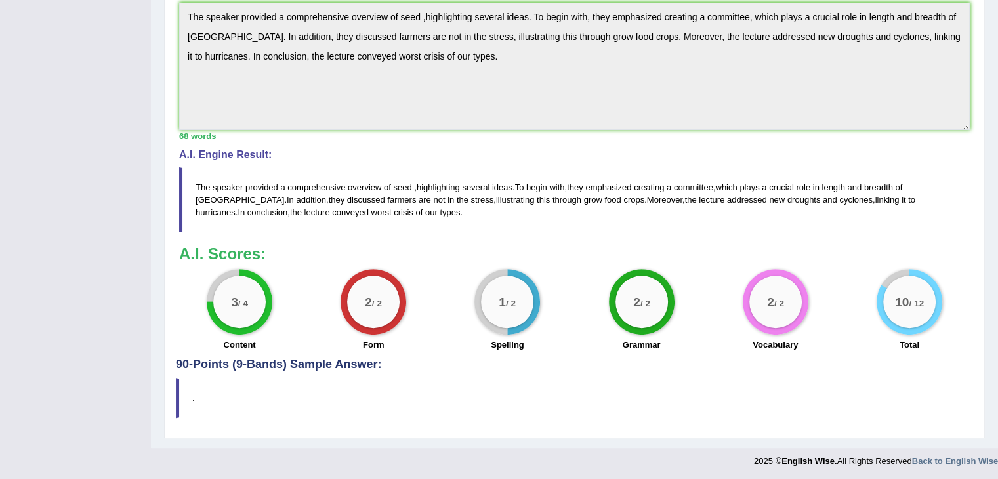
scroll to position [0, 0]
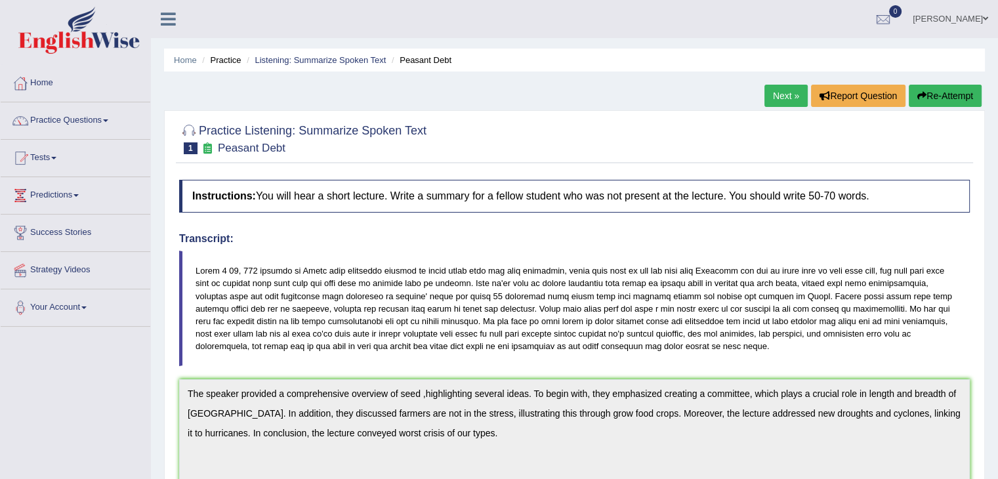
click at [793, 92] on link "Next »" at bounding box center [785, 96] width 43 height 22
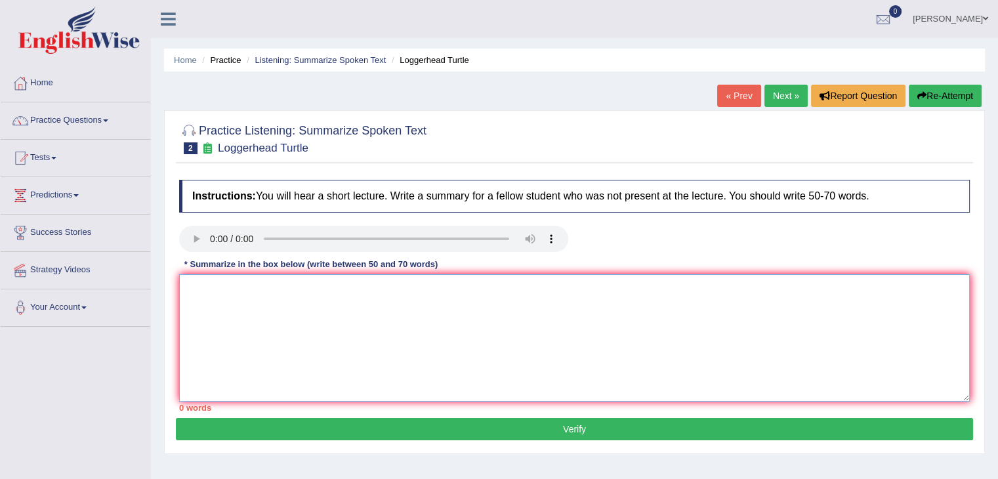
click at [428, 329] on textarea at bounding box center [574, 337] width 790 height 127
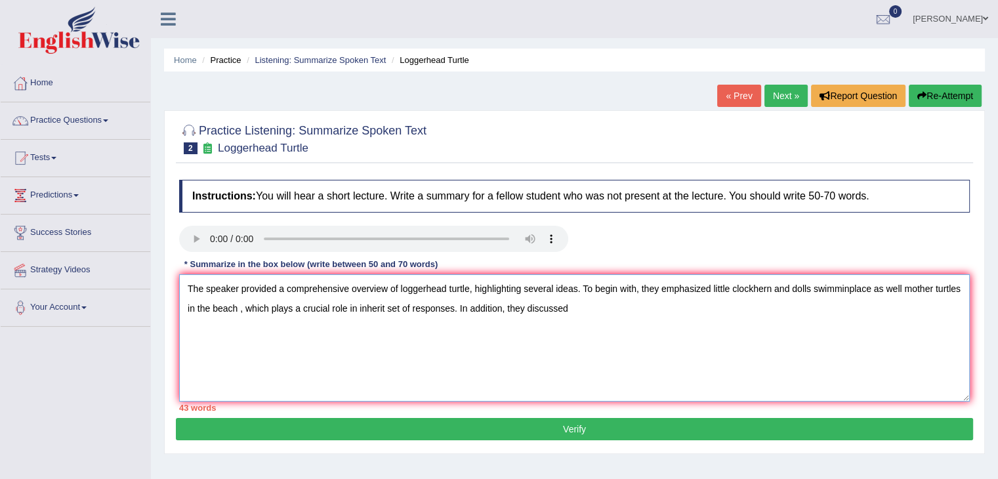
click at [588, 313] on textarea "The speaker provided a comprehensive overview of loggerhead turtle, highlightin…" at bounding box center [574, 337] width 790 height 127
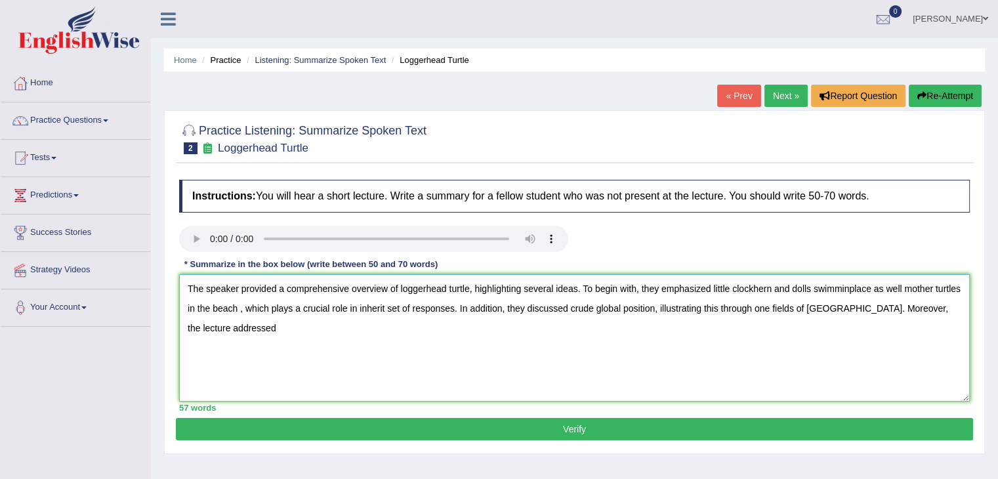
click at [273, 325] on textarea "The speaker provided a comprehensive overview of loggerhead turtle, highlightin…" at bounding box center [574, 337] width 790 height 127
click at [271, 325] on textarea "The speaker provided a comprehensive overview of loggerhead turtle, highlightin…" at bounding box center [574, 337] width 790 height 127
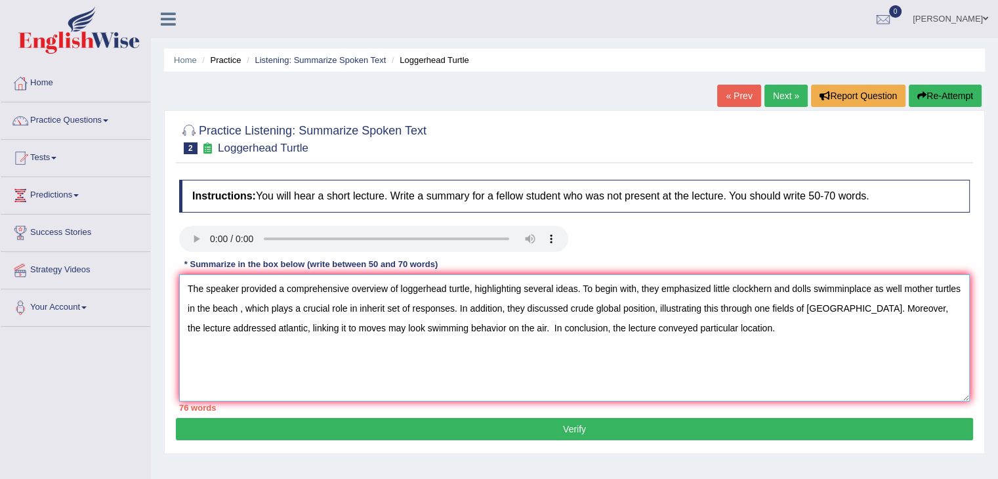
drag, startPoint x: 500, startPoint y: 327, endPoint x: 315, endPoint y: 329, distance: 185.0
click at [315, 329] on textarea "The speaker provided a comprehensive overview of loggerhead turtle, highlightin…" at bounding box center [574, 337] width 790 height 127
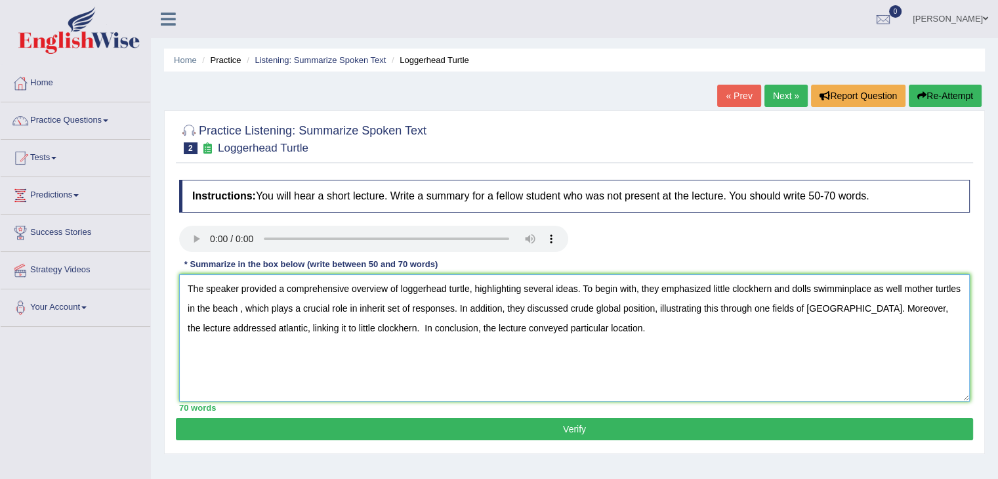
click at [380, 323] on textarea "The speaker provided a comprehensive overview of loggerhead turtle, highlightin…" at bounding box center [574, 337] width 790 height 127
type textarea "The speaker provided a comprehensive overview of loggerhead turtle, highlightin…"
click at [422, 430] on button "Verify" at bounding box center [574, 429] width 797 height 22
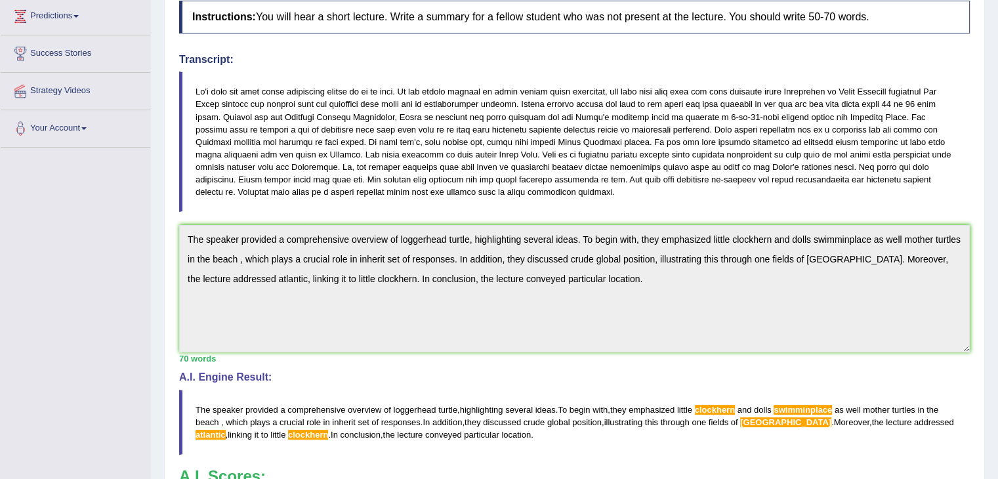
scroll to position [122, 0]
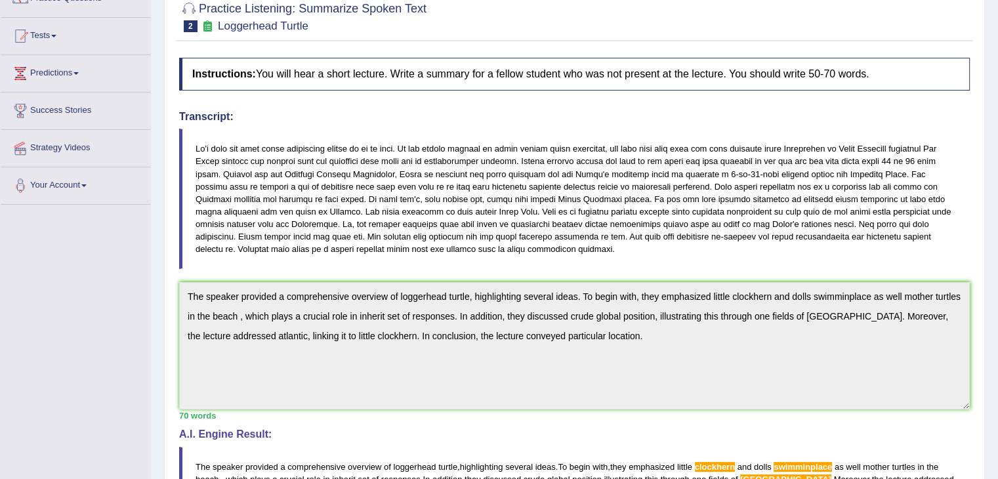
drag, startPoint x: 1007, startPoint y: 196, endPoint x: 1004, endPoint y: 161, distance: 35.5
click at [997, 161] on html "Toggle navigation Home Practice Questions Speaking Practice Read Aloud Repeat S…" at bounding box center [499, 117] width 998 height 479
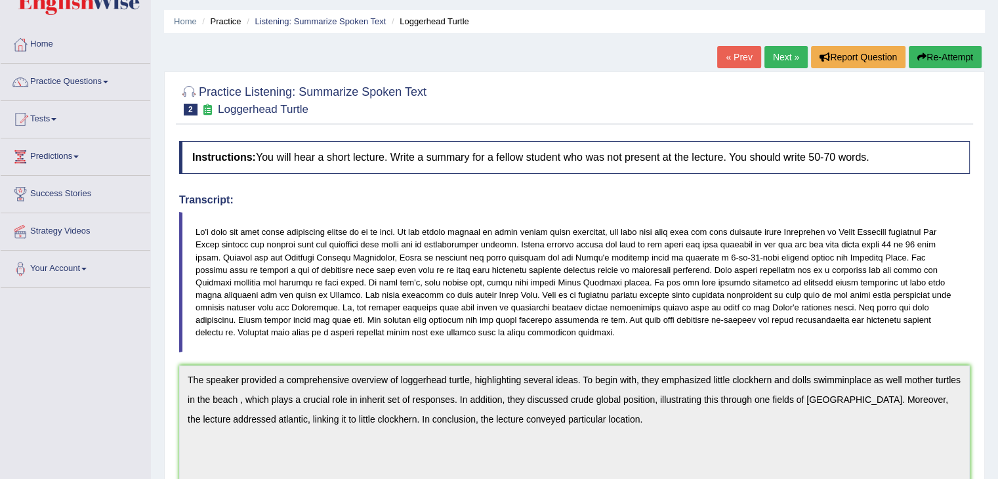
scroll to position [0, 0]
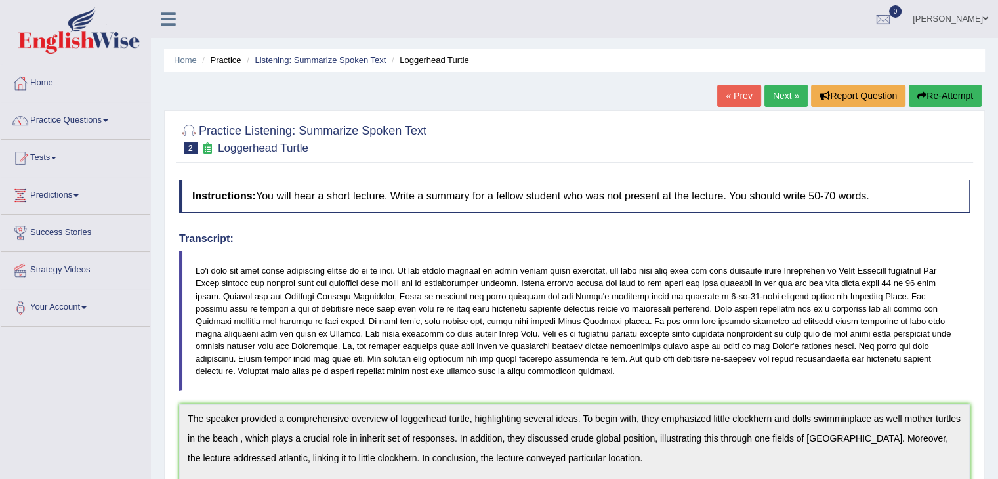
click at [925, 97] on button "Re-Attempt" at bounding box center [945, 96] width 73 height 22
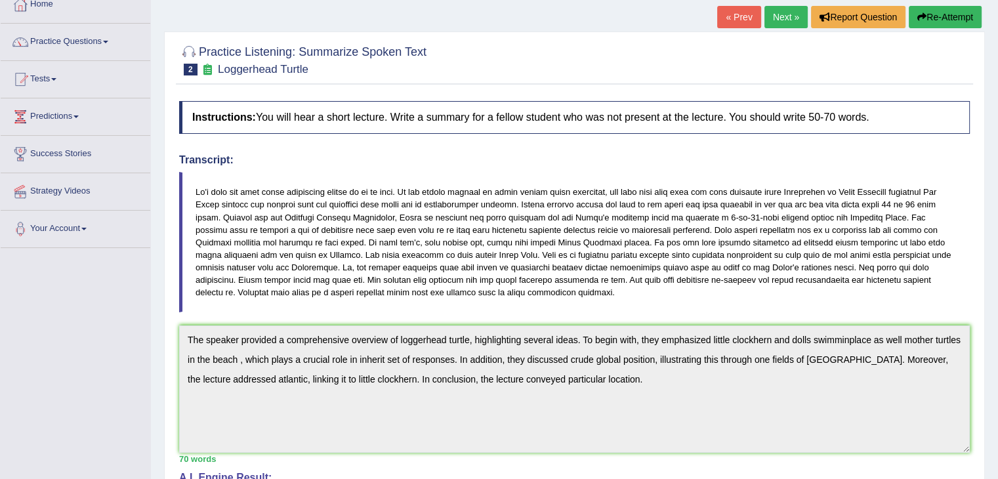
scroll to position [131, 0]
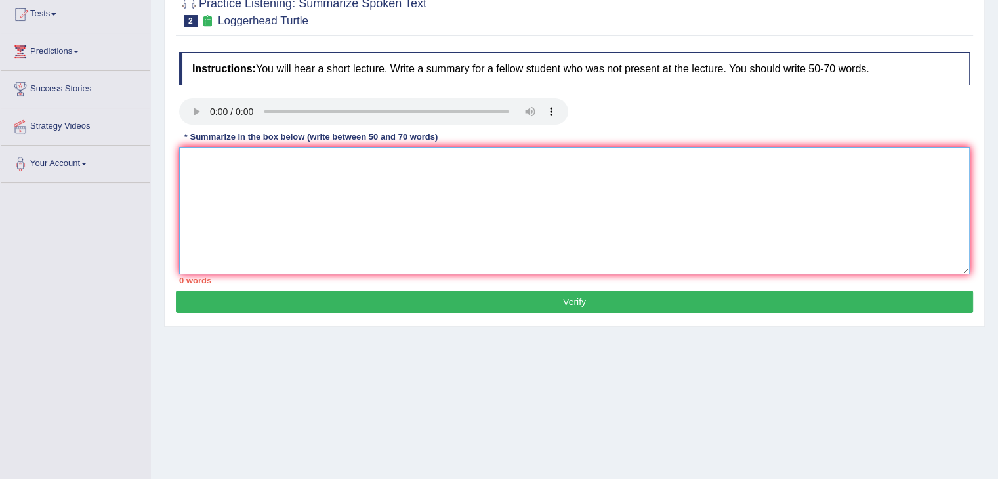
scroll to position [134, 0]
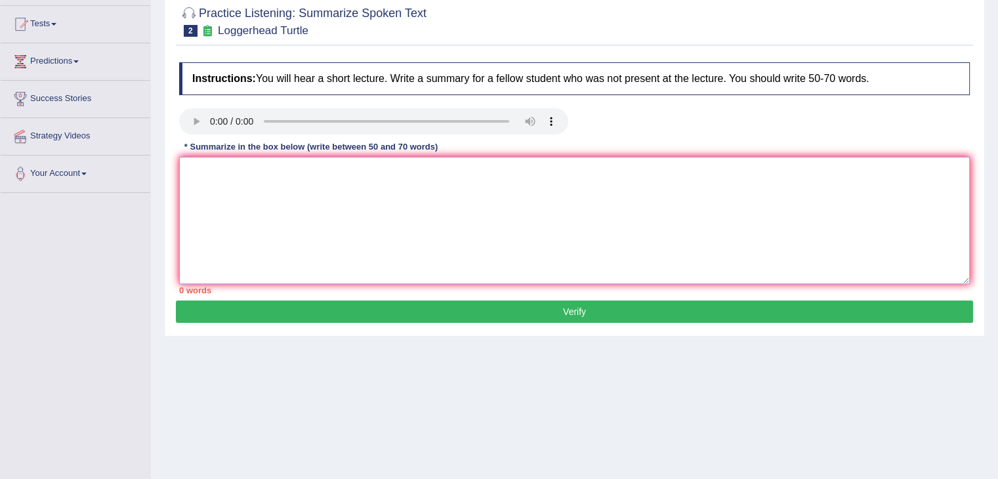
click at [629, 216] on textarea at bounding box center [574, 220] width 790 height 127
paste textarea "The speaker provided a comprehensive overview of loggerhead turtle, highlightin…"
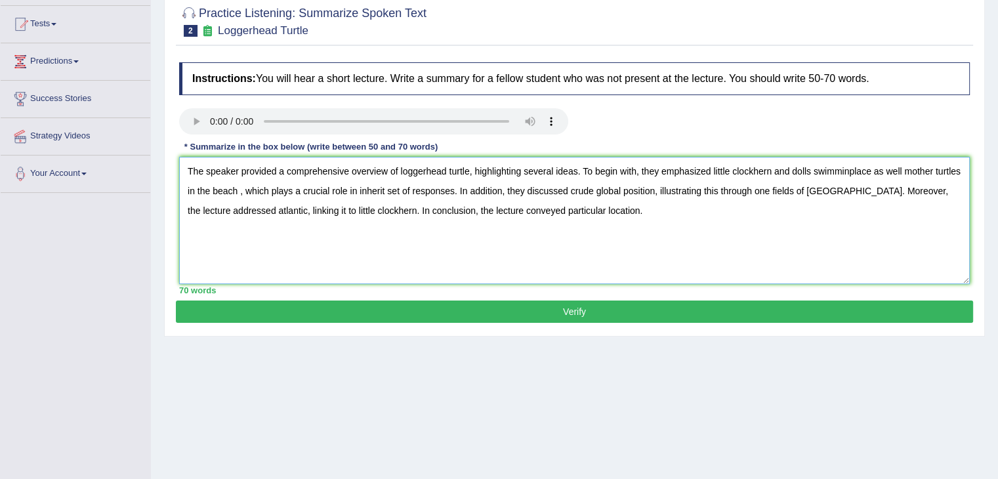
click at [766, 170] on textarea "The speaker provided a comprehensive overview of loggerhead turtle, highlightin…" at bounding box center [574, 220] width 790 height 127
click at [832, 168] on textarea "The speaker provided a comprehensive overview of loggerhead turtle, highlightin…" at bounding box center [574, 220] width 790 height 127
click at [369, 210] on textarea "The speaker provided a comprehensive overview of loggerhead turtle, highlightin…" at bounding box center [574, 220] width 790 height 127
click at [264, 206] on textarea "The speaker provided a comprehensive overview of loggerhead turtle, highlightin…" at bounding box center [574, 220] width 790 height 127
type textarea "The speaker provided a comprehensive overview of loggerhead turtle, highlightin…"
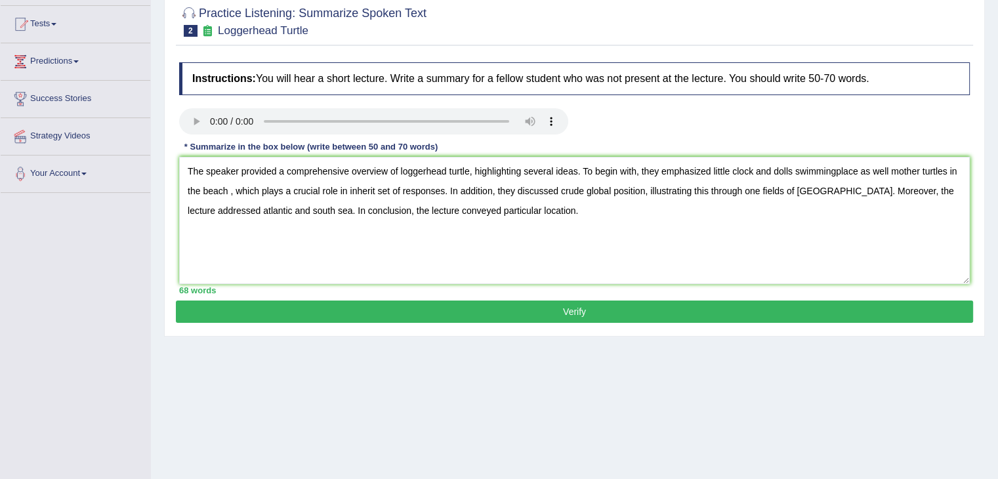
click at [268, 306] on button "Verify" at bounding box center [574, 311] width 797 height 22
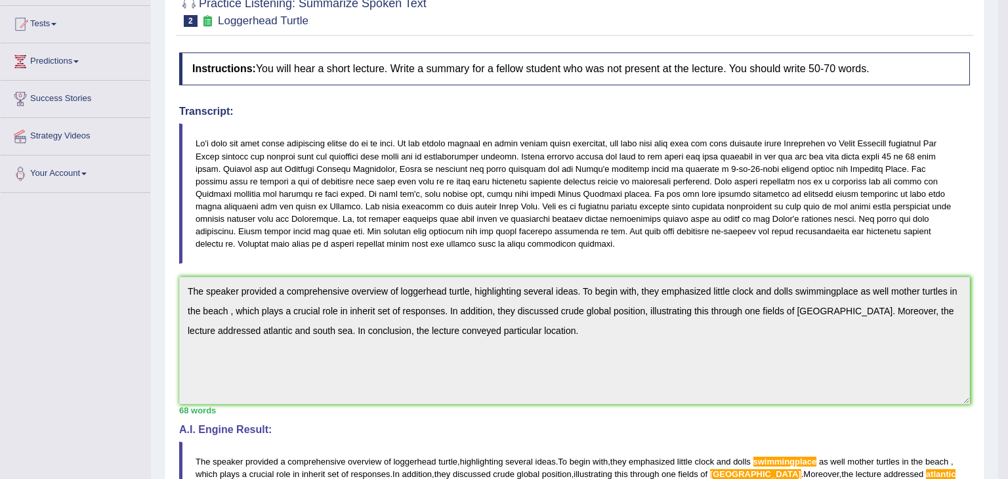
drag, startPoint x: 1007, startPoint y: 118, endPoint x: 1007, endPoint y: 226, distance: 108.2
click at [997, 226] on div "Checking spelling/grammar..." at bounding box center [504, 239] width 1008 height 479
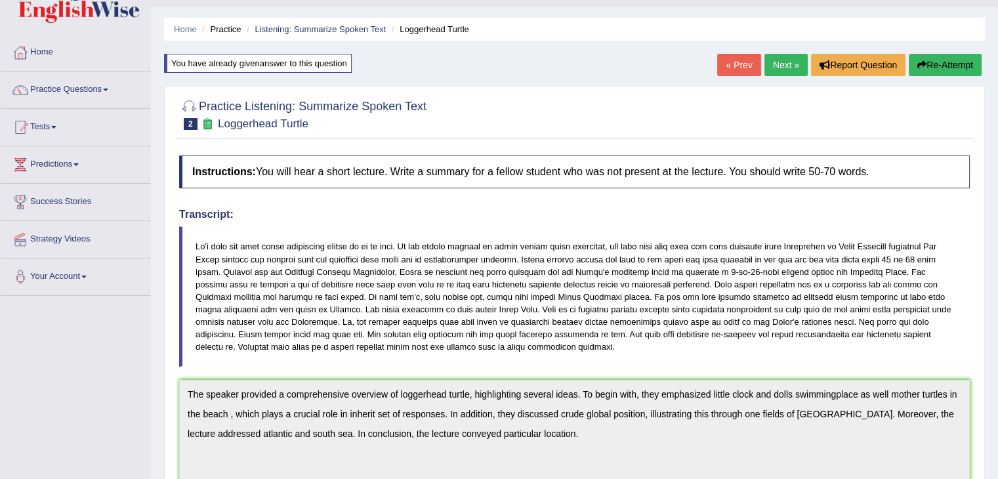
scroll to position [0, 0]
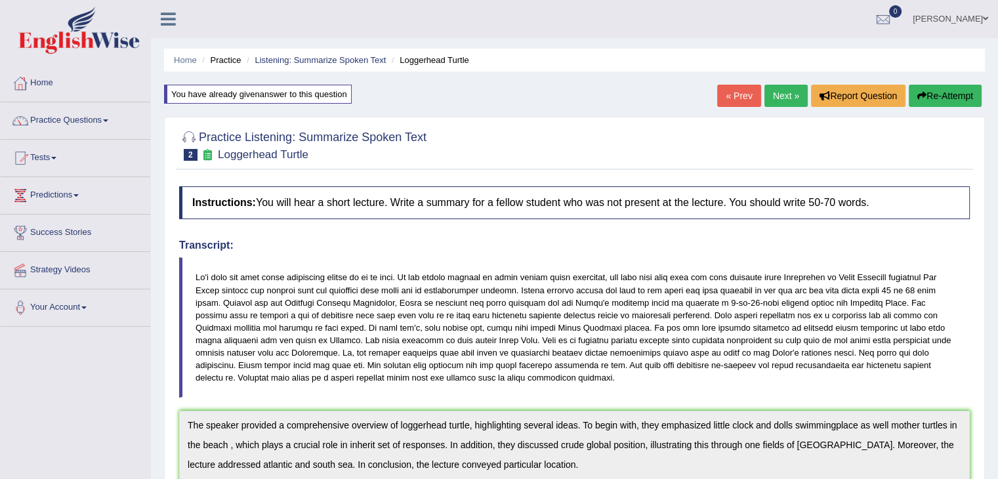
click at [929, 98] on button "Re-Attempt" at bounding box center [945, 96] width 73 height 22
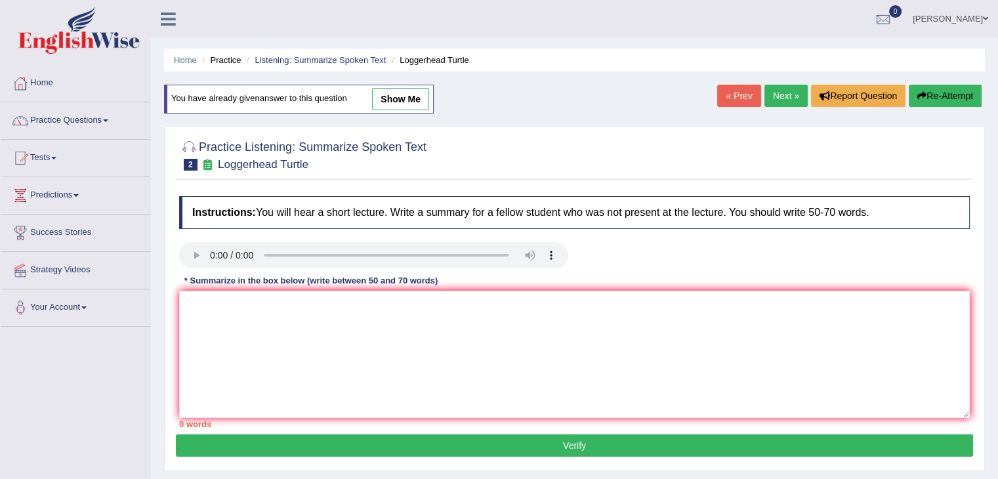
scroll to position [94, 0]
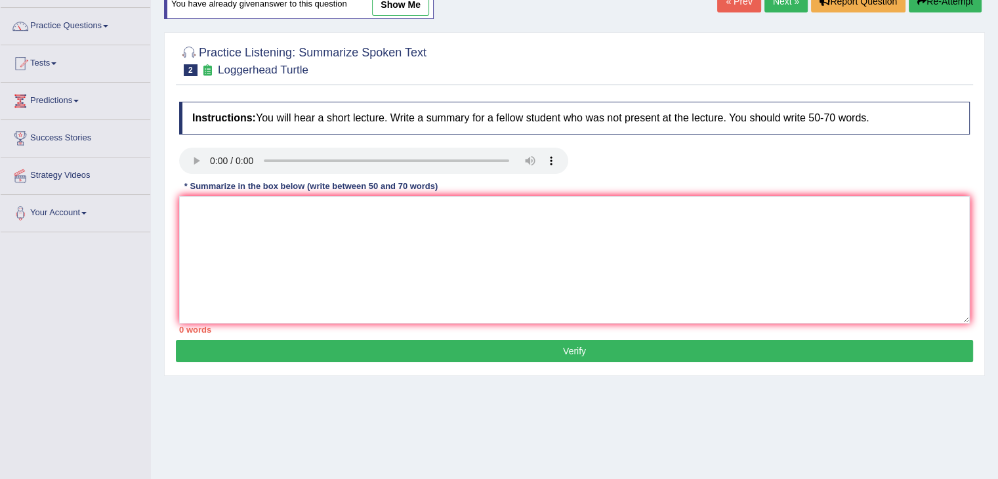
click at [659, 193] on div "Instructions: You will hear a short lecture. Write a summary for a fellow stude…" at bounding box center [574, 217] width 797 height 245
click at [586, 229] on textarea at bounding box center [574, 259] width 790 height 127
paste textarea "The speaker provided a comprehensive overview of loggerhead turtle, highlightin…"
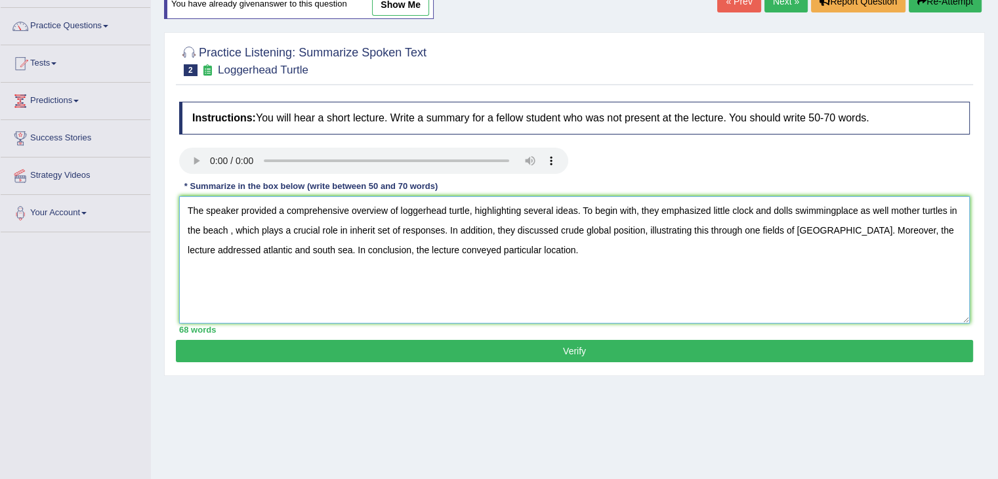
click at [834, 210] on textarea "The speaker provided a comprehensive overview of loggerhead turtle, highlightin…" at bounding box center [574, 259] width 790 height 127
click at [800, 228] on textarea "The speaker provided a comprehensive overview of loggerhead turtle, highlightin…" at bounding box center [574, 259] width 790 height 127
type textarea "The speaker provided a comprehensive overview of loggerhead turtle, highlightin…"
click at [571, 341] on button "Verify" at bounding box center [574, 351] width 797 height 22
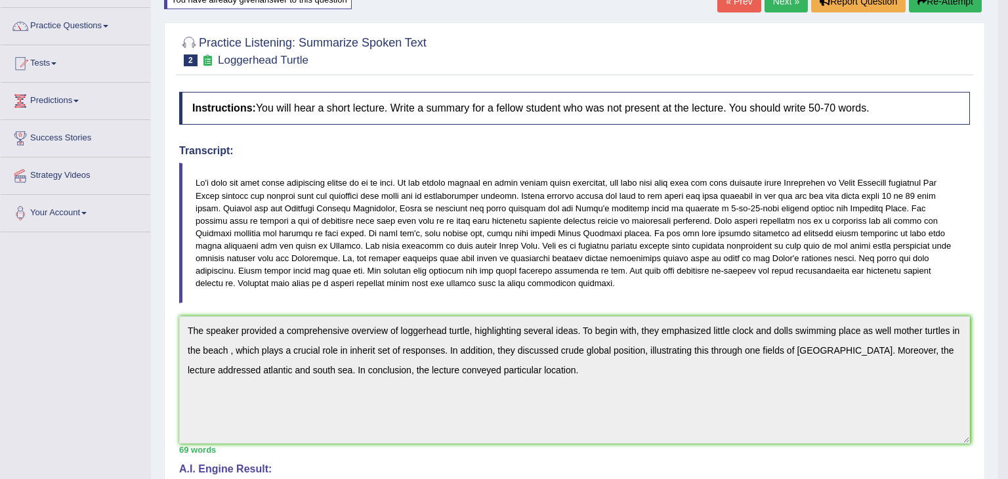
drag, startPoint x: 1007, startPoint y: 114, endPoint x: 1007, endPoint y: 258, distance: 143.7
click at [997, 258] on html "Toggle navigation Home Practice Questions Speaking Practice Read Aloud Repeat S…" at bounding box center [504, 145] width 1008 height 479
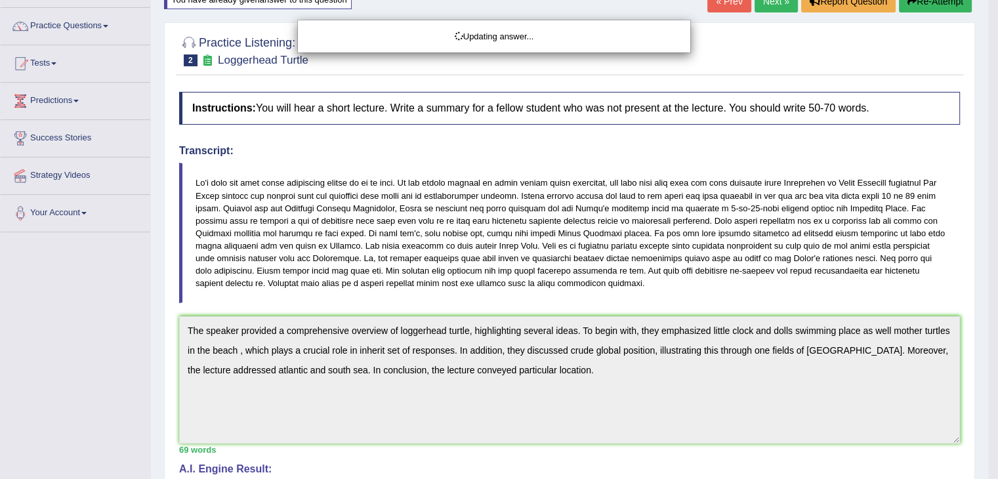
click at [997, 258] on html "Toggle navigation Home Practice Questions Speaking Practice Read Aloud Repeat S…" at bounding box center [499, 145] width 998 height 479
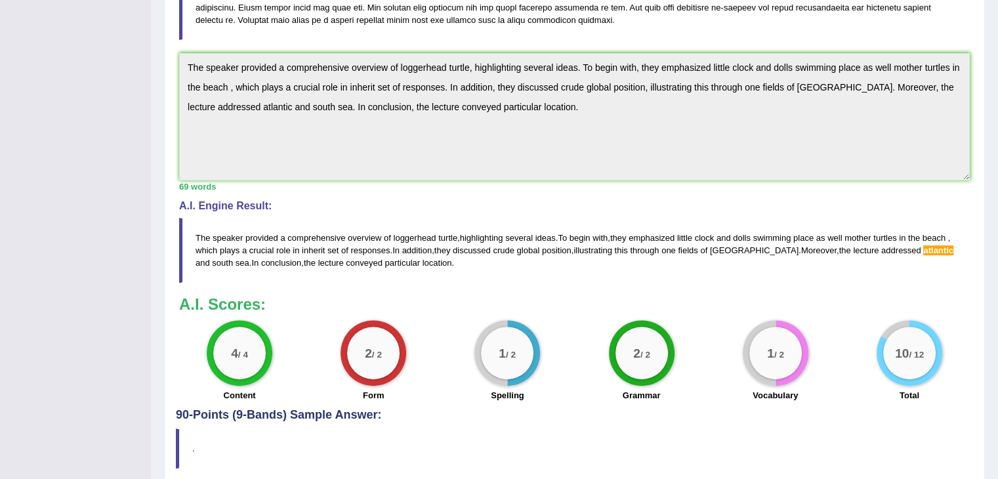
scroll to position [0, 0]
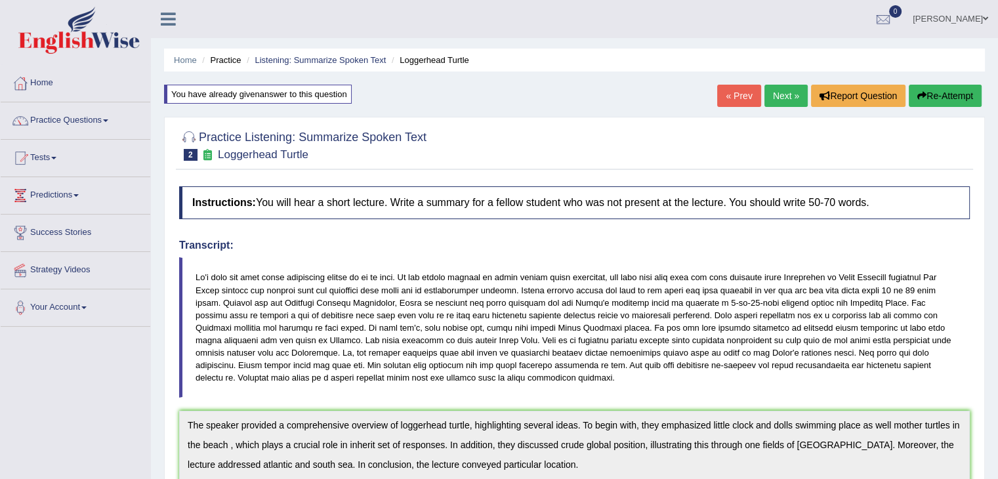
click at [928, 89] on button "Re-Attempt" at bounding box center [945, 96] width 73 height 22
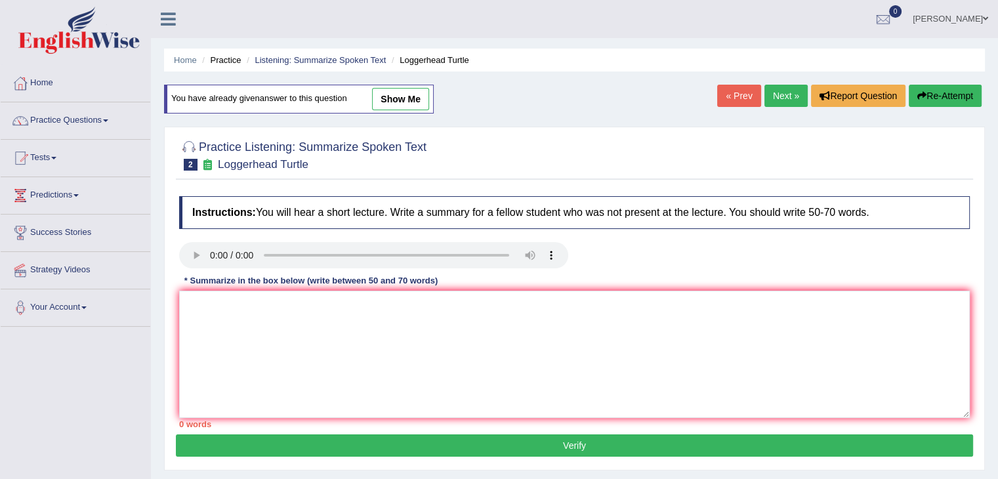
scroll to position [101, 0]
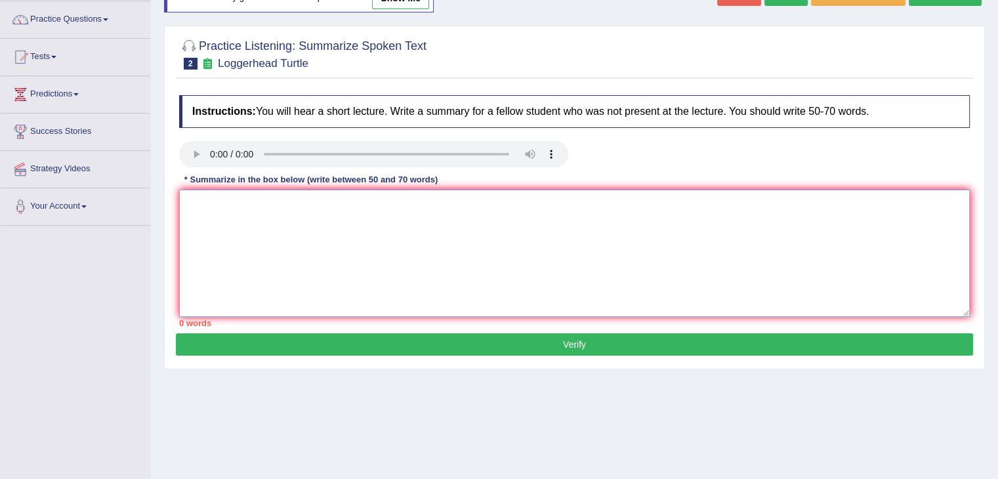
click at [613, 262] on textarea at bounding box center [574, 253] width 790 height 127
paste textarea "The speaker provided a comprehensive overview of loggerhead turtle, highlightin…"
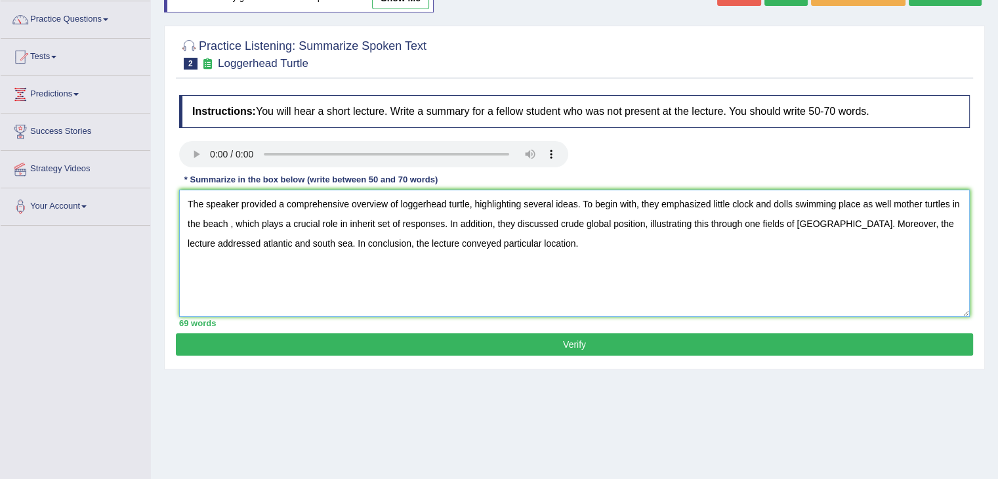
click at [237, 243] on textarea "The speaker provided a comprehensive overview of loggerhead turtle, highlightin…" at bounding box center [574, 253] width 790 height 127
type textarea "The speaker provided a comprehensive overview of loggerhead turtle, highlightin…"
click at [316, 346] on button "Verify" at bounding box center [574, 344] width 797 height 22
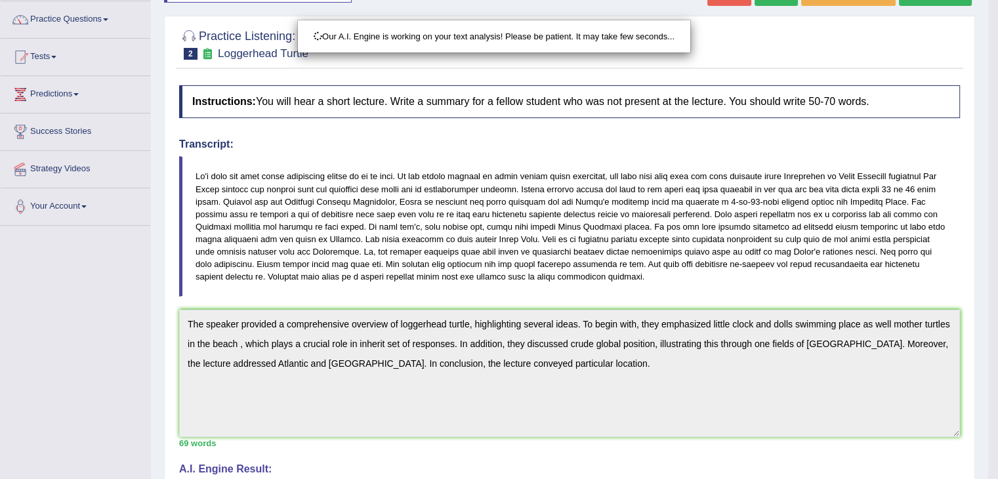
click at [607, 240] on div "Our A.I. Engine is working on your text analysis! Please be patient. It may tak…" at bounding box center [499, 239] width 998 height 479
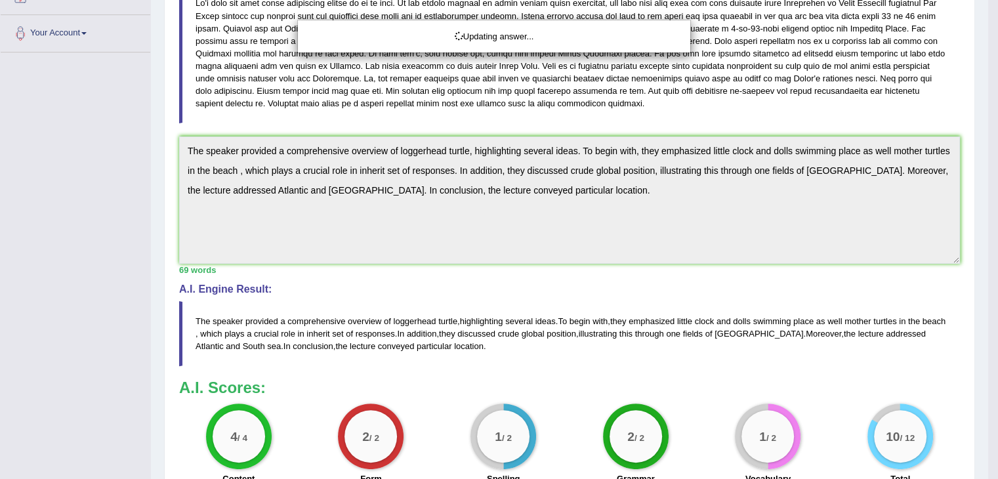
drag, startPoint x: 1007, startPoint y: 247, endPoint x: 1007, endPoint y: 363, distance: 115.4
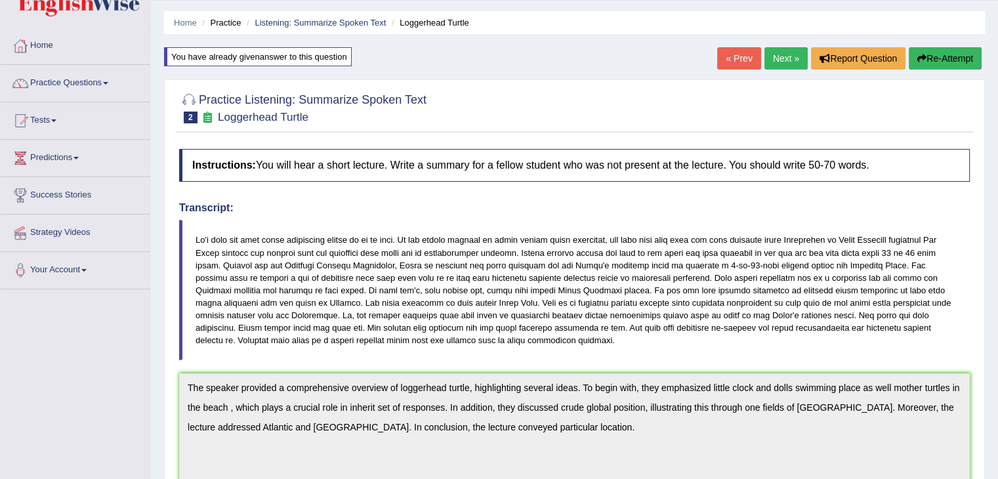
scroll to position [0, 0]
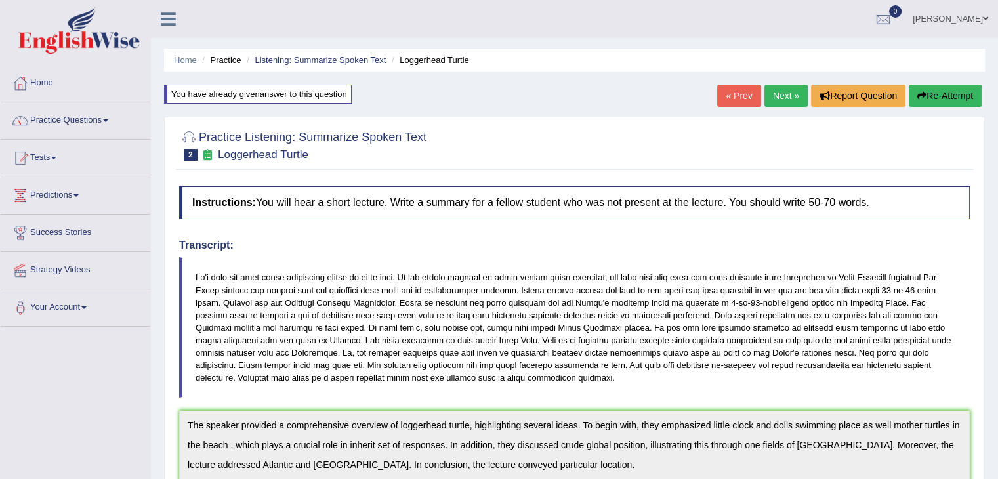
click at [794, 87] on link "Next »" at bounding box center [785, 96] width 43 height 22
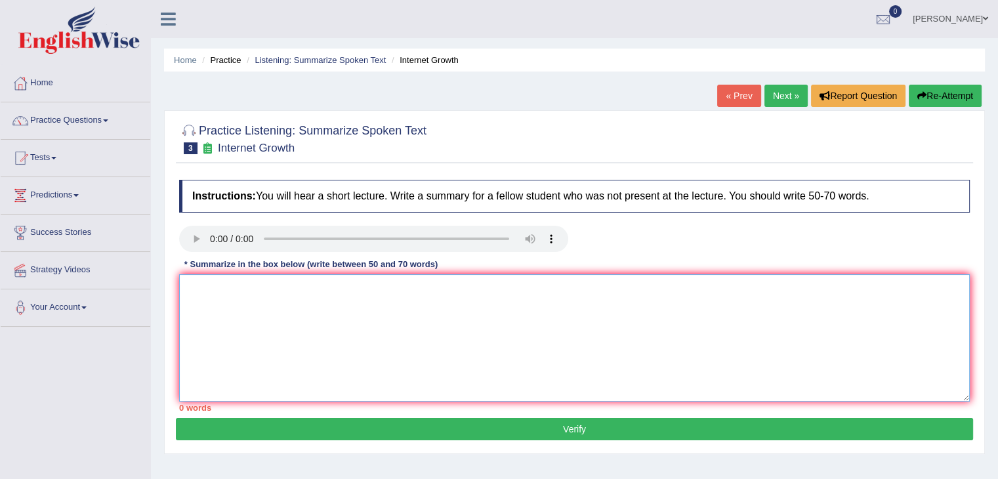
click at [486, 335] on textarea at bounding box center [574, 337] width 790 height 127
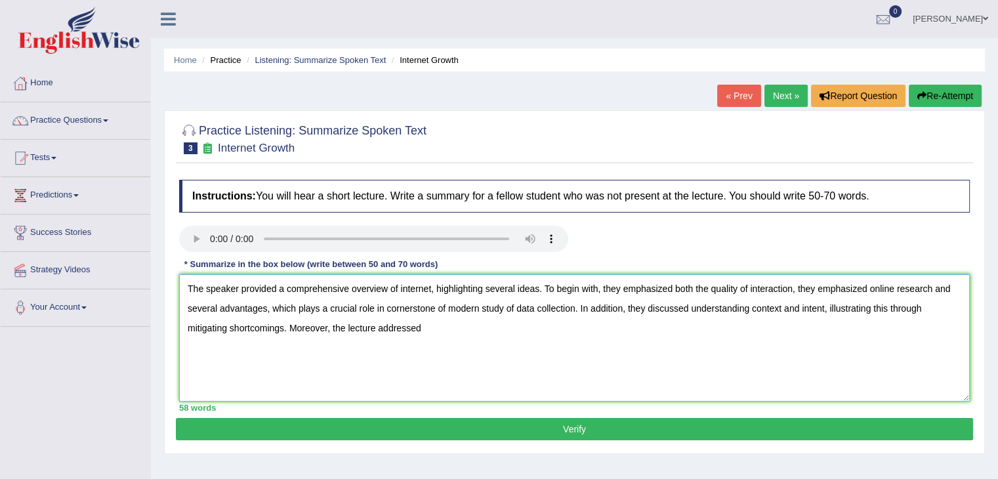
click at [462, 330] on textarea "The speaker provided a comprehensive overview of internet, highlighting several…" at bounding box center [574, 337] width 790 height 127
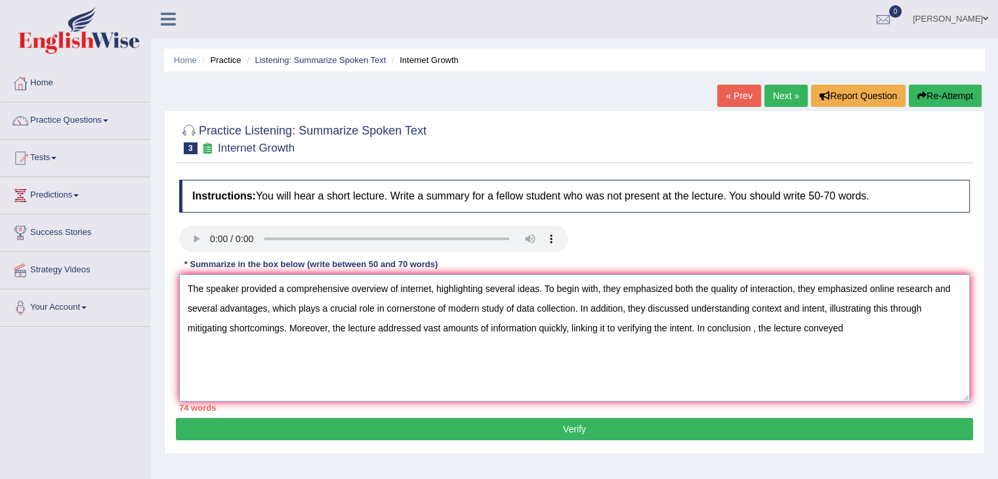
drag, startPoint x: 538, startPoint y: 289, endPoint x: 441, endPoint y: 284, distance: 97.2
click at [441, 284] on textarea "The speaker provided a comprehensive overview of internet, highlighting several…" at bounding box center [574, 337] width 790 height 127
drag, startPoint x: 547, startPoint y: 326, endPoint x: 427, endPoint y: 325, distance: 120.0
click at [427, 325] on textarea "The speaker provided a comprehensive overview of internet.To begin with, they e…" at bounding box center [574, 337] width 790 height 127
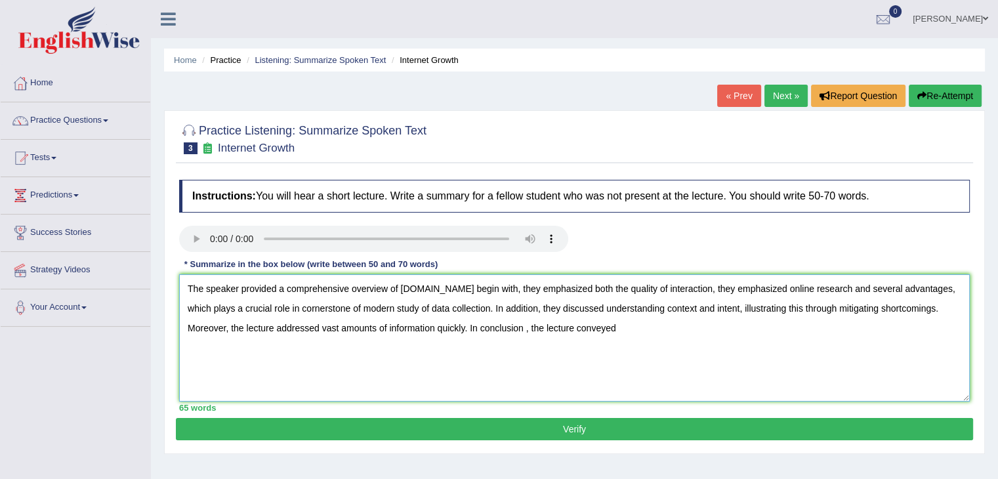
click at [489, 326] on textarea "The speaker provided a comprehensive overview of internet.To begin with, they e…" at bounding box center [574, 337] width 790 height 127
click at [575, 332] on textarea "The speaker provided a comprehensive overview of internet.To begin with, they e…" at bounding box center [574, 337] width 790 height 127
type textarea "The speaker provided a comprehensive overview of internet.To begin with, they e…"
click at [604, 428] on button "Verify" at bounding box center [574, 429] width 797 height 22
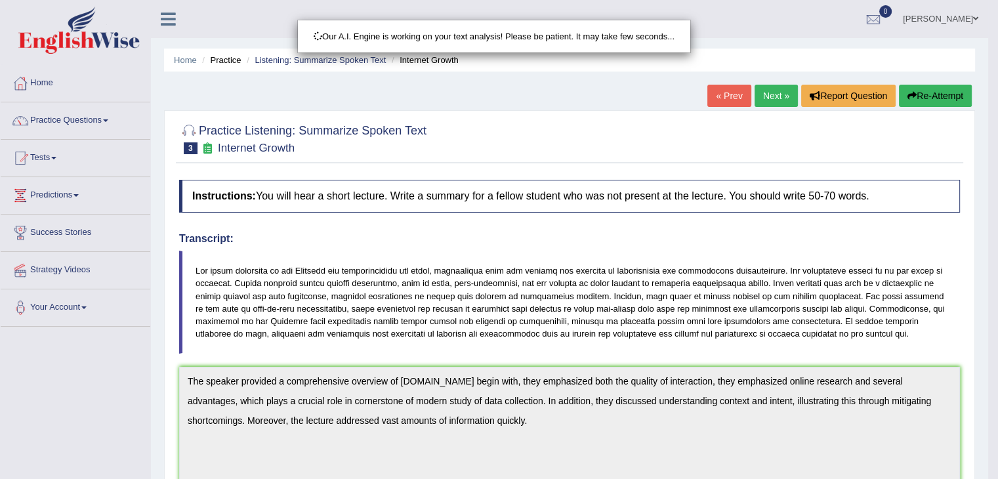
scroll to position [230, 0]
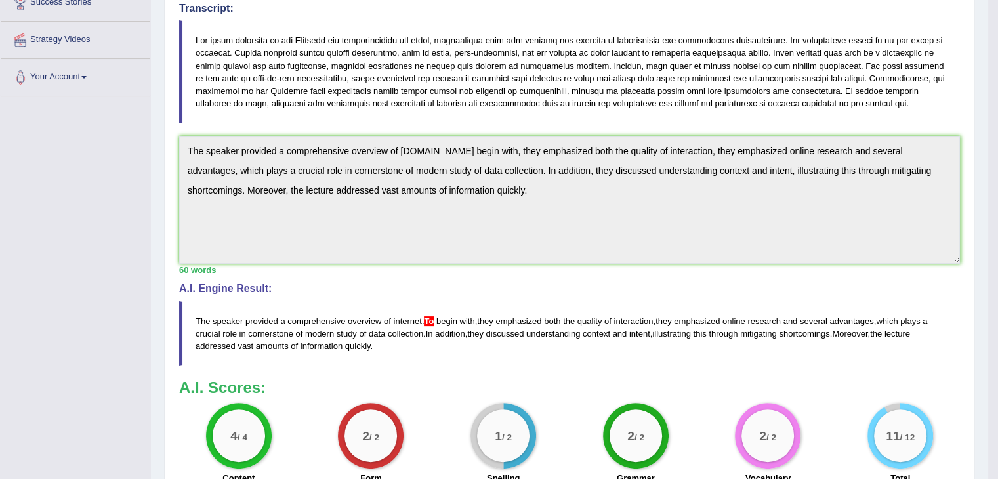
drag, startPoint x: 1007, startPoint y: 228, endPoint x: 1007, endPoint y: 335, distance: 107.6
click at [997, 249] on html "Toggle navigation Home Practice Questions Speaking Practice Read Aloud Repeat S…" at bounding box center [499, 9] width 998 height 479
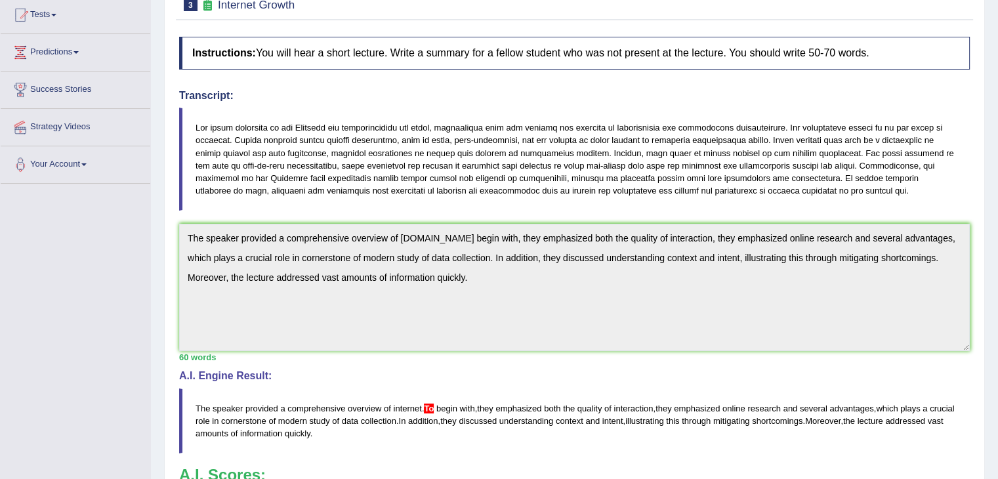
scroll to position [0, 0]
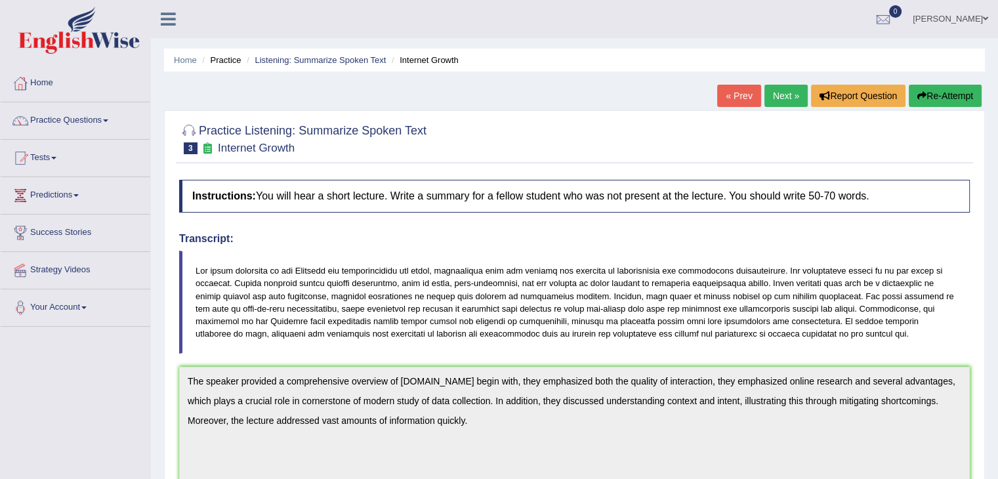
click at [943, 96] on button "Re-Attempt" at bounding box center [945, 96] width 73 height 22
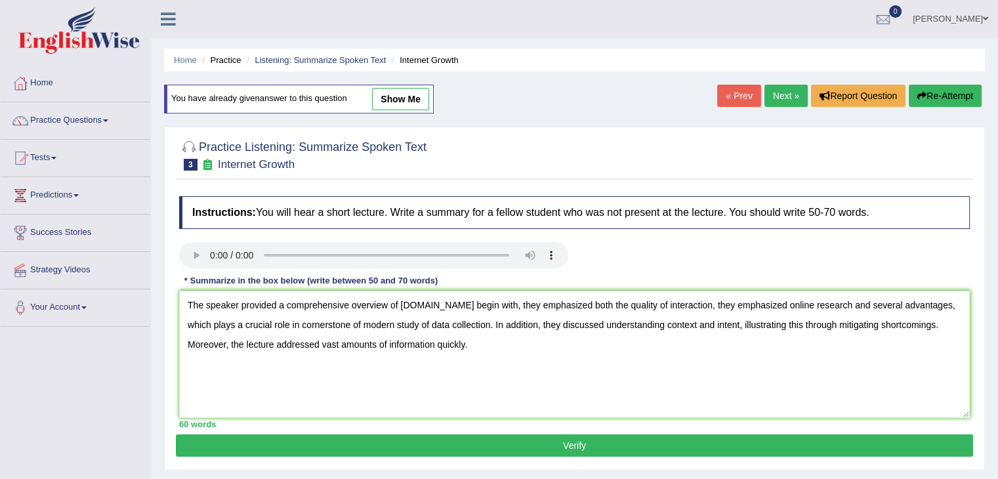
click at [433, 297] on textarea "The speaker provided a comprehensive overview of [DOMAIN_NAME] begin with, they…" at bounding box center [574, 354] width 790 height 127
type textarea "The speaker provided a comprehensive overview of internet. To begin with, they …"
click at [445, 447] on button "Verify" at bounding box center [574, 445] width 797 height 22
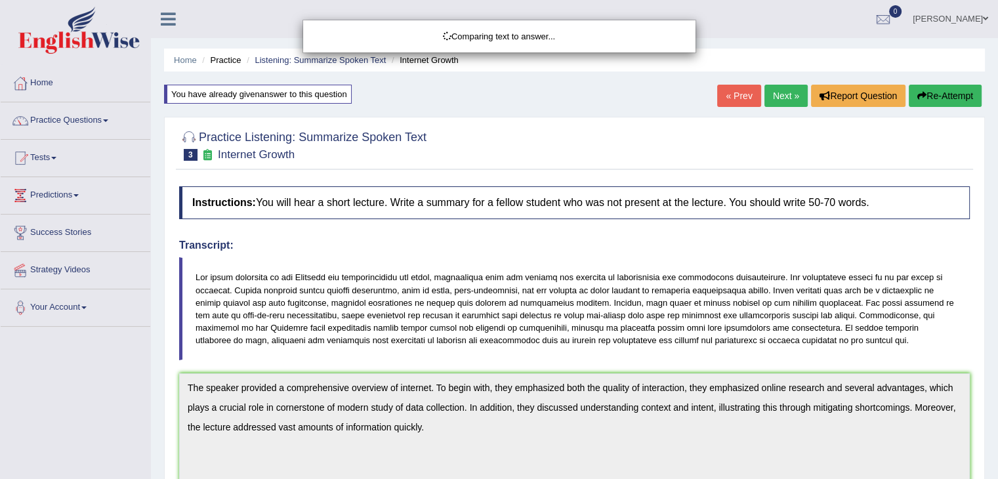
scroll to position [129, 0]
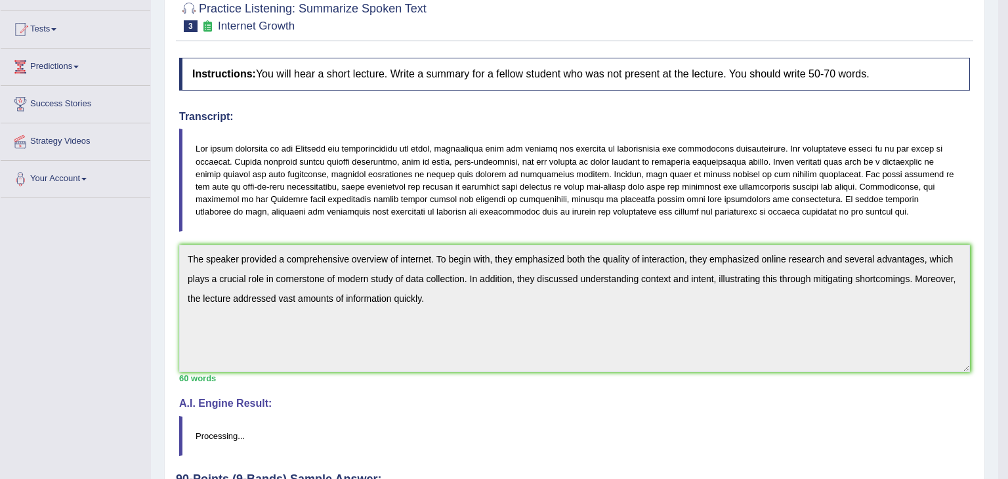
drag, startPoint x: 1007, startPoint y: 142, endPoint x: 1007, endPoint y: 260, distance: 118.1
click at [997, 260] on html "Toggle navigation Home Practice Questions Speaking Practice Read Aloud Repeat S…" at bounding box center [504, 110] width 1008 height 479
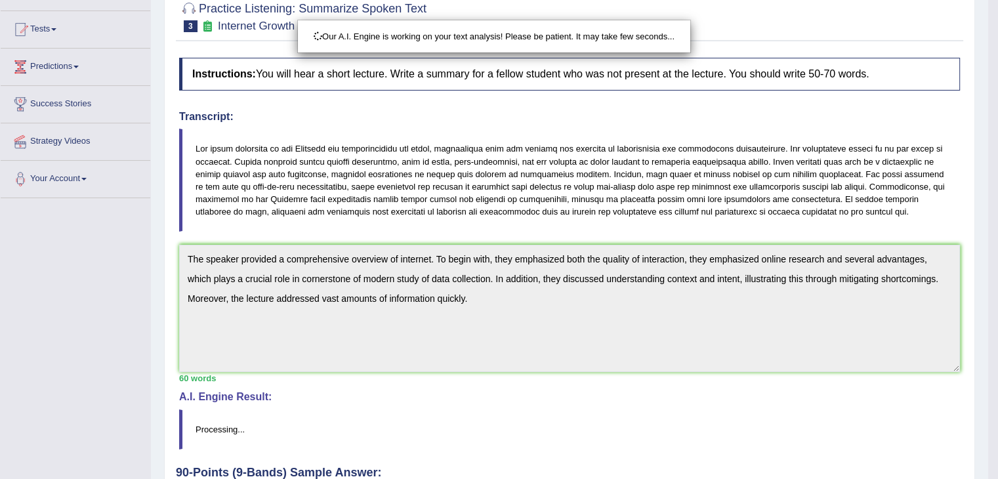
scroll to position [237, 0]
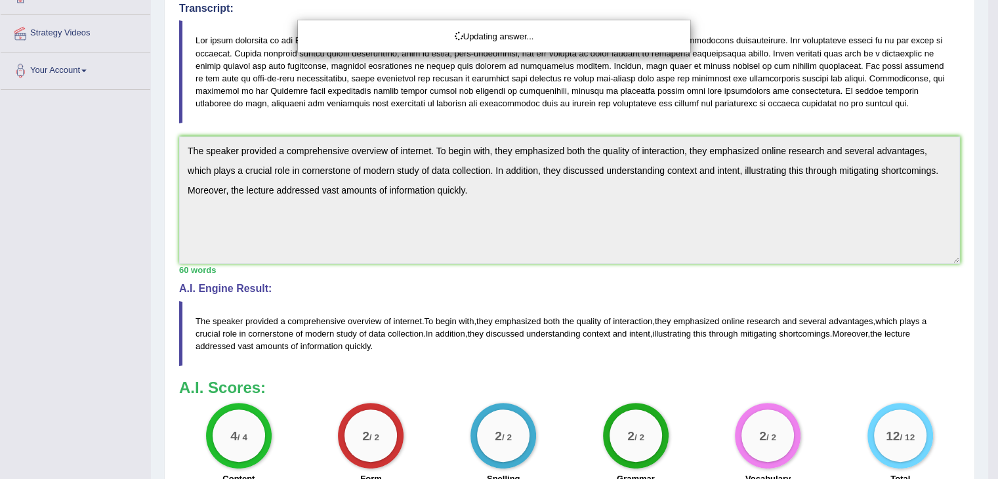
drag, startPoint x: 1007, startPoint y: 250, endPoint x: 1007, endPoint y: 66, distance: 183.7
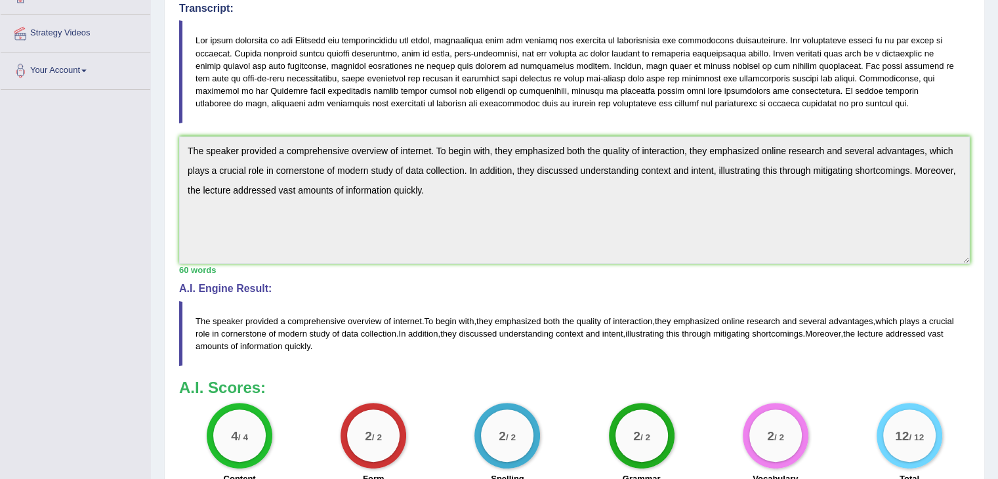
scroll to position [0, 0]
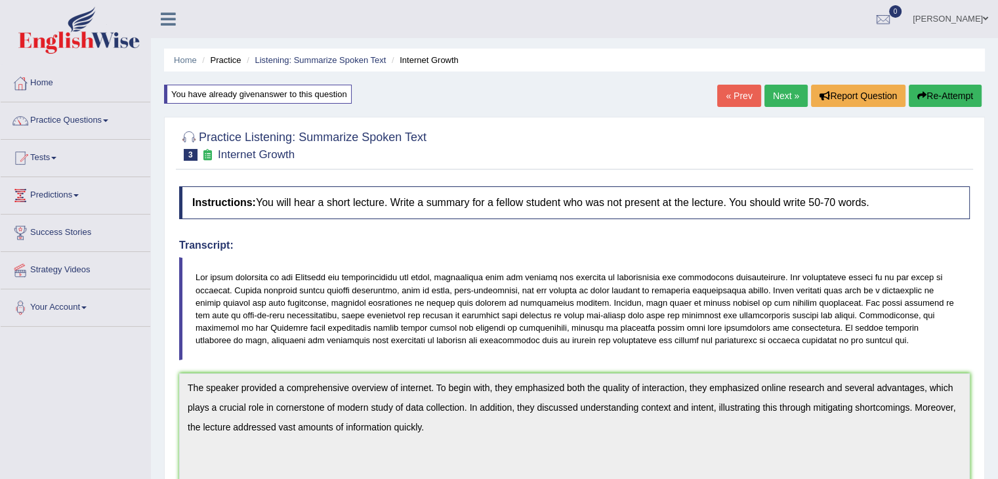
click at [790, 94] on link "Next »" at bounding box center [785, 96] width 43 height 22
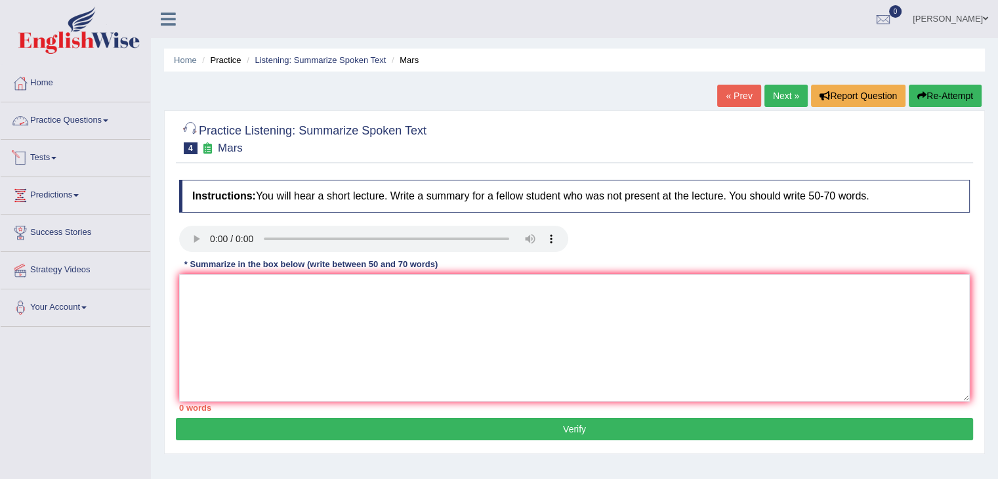
click at [77, 117] on link "Practice Questions" at bounding box center [76, 118] width 150 height 33
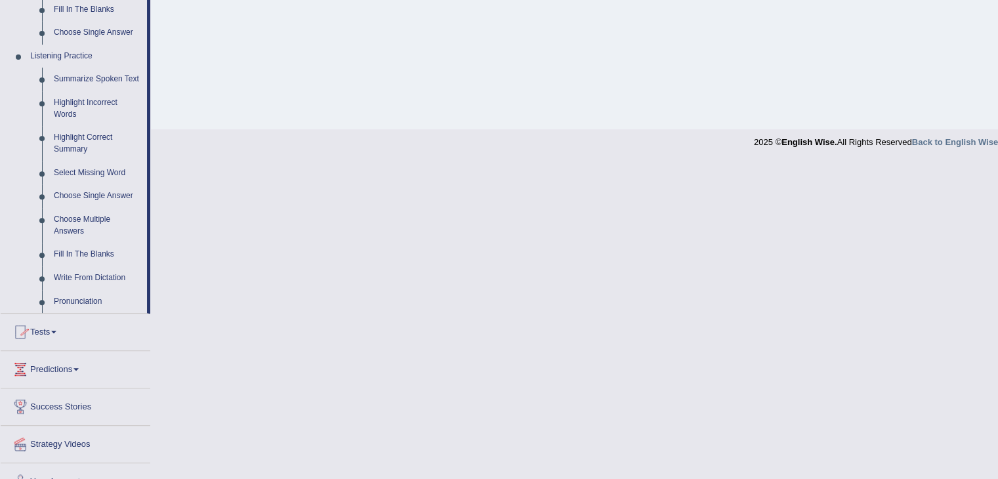
scroll to position [537, 0]
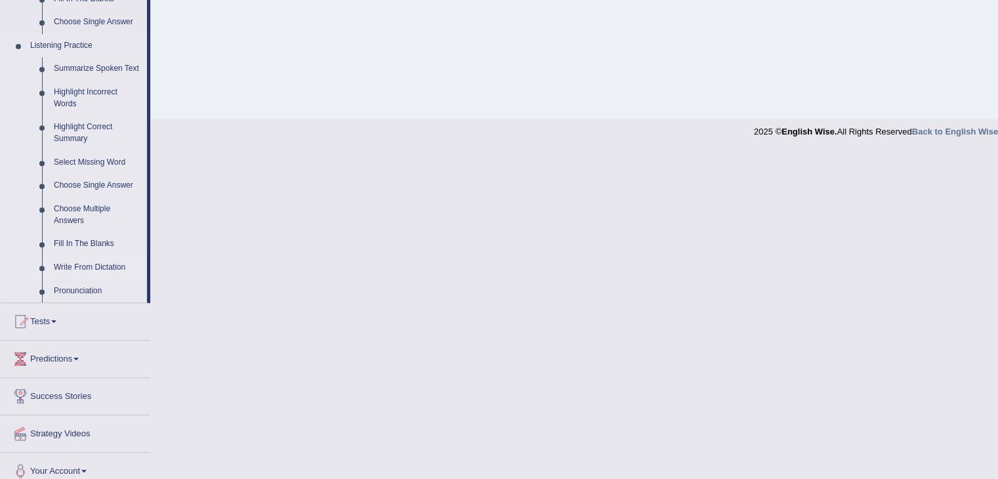
click at [87, 262] on link "Write From Dictation" at bounding box center [97, 268] width 99 height 24
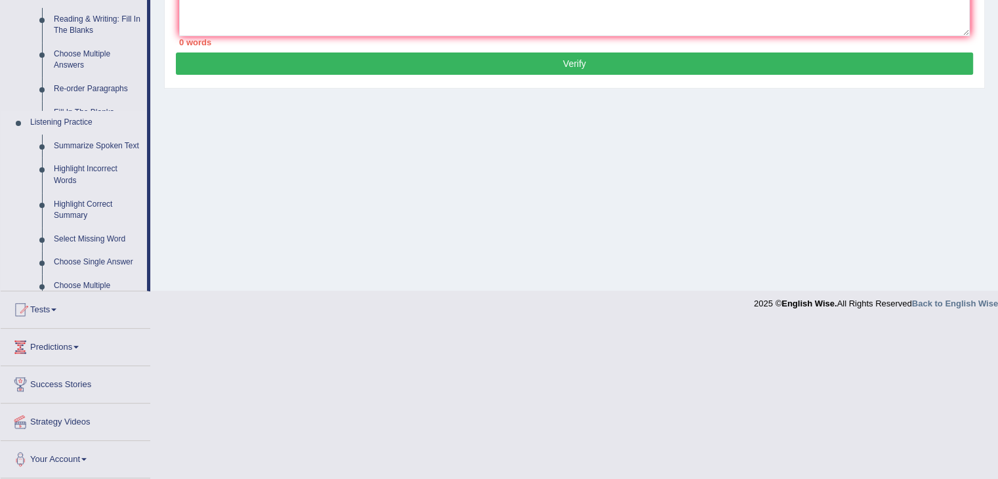
scroll to position [210, 0]
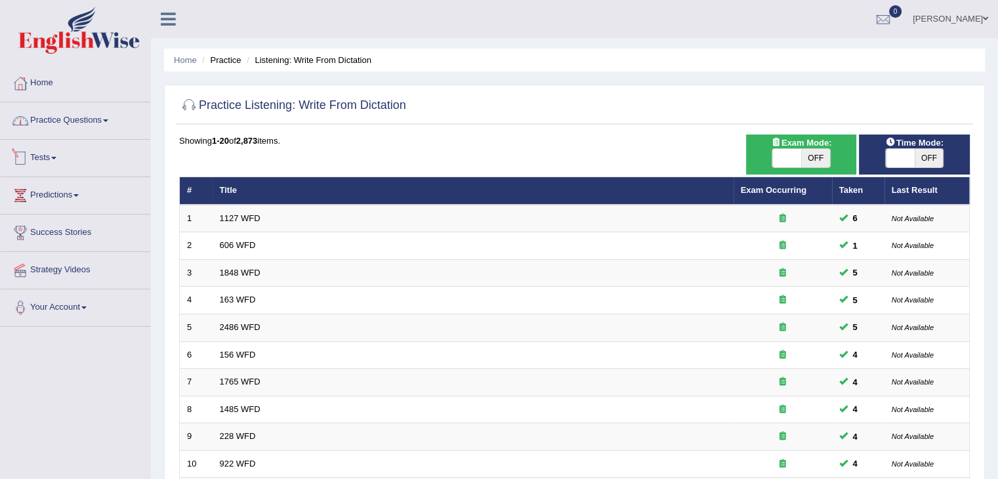
click at [99, 122] on link "Practice Questions" at bounding box center [76, 118] width 150 height 33
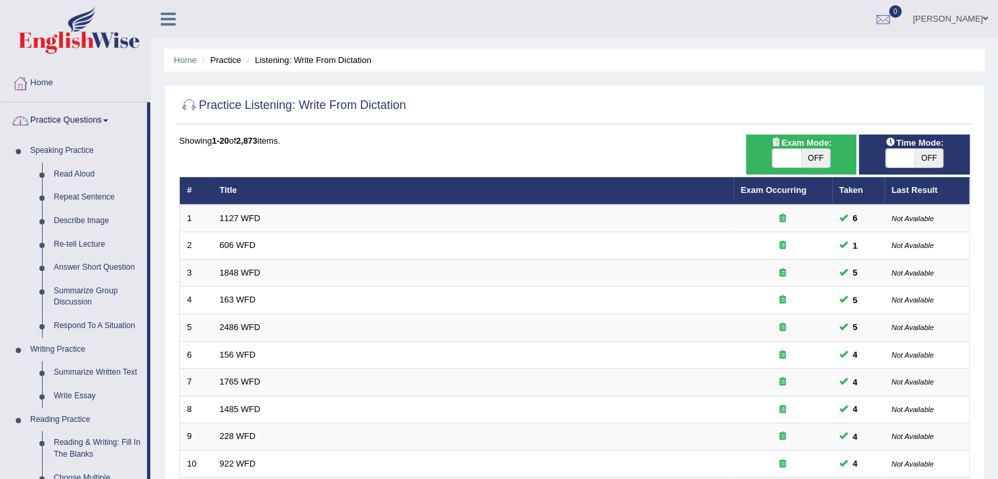
scroll to position [548, 0]
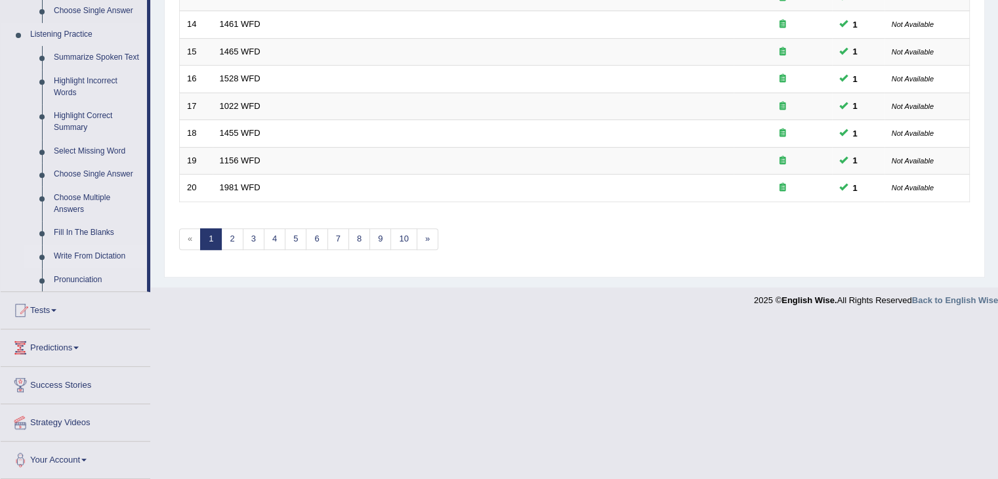
click at [93, 252] on link "Write From Dictation" at bounding box center [97, 257] width 99 height 24
